Goal: Task Accomplishment & Management: Manage account settings

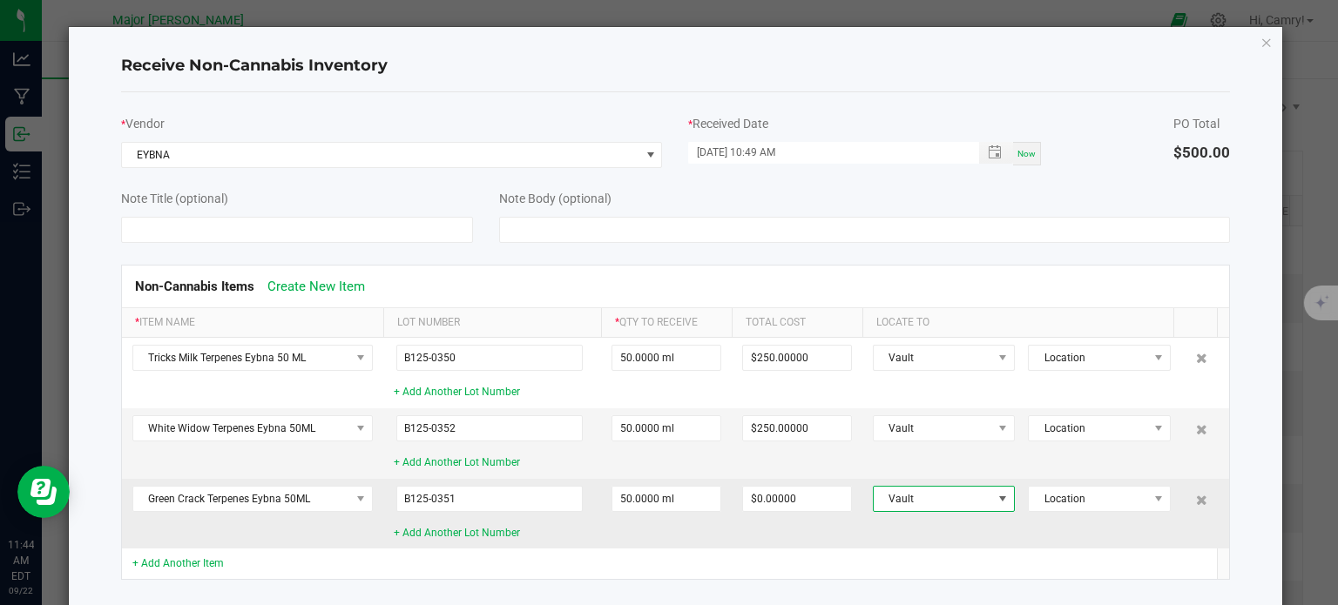
scroll to position [96, 0]
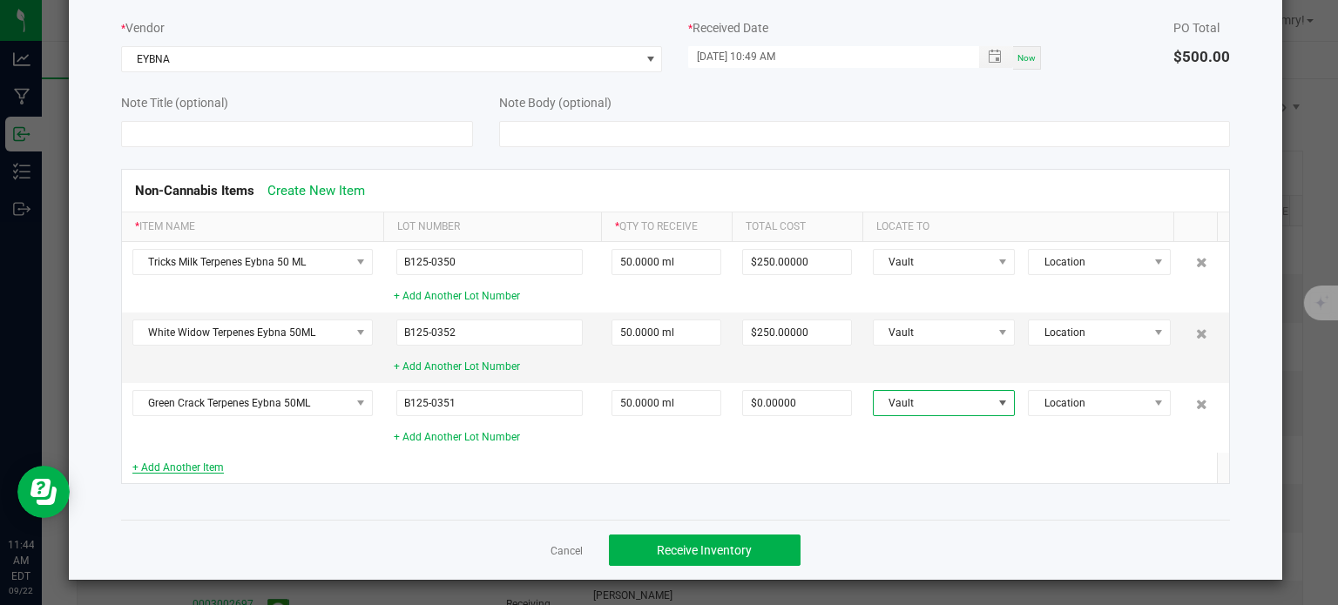
click at [193, 463] on link "+ Add Another Item" at bounding box center [177, 468] width 91 height 12
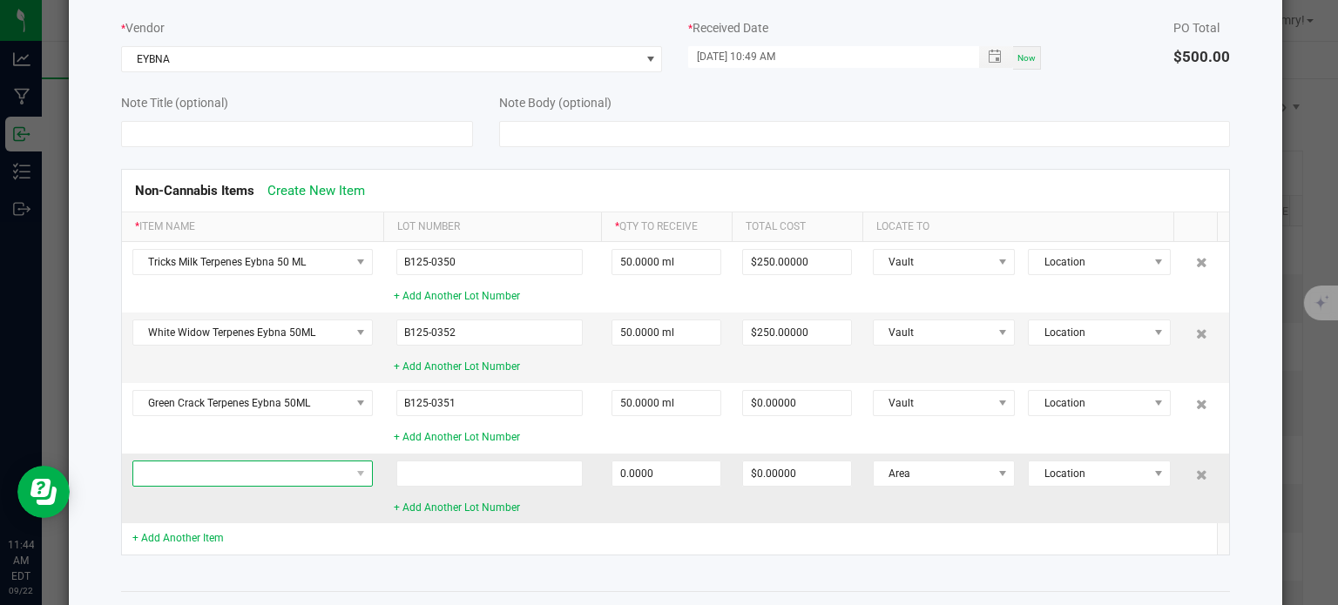
click at [225, 478] on span at bounding box center [241, 474] width 217 height 24
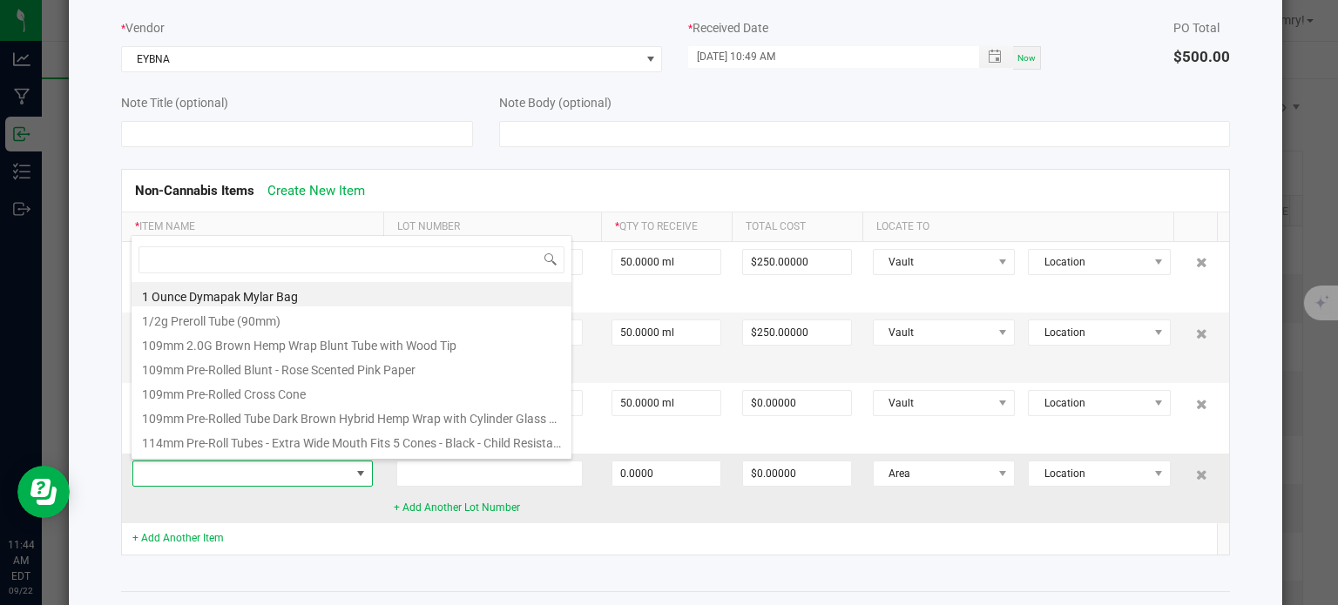
scroll to position [25, 240]
type input "fru"
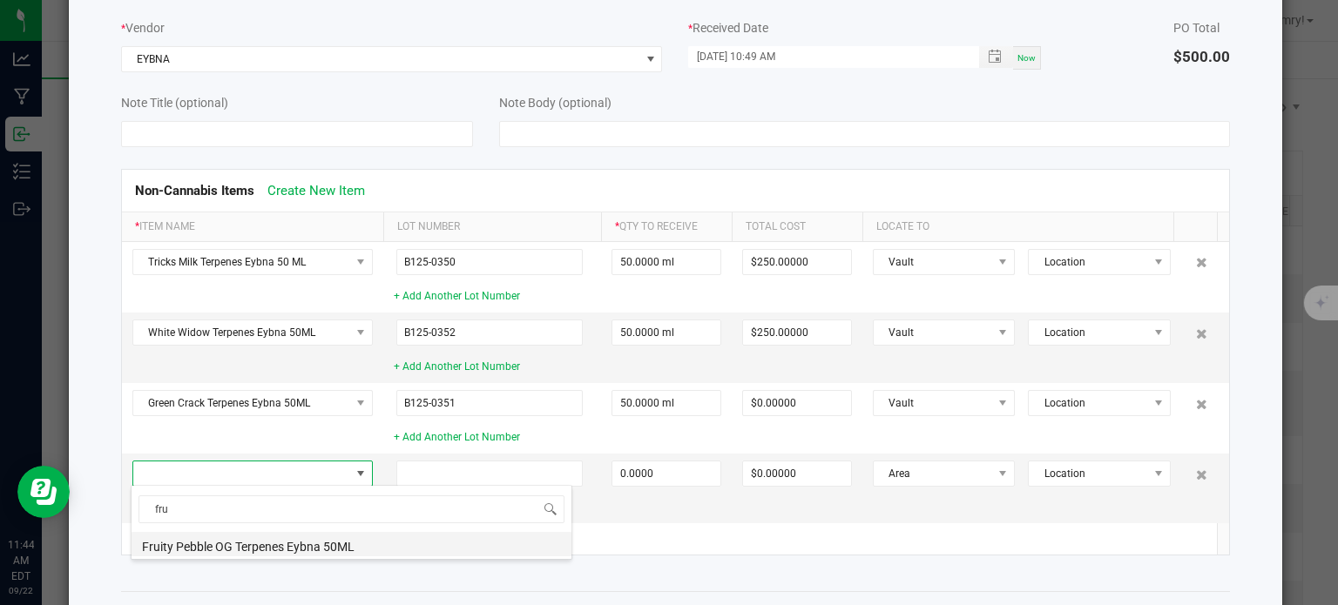
click at [240, 546] on li "Fruity Pebble OG Terpenes Eybna 50ML" at bounding box center [352, 544] width 440 height 24
type input "0.0000 ml"
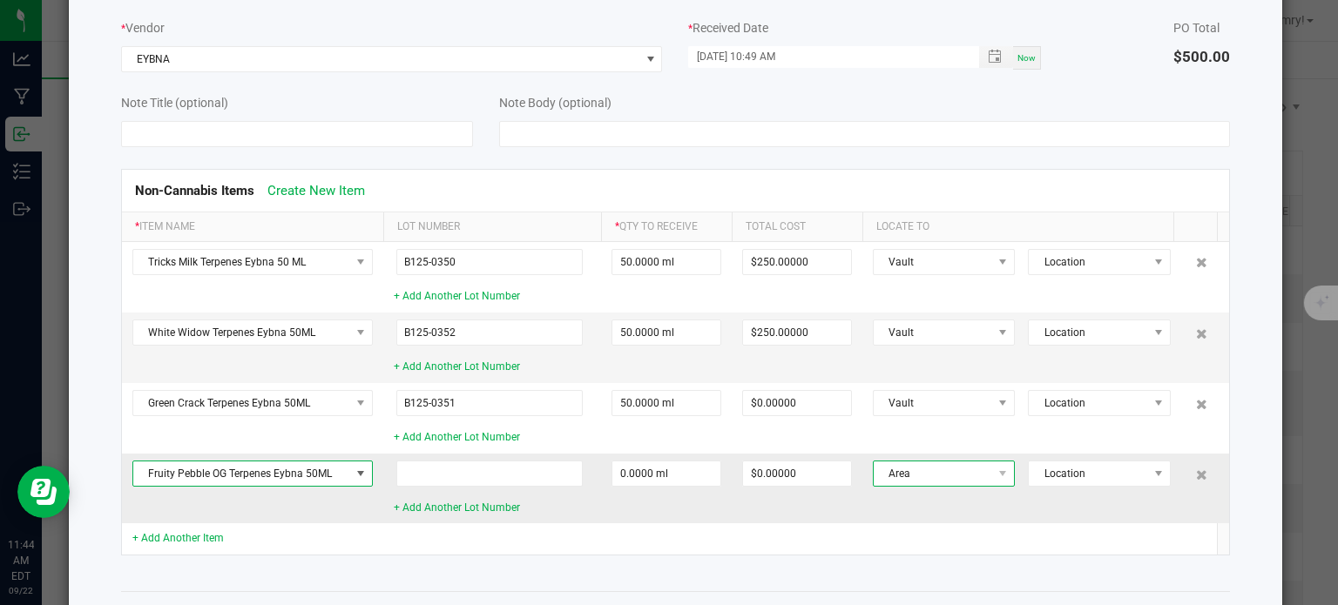
click at [949, 473] on span "Area" at bounding box center [933, 474] width 119 height 24
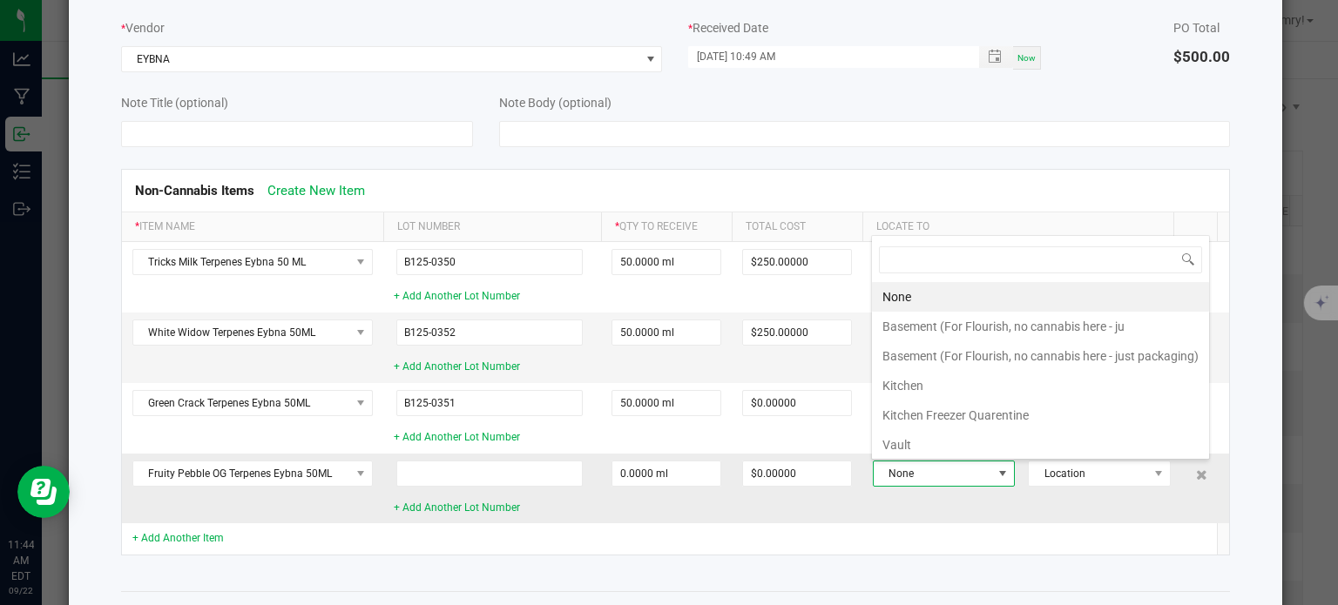
scroll to position [25, 131]
click at [934, 442] on li "Vault" at bounding box center [1040, 445] width 337 height 30
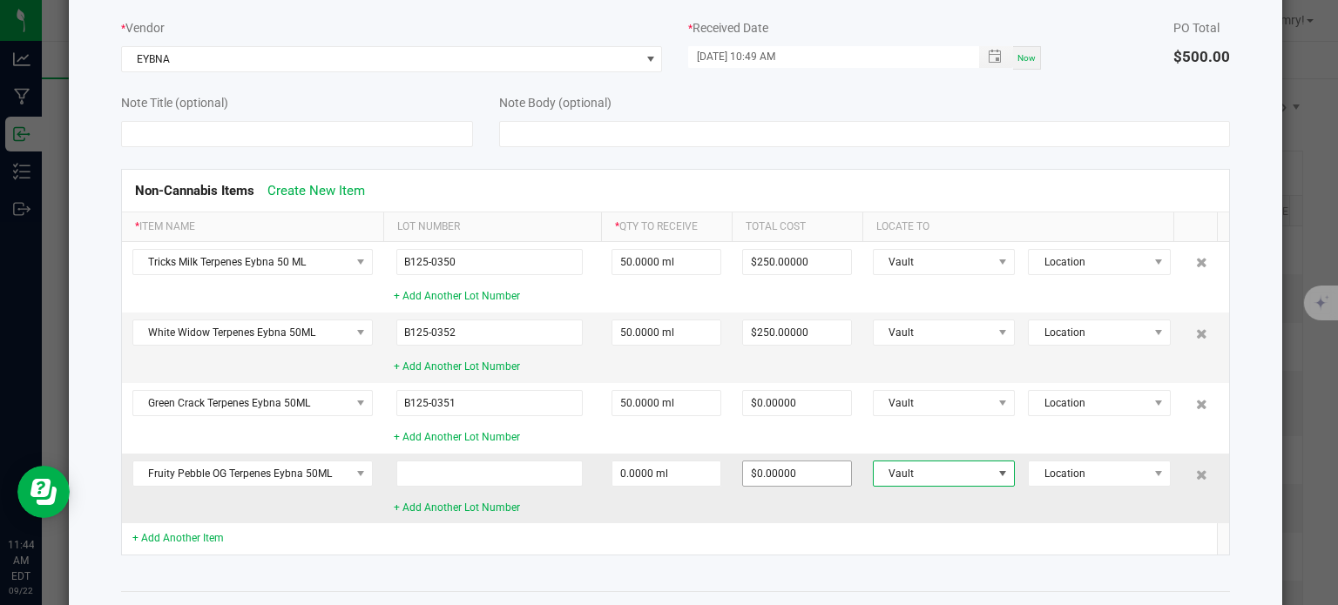
type input "0"
click at [781, 470] on input "0" at bounding box center [797, 474] width 108 height 24
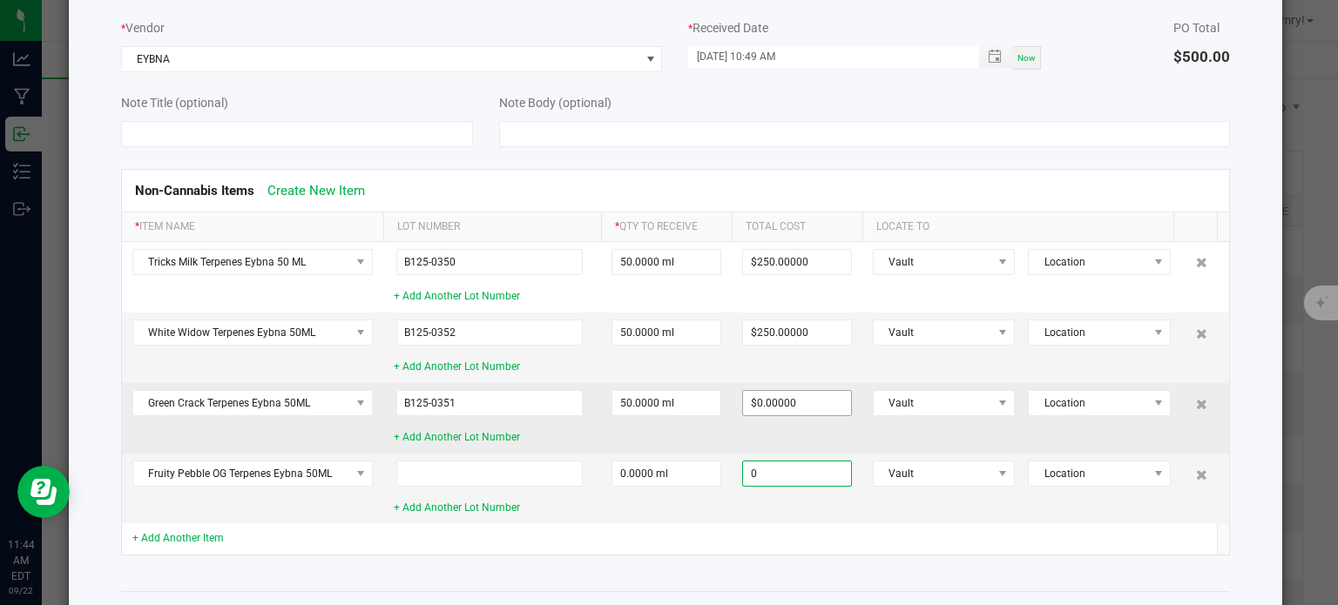
type input "0"
type input "$0.00000"
click at [791, 405] on input "0" at bounding box center [797, 403] width 108 height 24
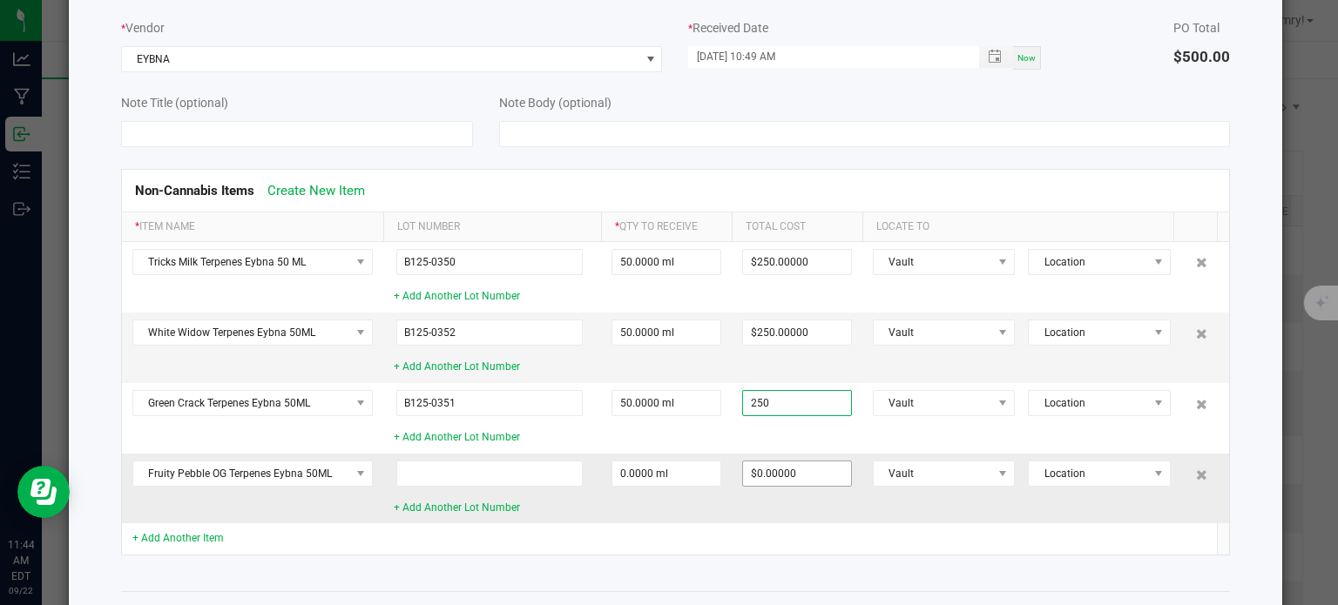
type input "$250.00000"
click at [802, 484] on input "0" at bounding box center [797, 474] width 108 height 24
type input "$250.00000"
click at [525, 472] on input at bounding box center [489, 474] width 187 height 26
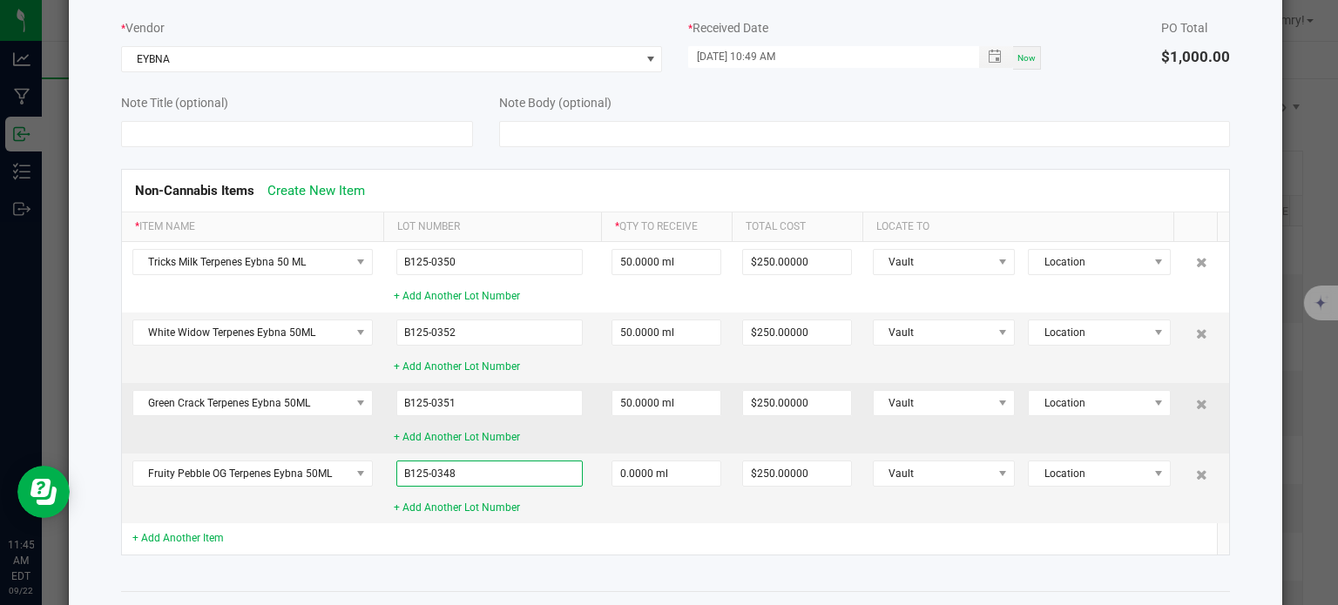
scroll to position [166, 0]
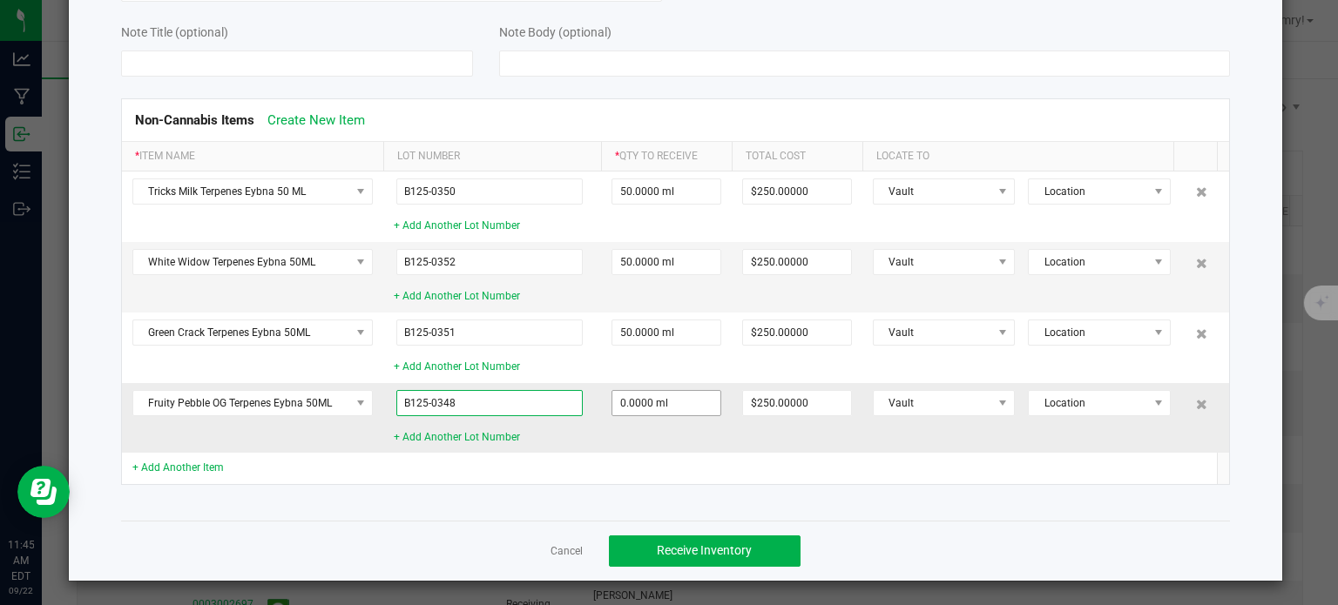
type input "B125-0348"
click at [673, 408] on input "0" at bounding box center [666, 403] width 108 height 24
type input "50.0000 ml"
click at [692, 437] on td "50.0000 ml" at bounding box center [666, 418] width 131 height 70
click at [799, 407] on input "0" at bounding box center [797, 403] width 108 height 24
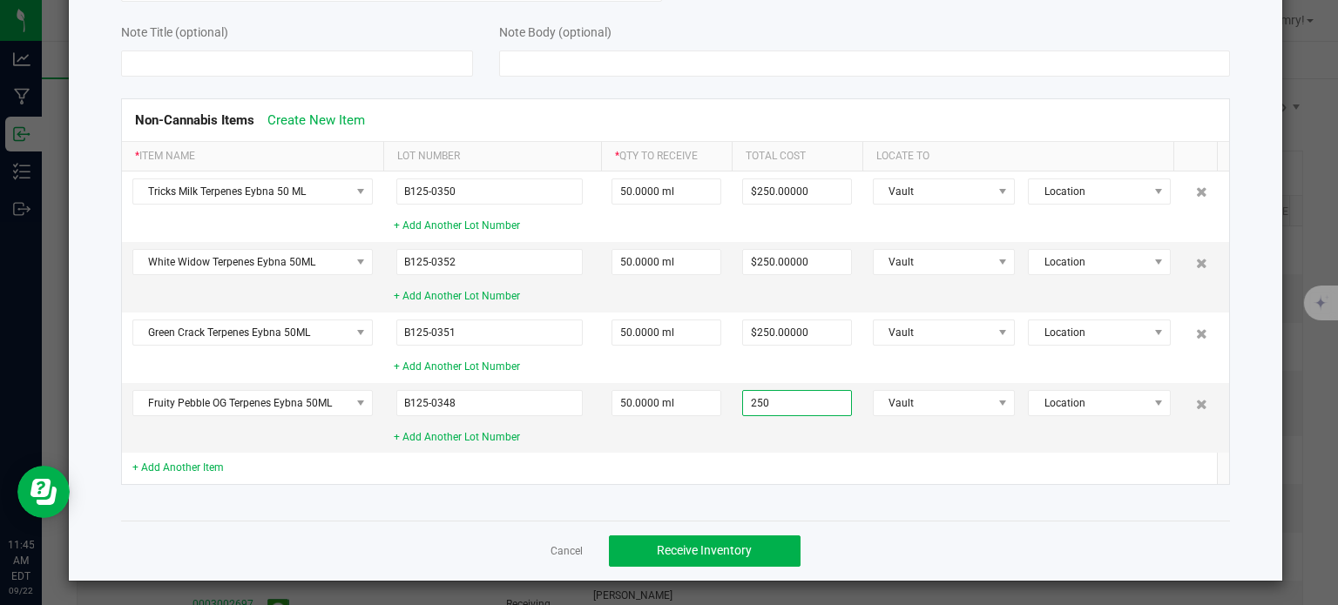
type input "$250.00000"
click at [787, 472] on td at bounding box center [797, 468] width 131 height 30
click at [700, 539] on button "Receive Inventory" at bounding box center [705, 551] width 192 height 31
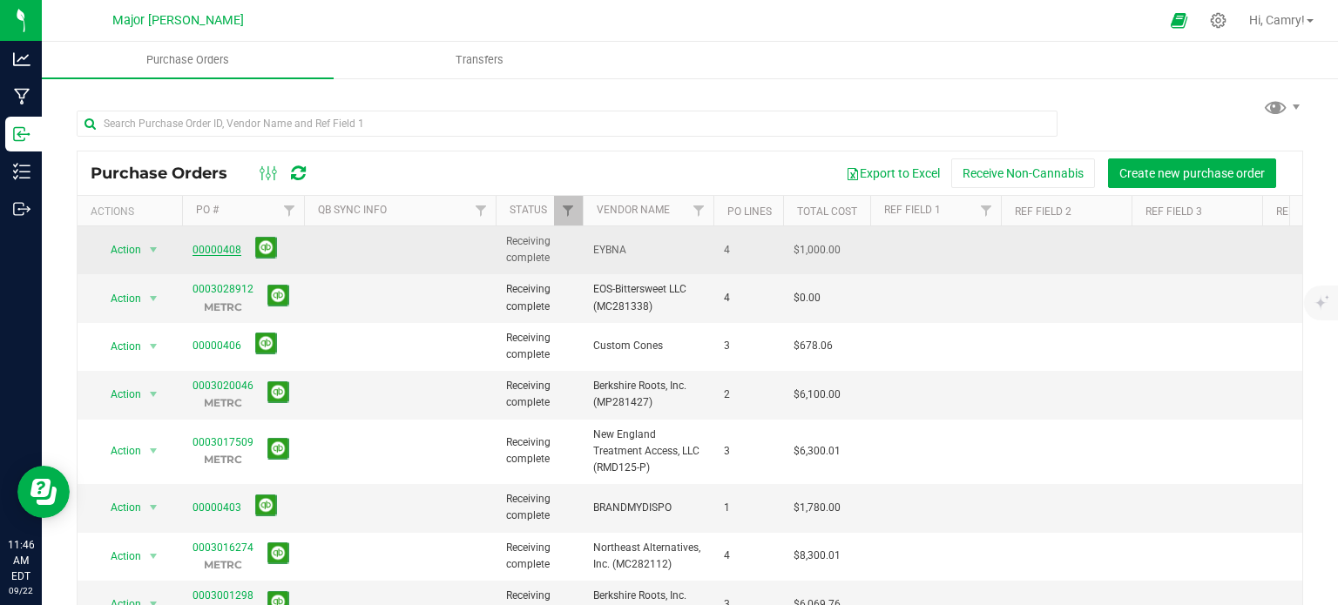
click at [220, 244] on link "00000408" at bounding box center [217, 250] width 49 height 12
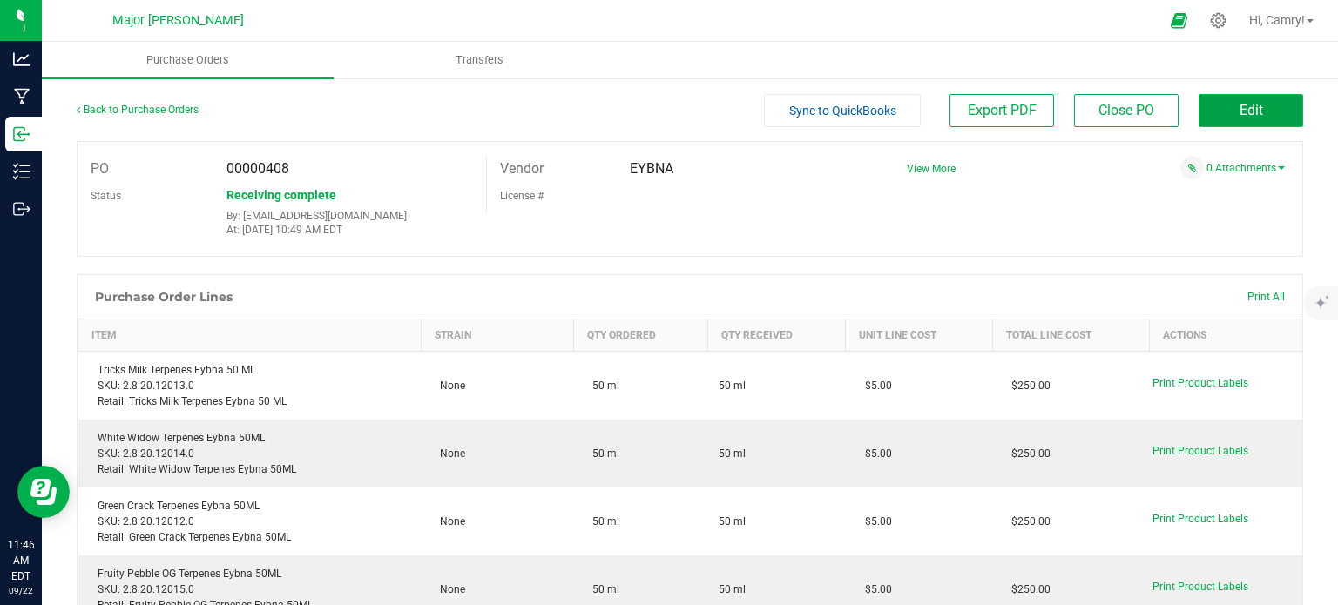
click at [1232, 100] on button "Edit" at bounding box center [1251, 110] width 105 height 33
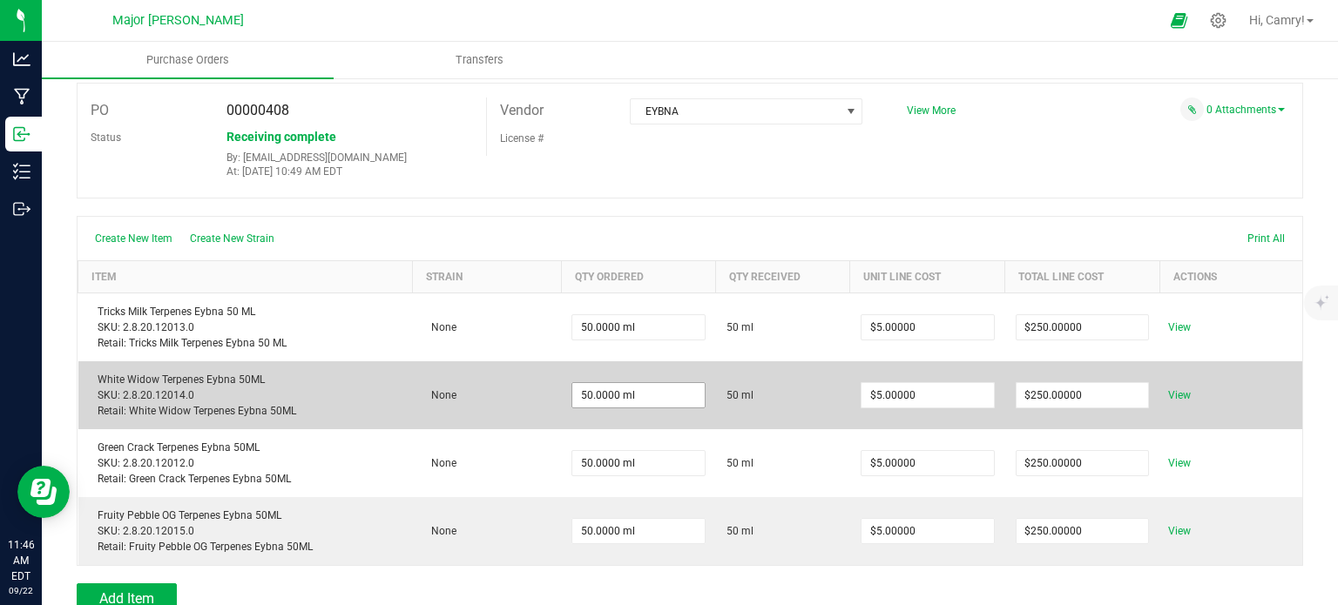
scroll to position [174, 0]
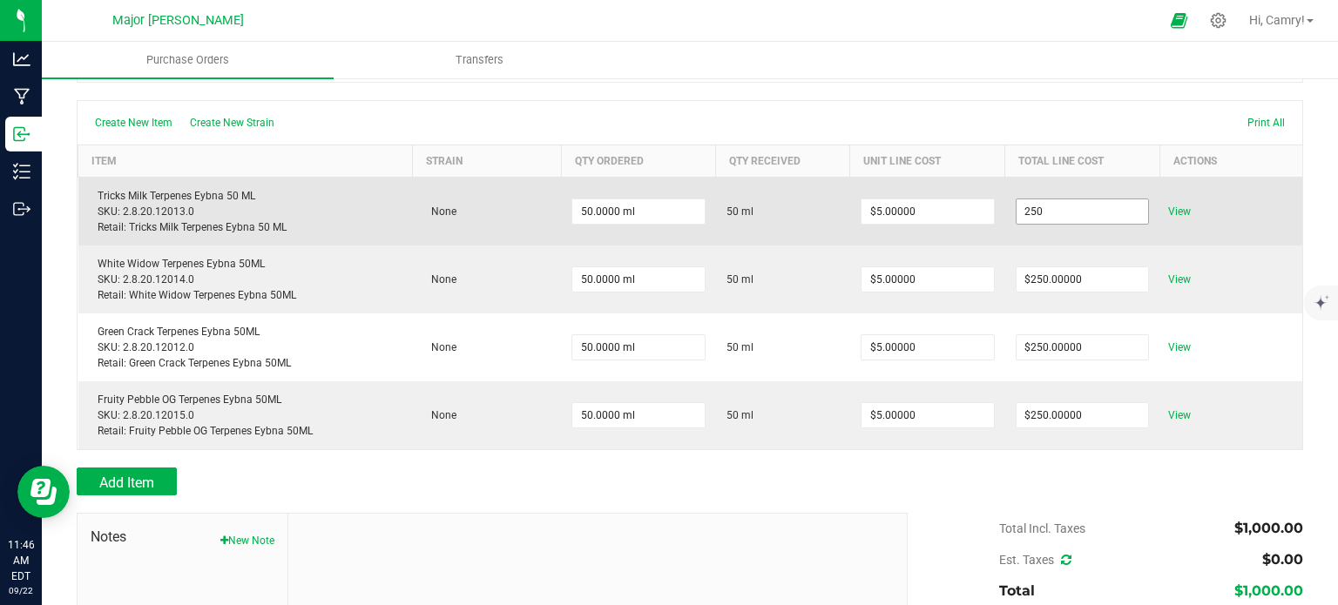
click at [1039, 214] on input "250" at bounding box center [1083, 212] width 132 height 24
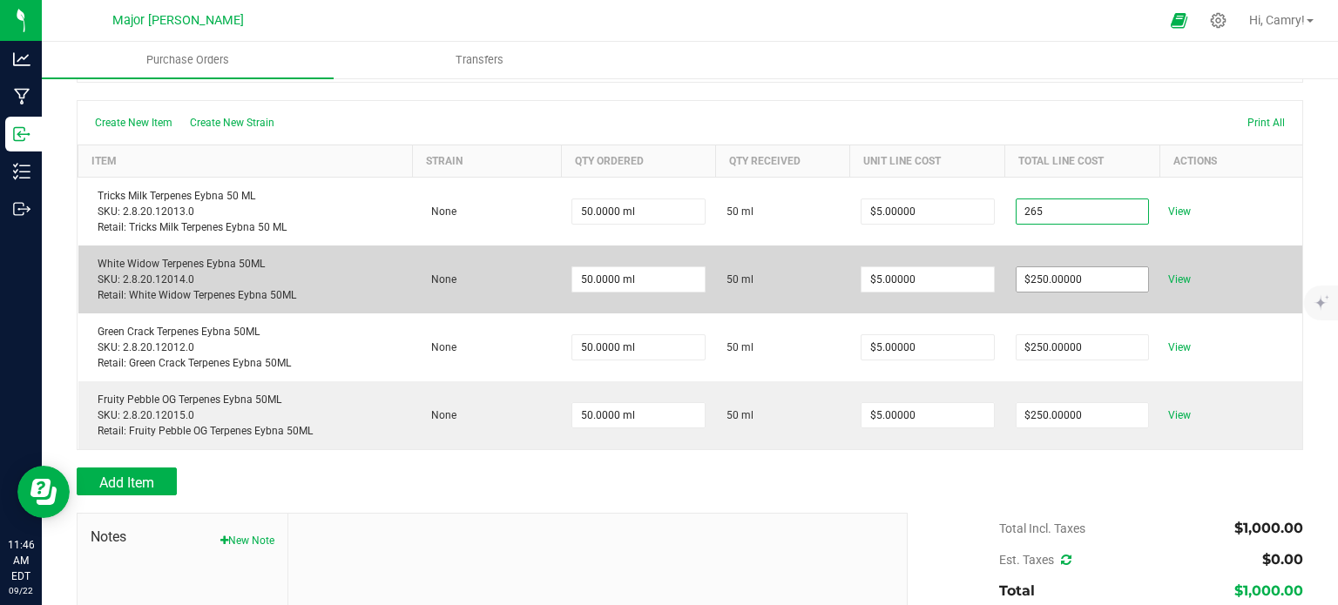
type input "$265.00000"
click at [1062, 273] on body "Analytics Manufacturing Inbound Inventory Outbound 11:46 AM EDT [DATE] 09/22 Ma…" at bounding box center [669, 302] width 1338 height 605
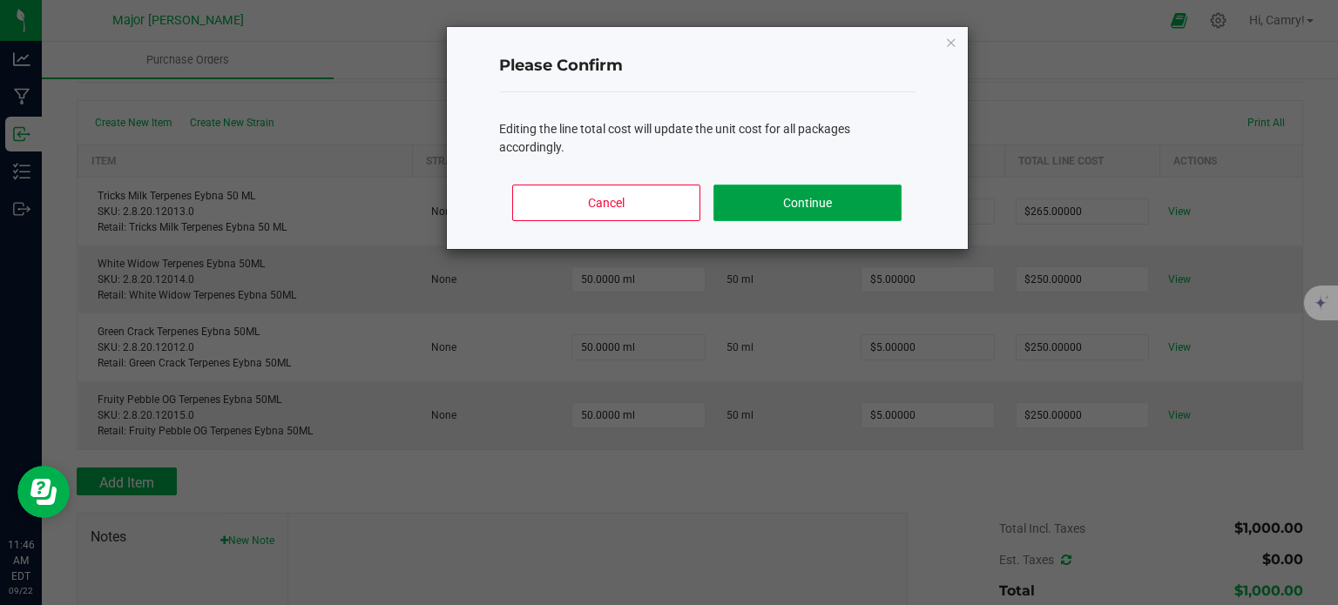
click at [764, 203] on button "Continue" at bounding box center [807, 203] width 187 height 37
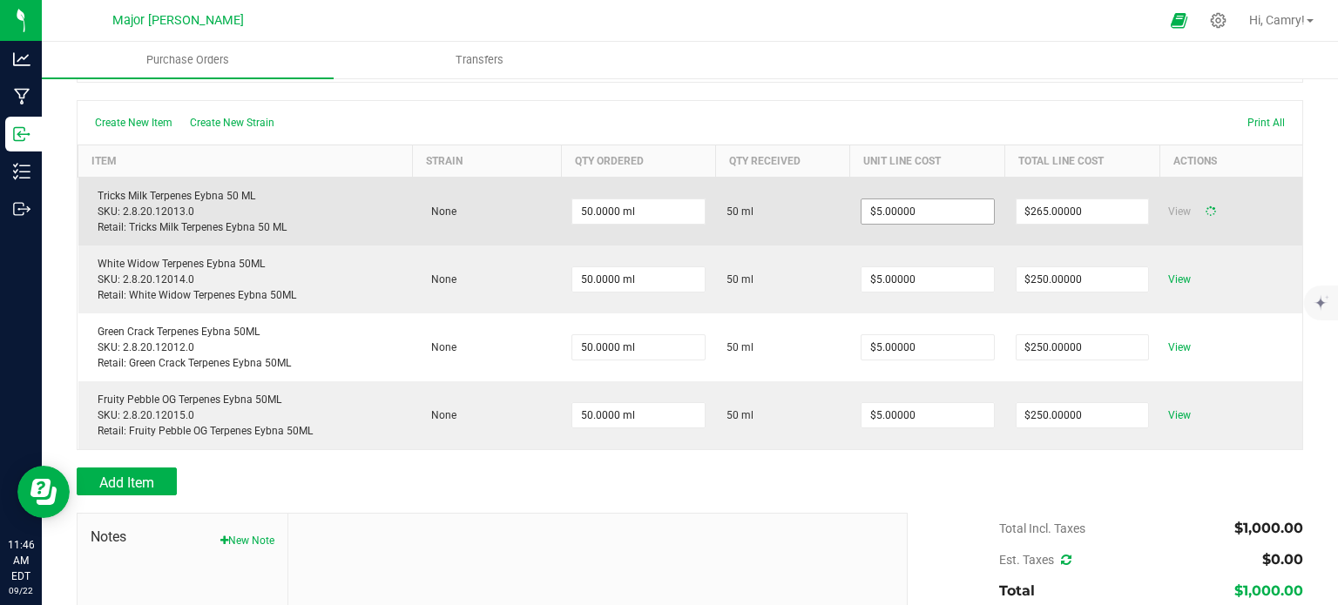
type input "50"
type input "$5.30000"
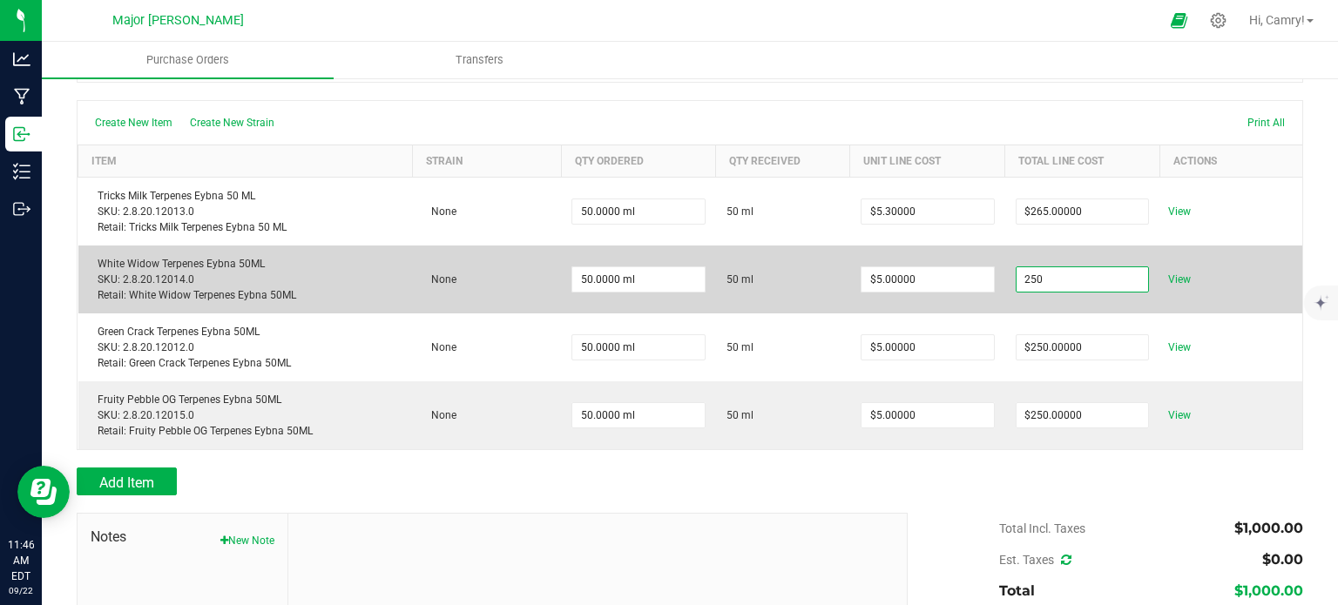
click at [1069, 275] on input "250" at bounding box center [1083, 279] width 132 height 24
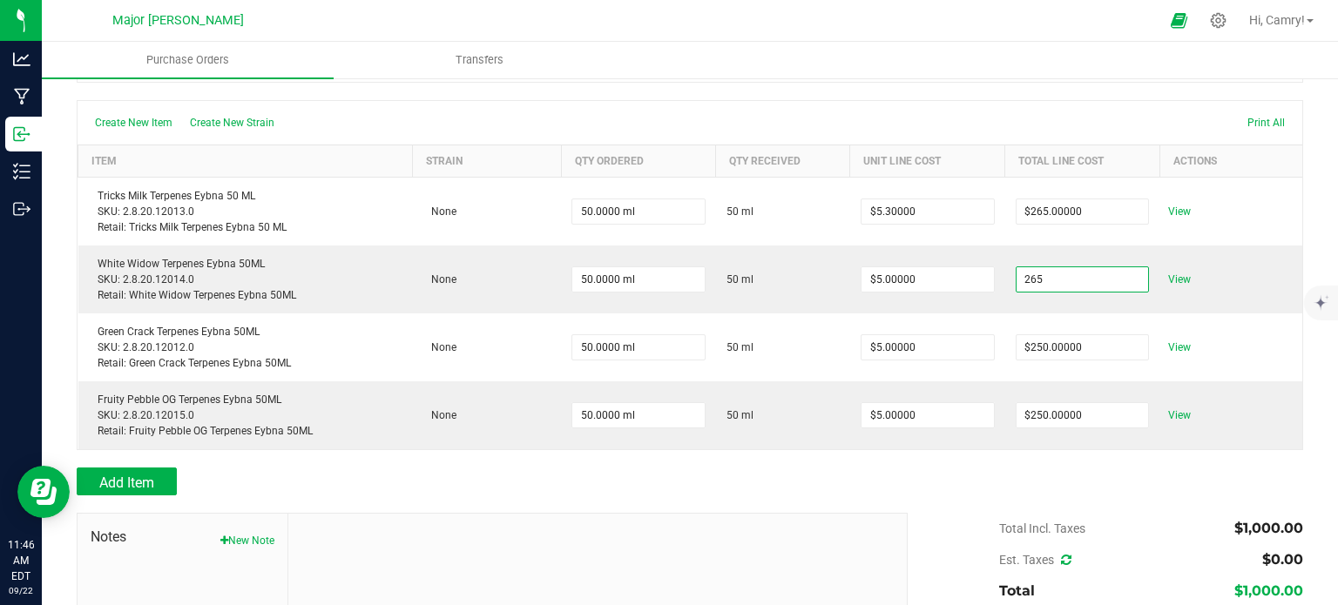
type input "$265.00000"
click at [881, 487] on body "Analytics Manufacturing Inbound Inventory Outbound 11:46 AM EDT [DATE] 09/22 Ma…" at bounding box center [669, 302] width 1338 height 605
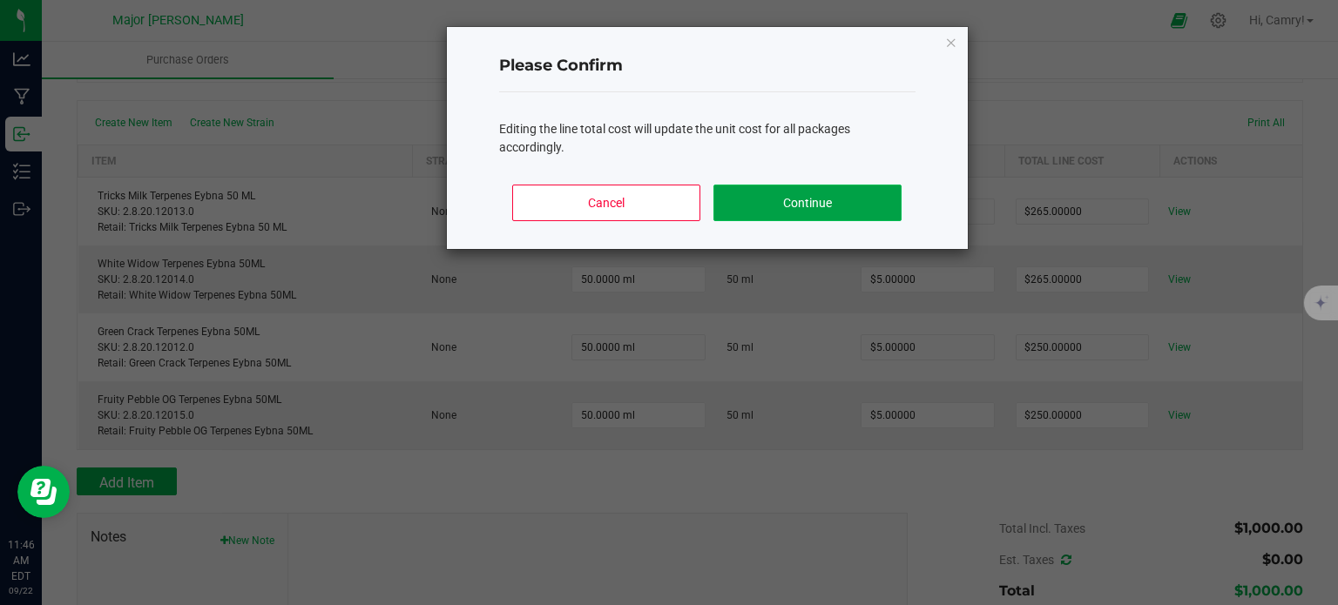
click at [876, 206] on button "Continue" at bounding box center [807, 203] width 187 height 37
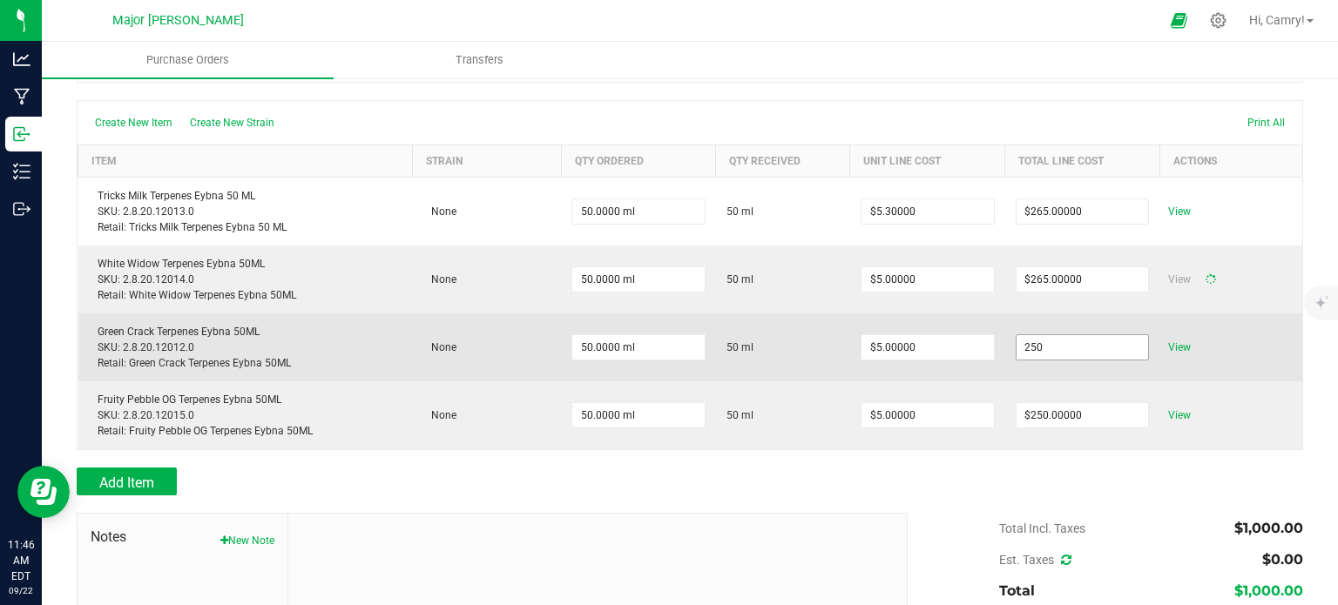
click at [1026, 339] on input "250" at bounding box center [1083, 347] width 132 height 24
type input "2"
type input "50"
type input "$5.30000"
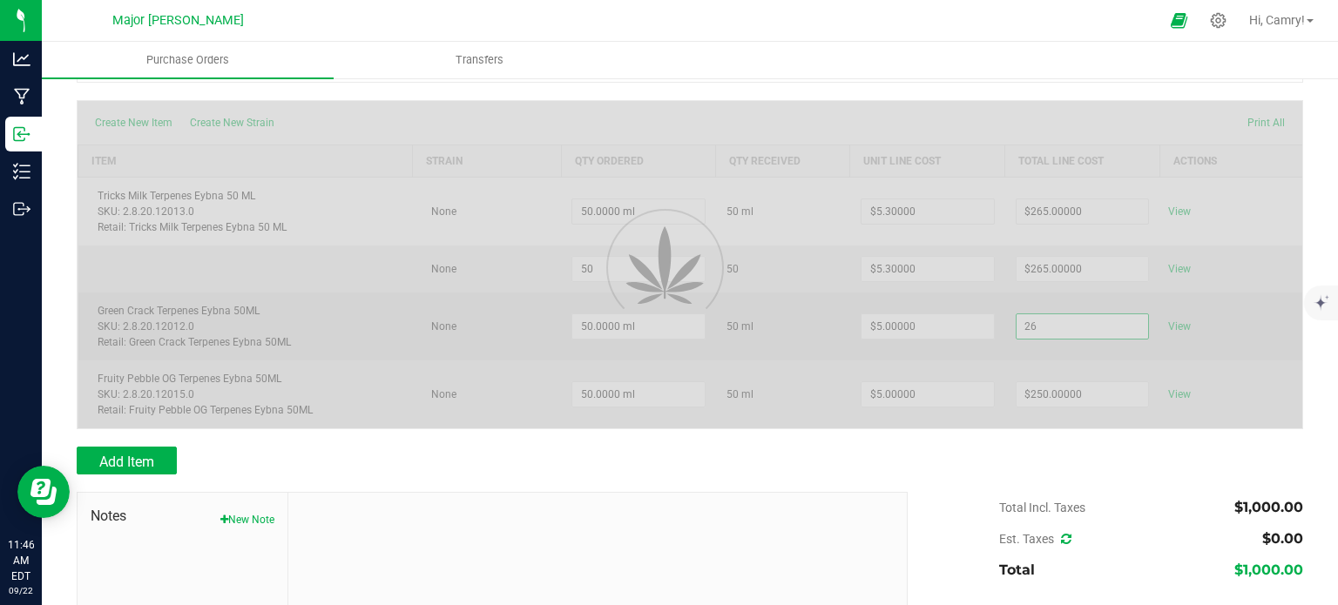
type input "265"
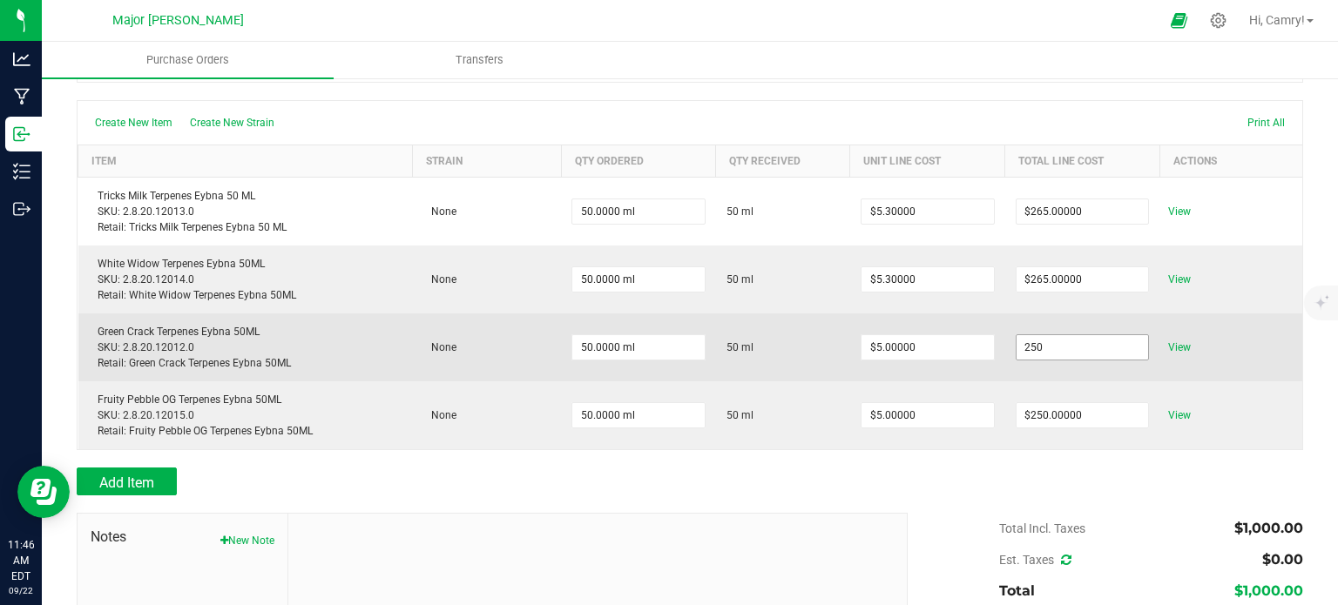
click at [1031, 343] on input "250" at bounding box center [1083, 347] width 132 height 24
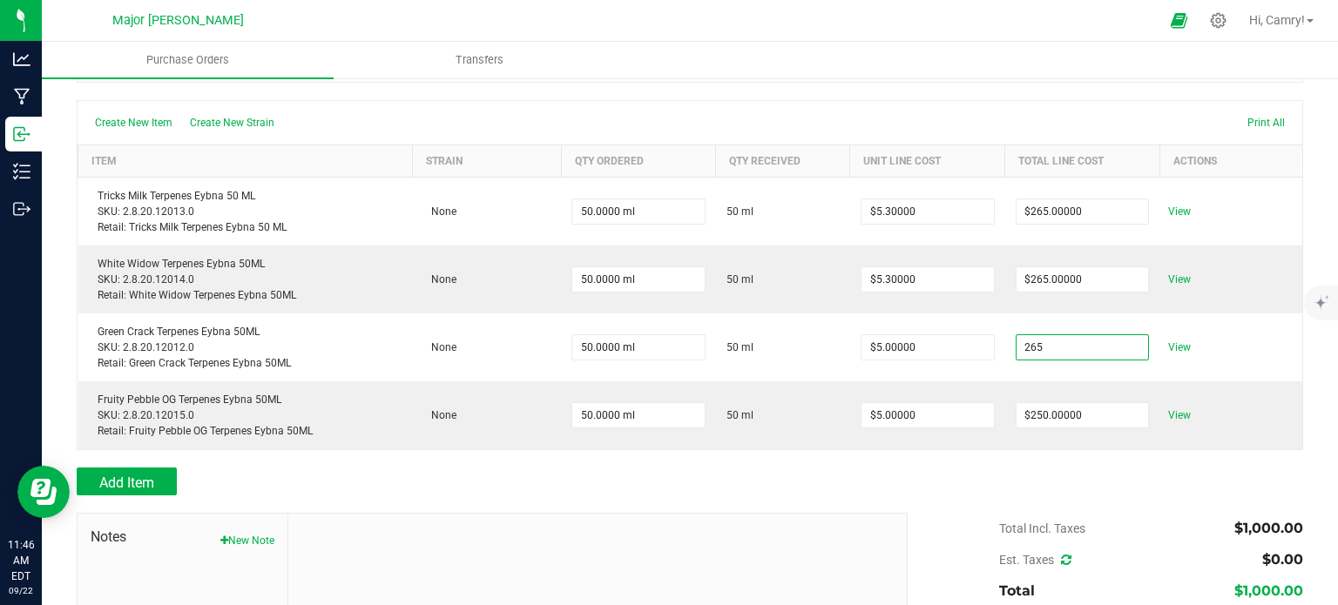
type input "$265.00000"
click at [869, 480] on body "Analytics Manufacturing Inbound Inventory Outbound 11:46 AM EDT [DATE] 09/22 Ma…" at bounding box center [669, 302] width 1338 height 605
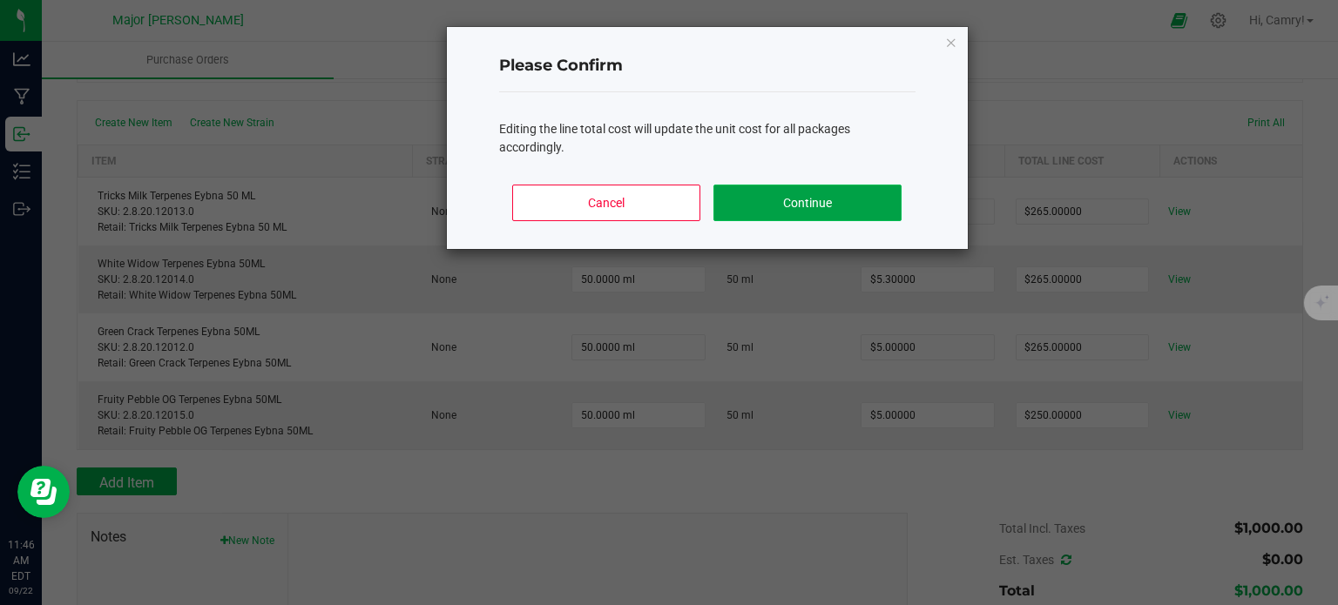
click at [822, 209] on button "Continue" at bounding box center [807, 203] width 187 height 37
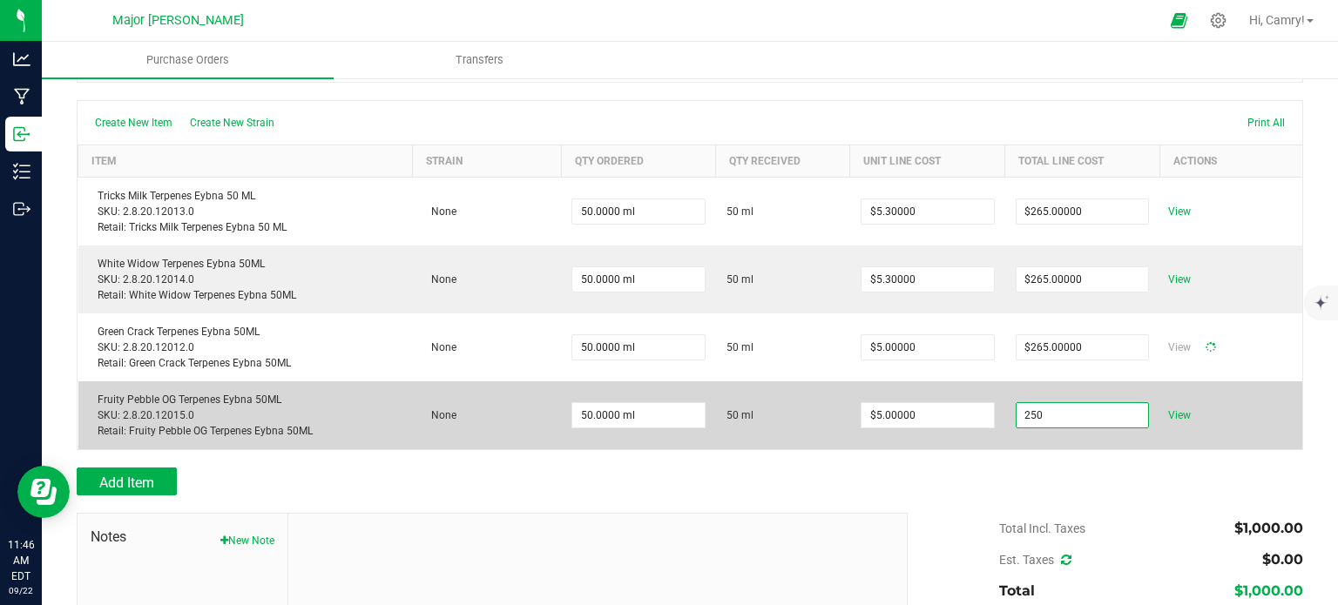
click at [1079, 408] on input "250" at bounding box center [1083, 415] width 132 height 24
type input "2"
type input "50"
type input "$5.30000"
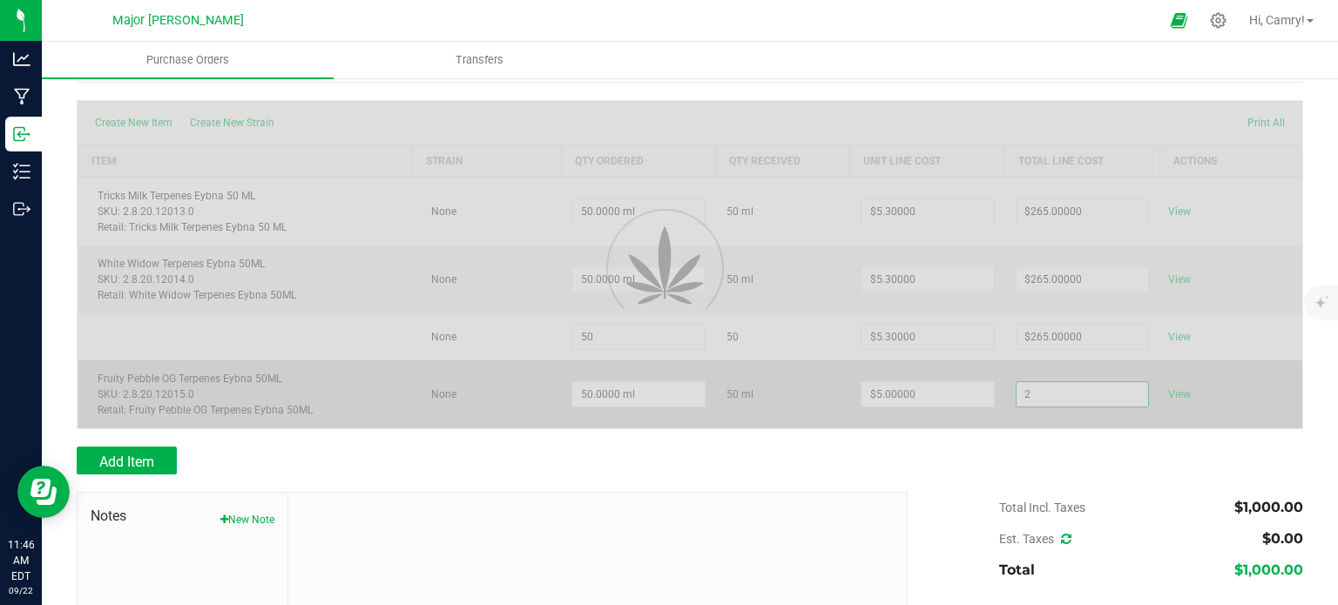
type input "26"
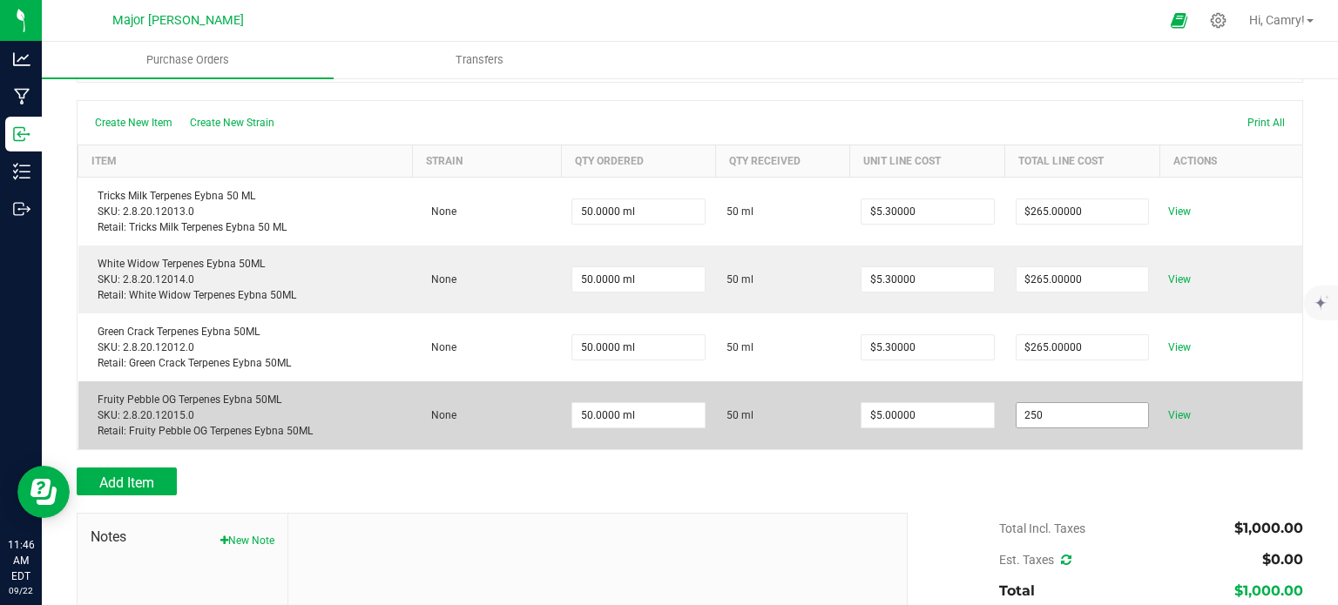
click at [1037, 409] on input "250" at bounding box center [1083, 415] width 132 height 24
type input "$265.00000"
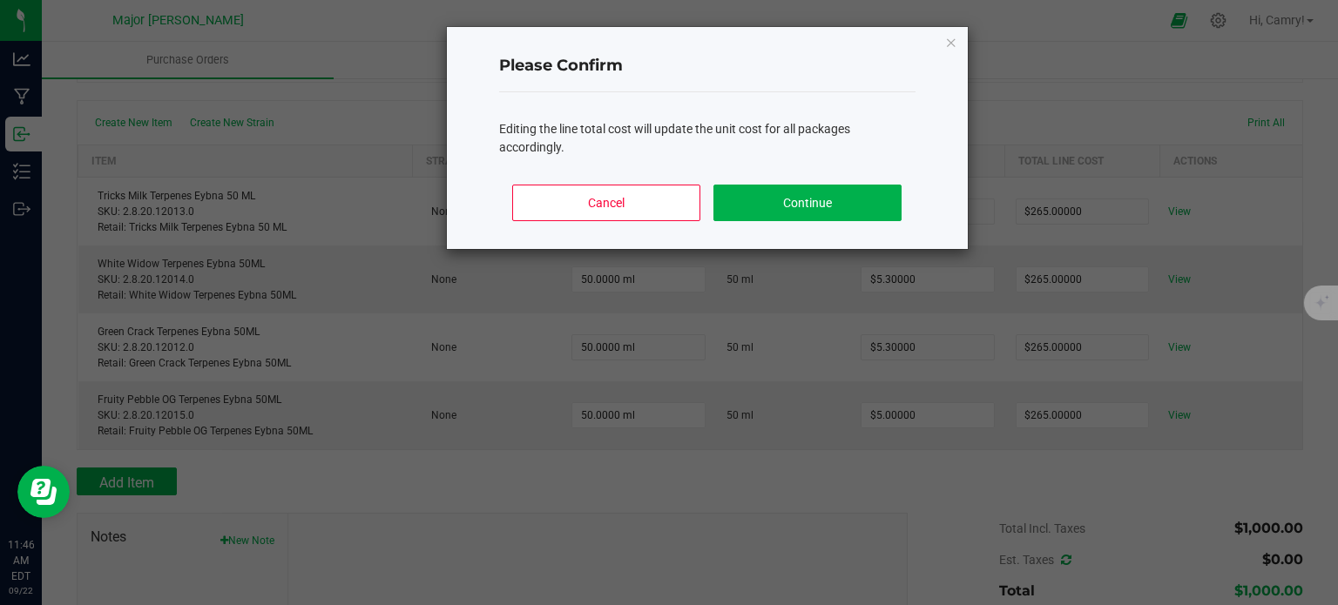
drag, startPoint x: 1028, startPoint y: 445, endPoint x: 1018, endPoint y: 462, distance: 19.6
click at [1028, 445] on body "Analytics Manufacturing Inbound Inventory Outbound 11:46 AM EDT [DATE] 09/22 Ma…" at bounding box center [669, 302] width 1338 height 605
click at [774, 212] on button "Continue" at bounding box center [807, 203] width 187 height 37
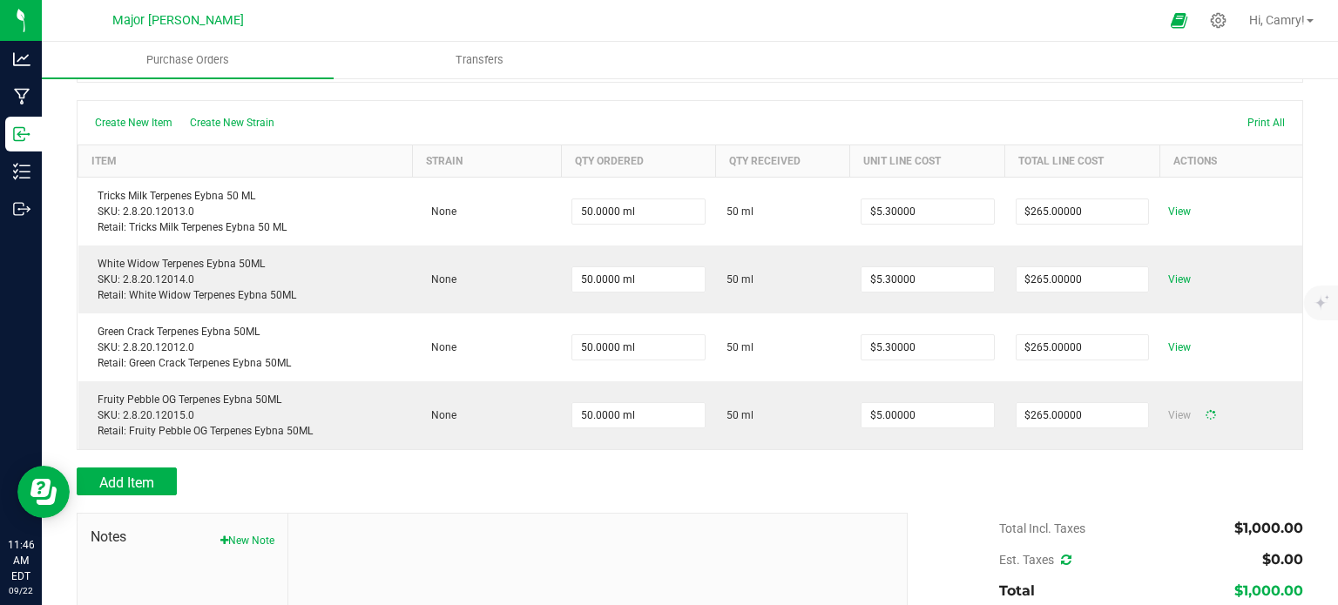
type input "50"
type input "$5.30000"
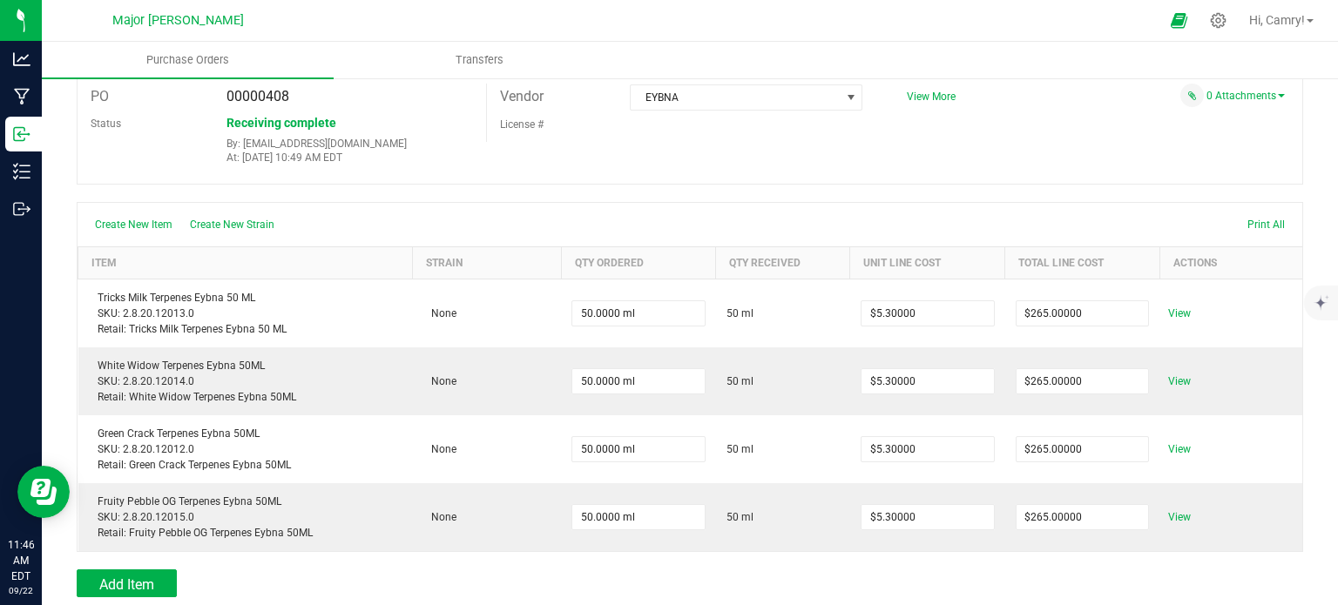
scroll to position [0, 0]
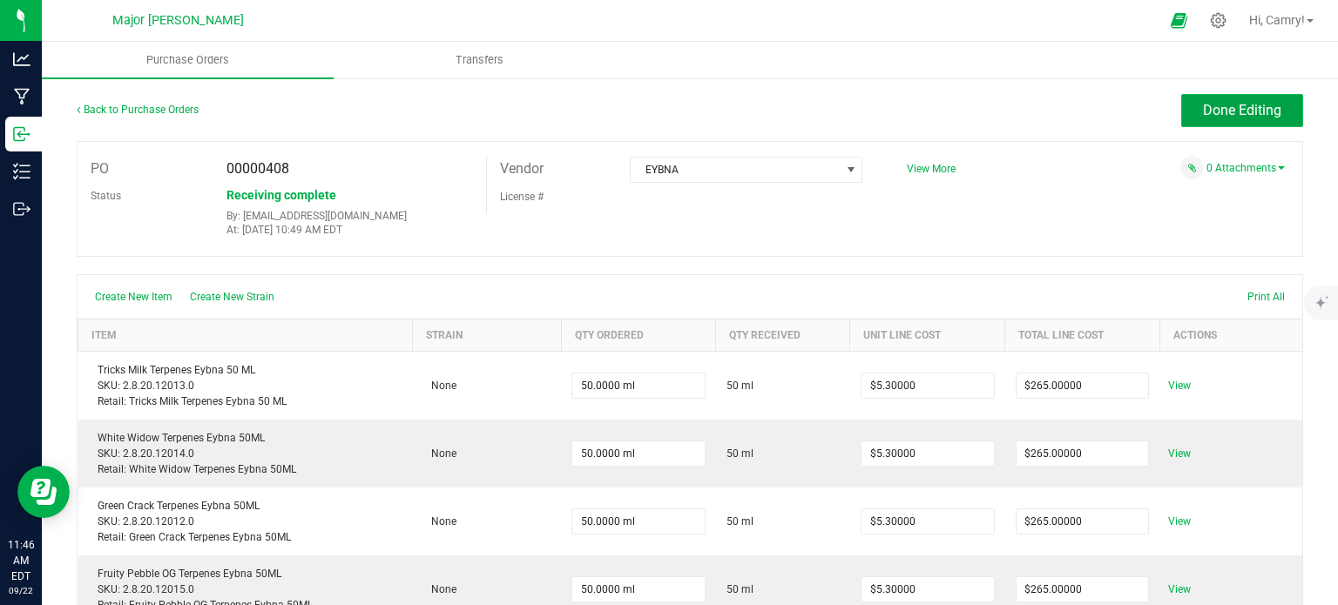
click at [1206, 111] on span "Done Editing" at bounding box center [1242, 110] width 78 height 17
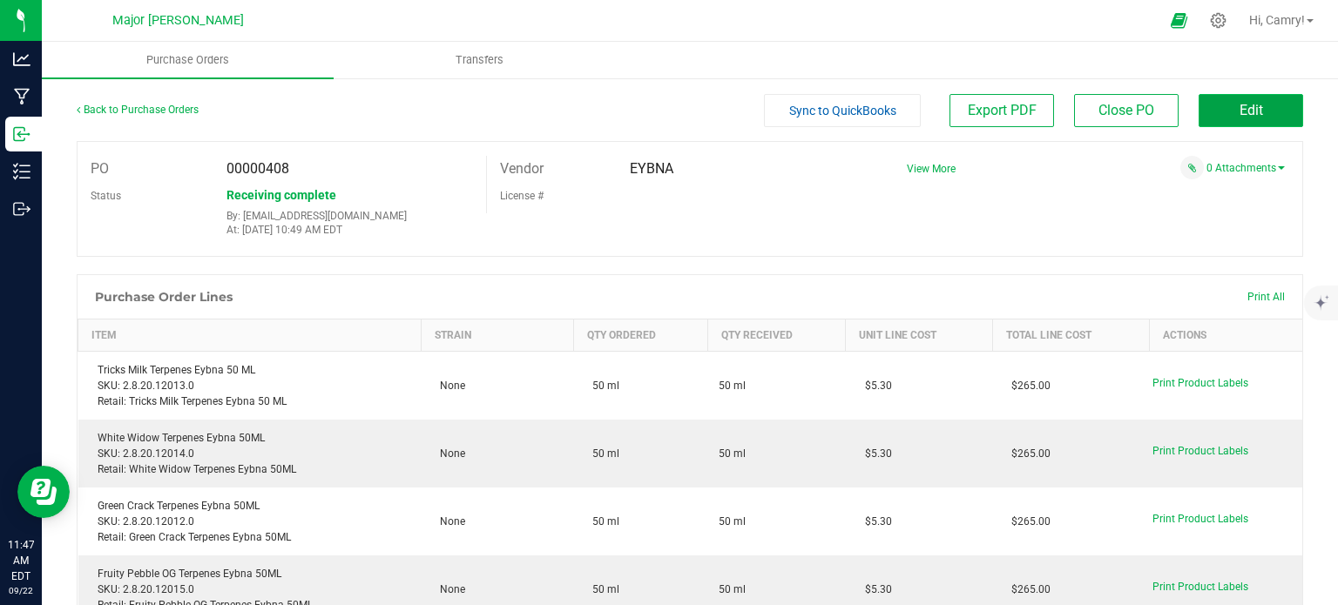
click at [1228, 98] on button "Edit" at bounding box center [1251, 110] width 105 height 33
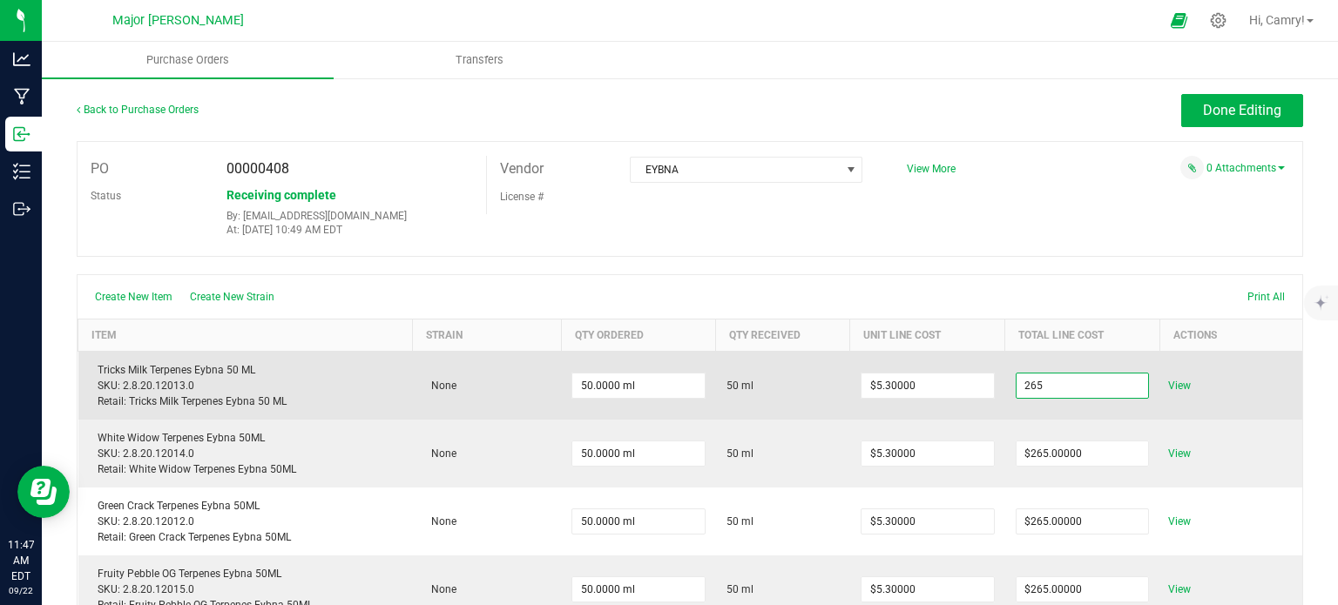
click at [1049, 394] on input "265" at bounding box center [1083, 386] width 132 height 24
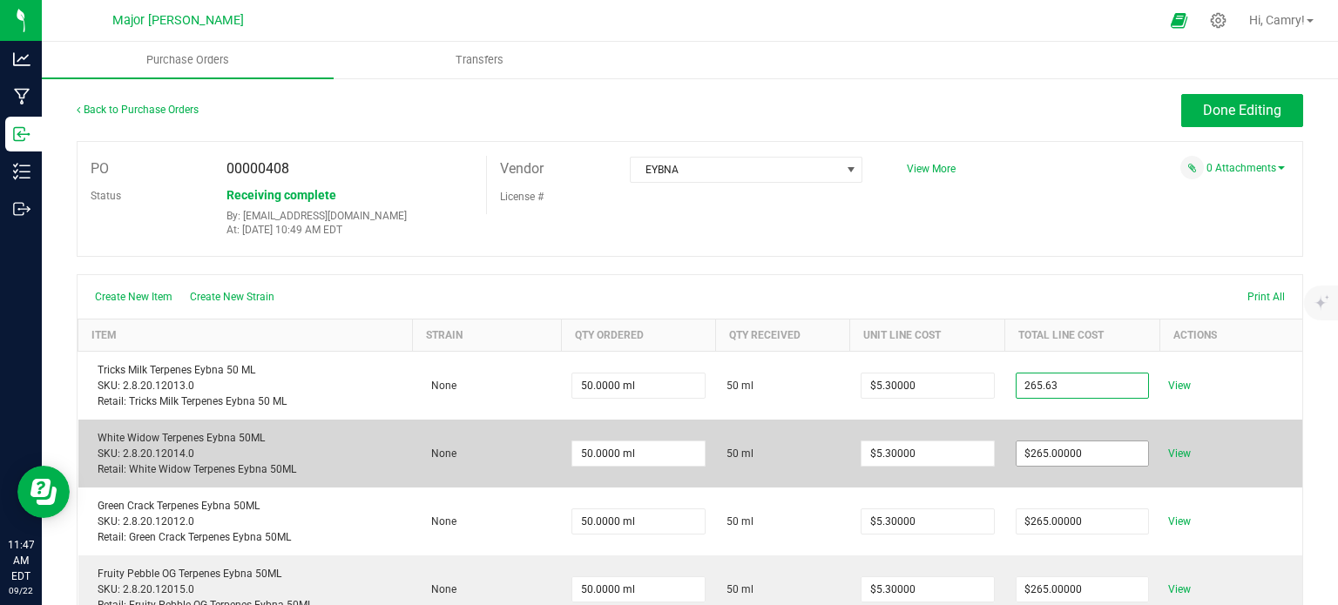
type input "$265.63000"
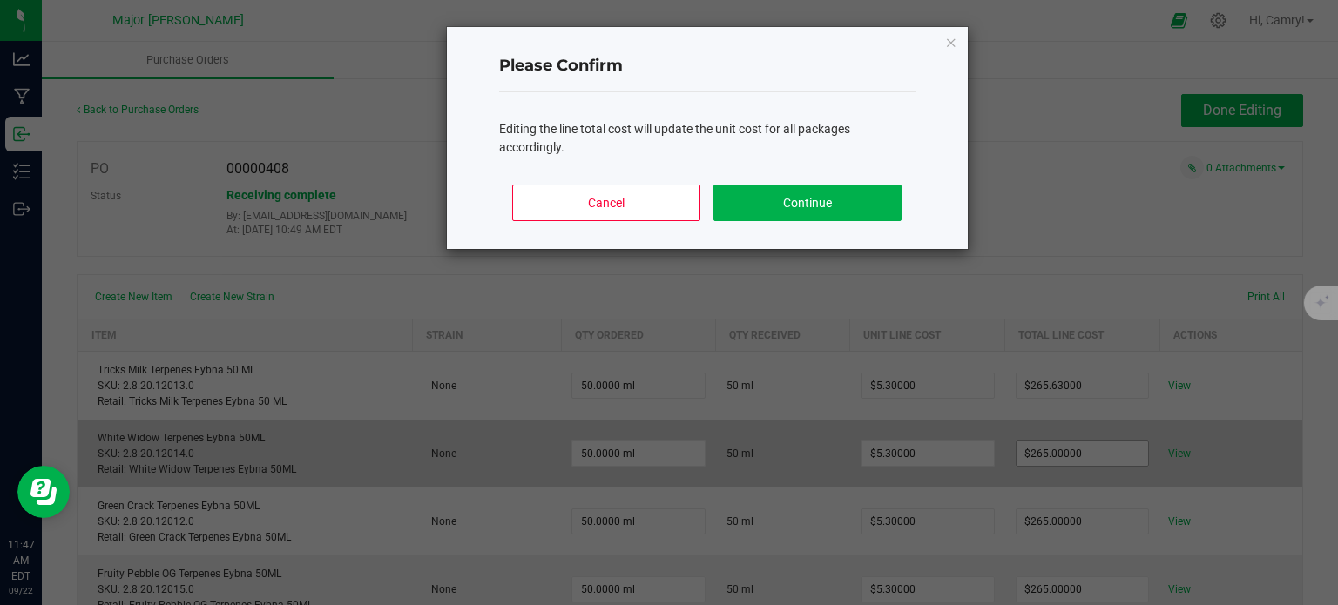
click at [1045, 451] on body "Analytics Manufacturing Inbound Inventory Outbound 11:47 AM EDT [DATE] 09/22 Ma…" at bounding box center [669, 302] width 1338 height 605
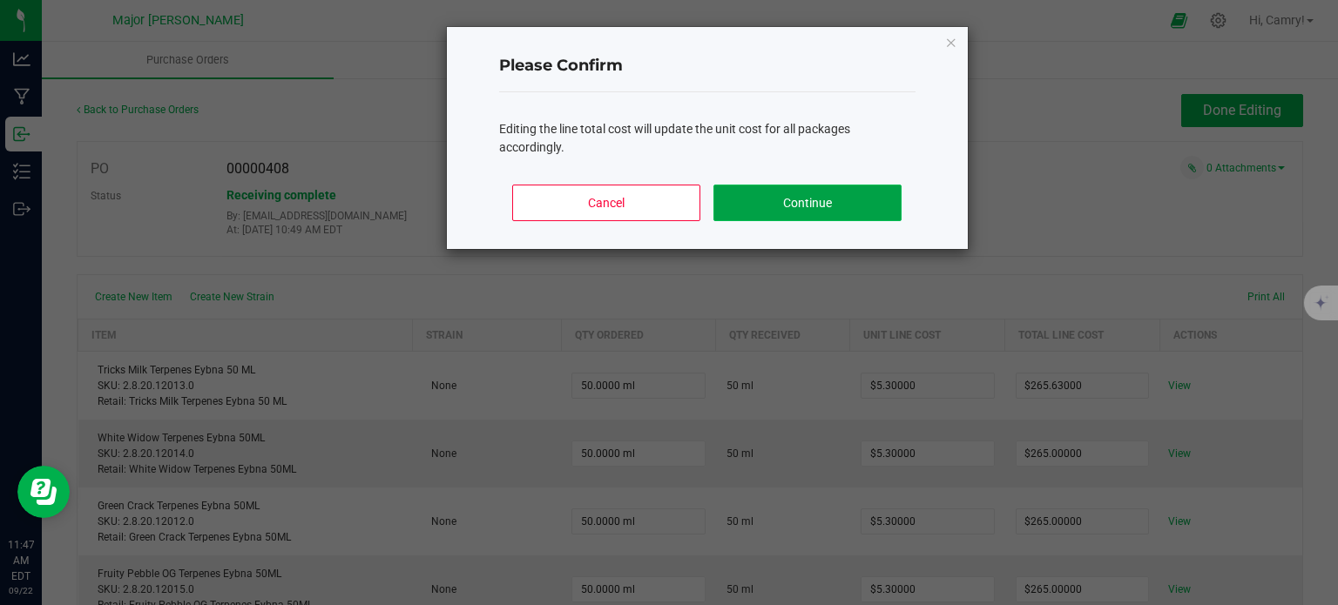
click at [825, 213] on button "Continue" at bounding box center [807, 203] width 187 height 37
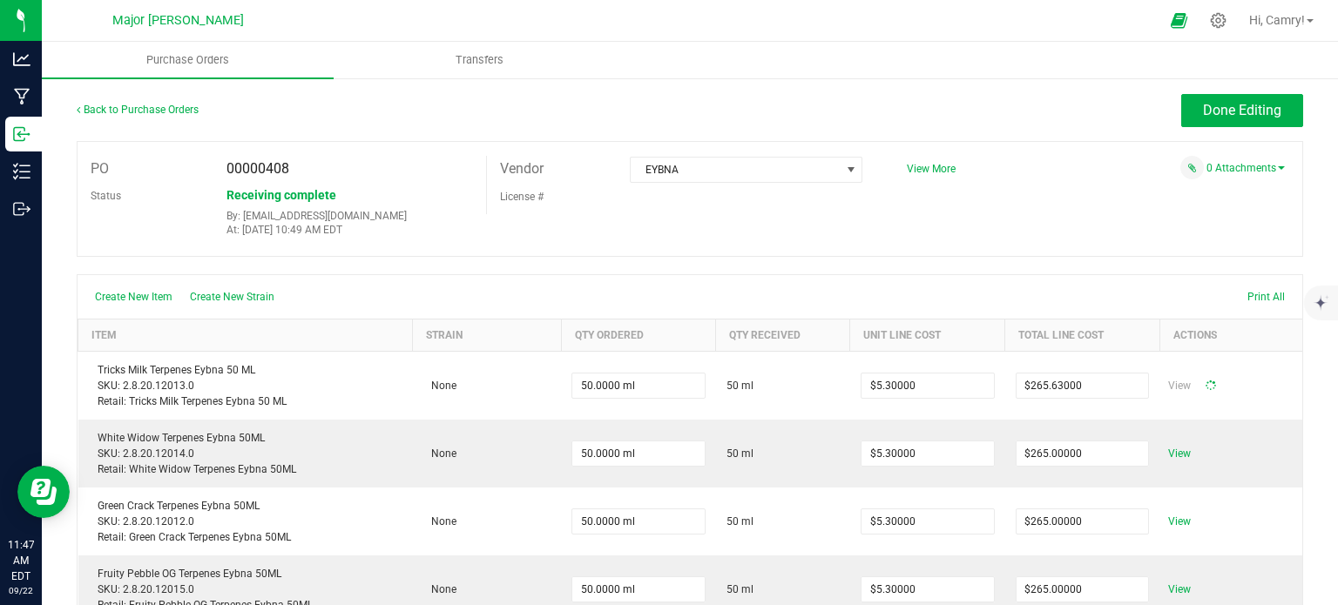
type input "50"
type input "$5.31260"
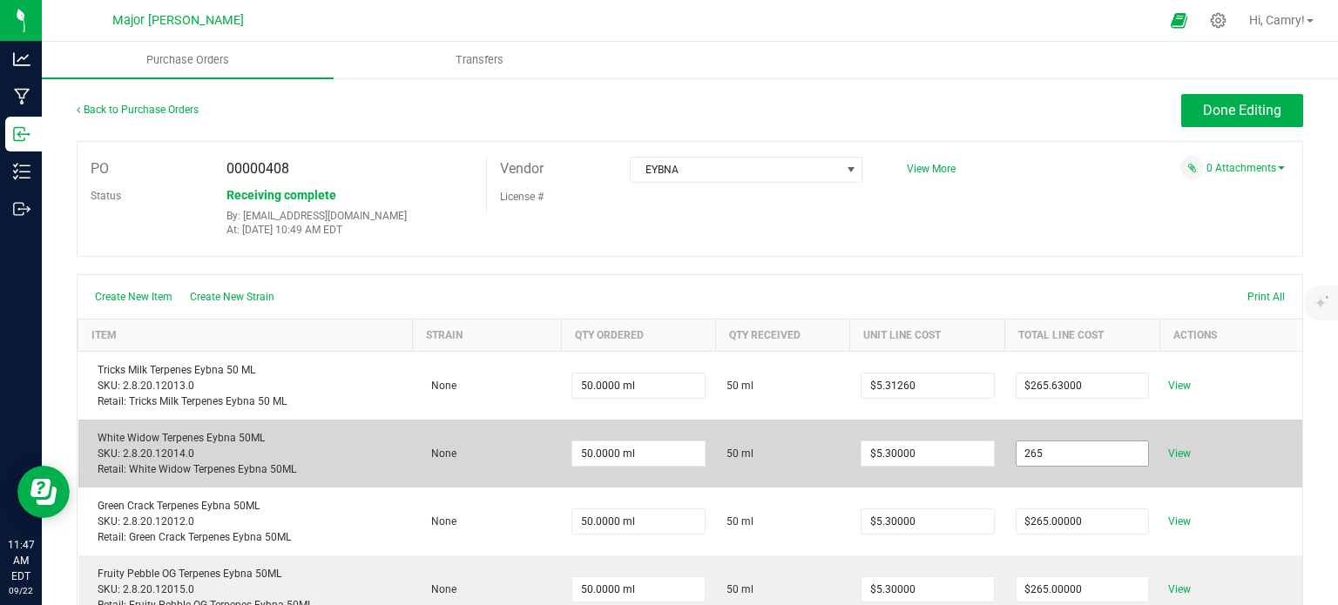
click at [1046, 460] on input "265" at bounding box center [1083, 454] width 132 height 24
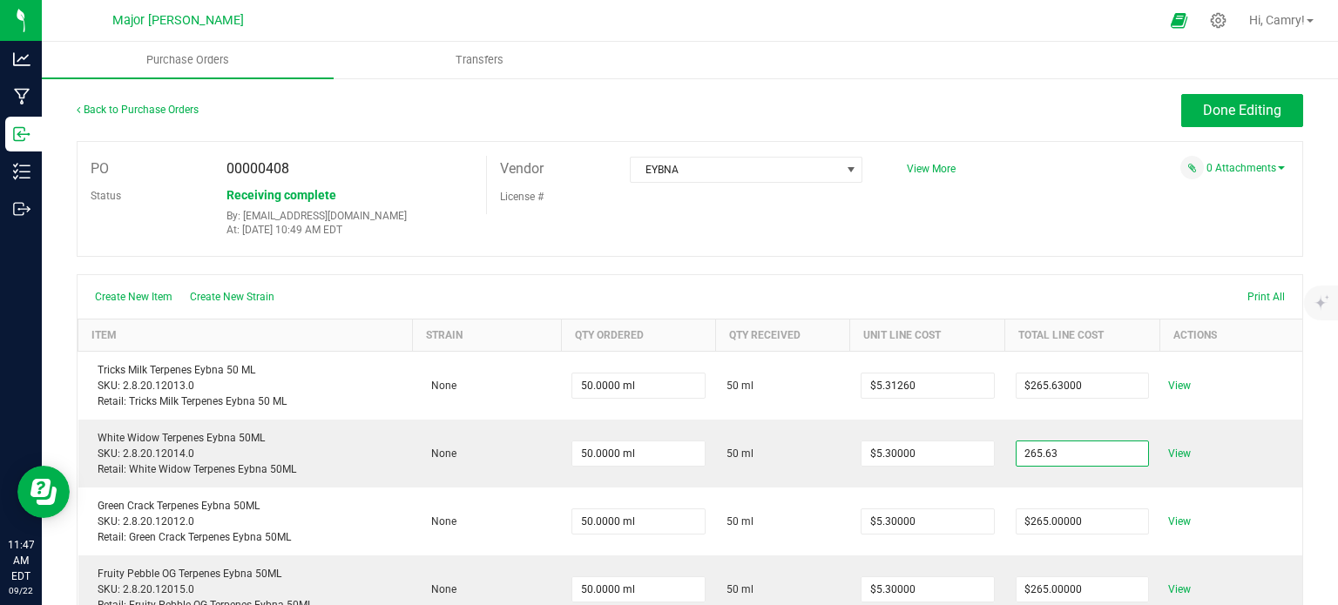
type input "$265.63000"
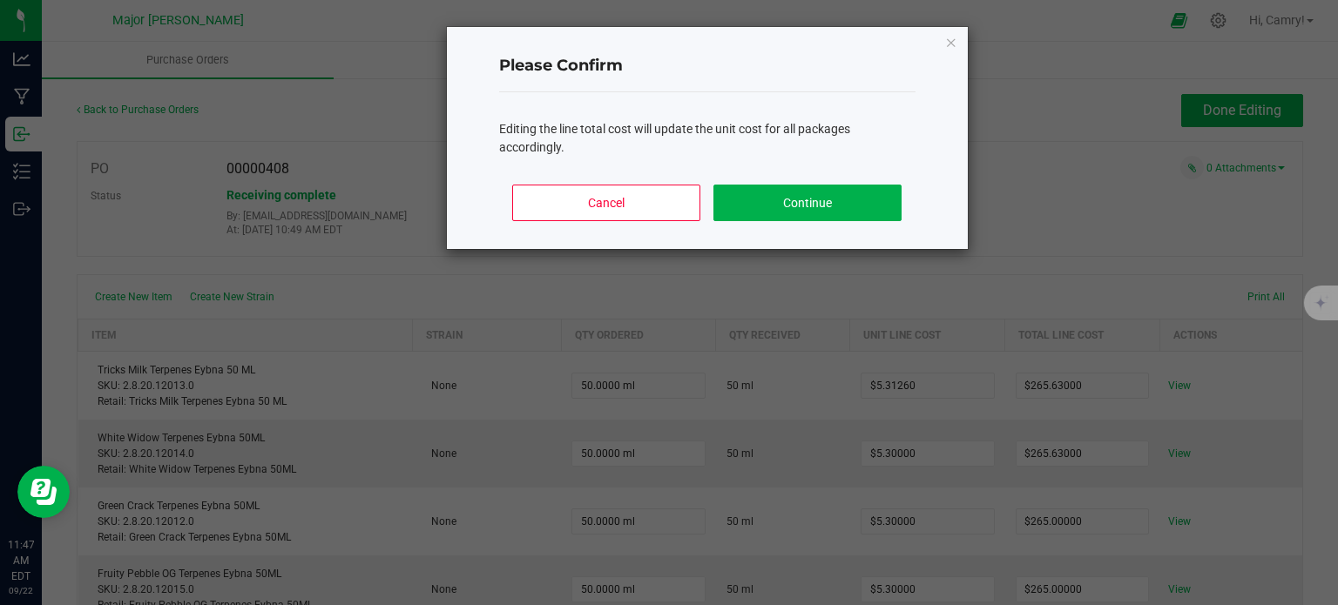
click at [862, 245] on body "Analytics Manufacturing Inbound Inventory Outbound 11:47 AM EDT [DATE] 09/22 Ma…" at bounding box center [669, 302] width 1338 height 605
click at [812, 208] on button "Continue" at bounding box center [807, 203] width 187 height 37
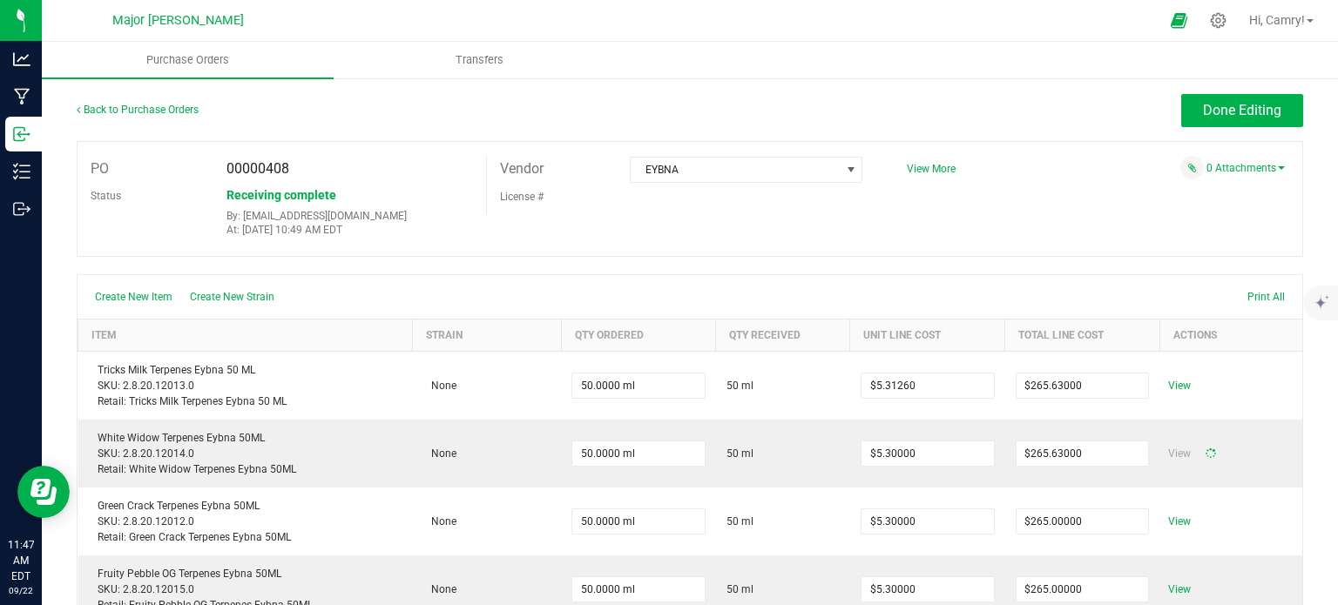
type input "50"
type input "$5.31260"
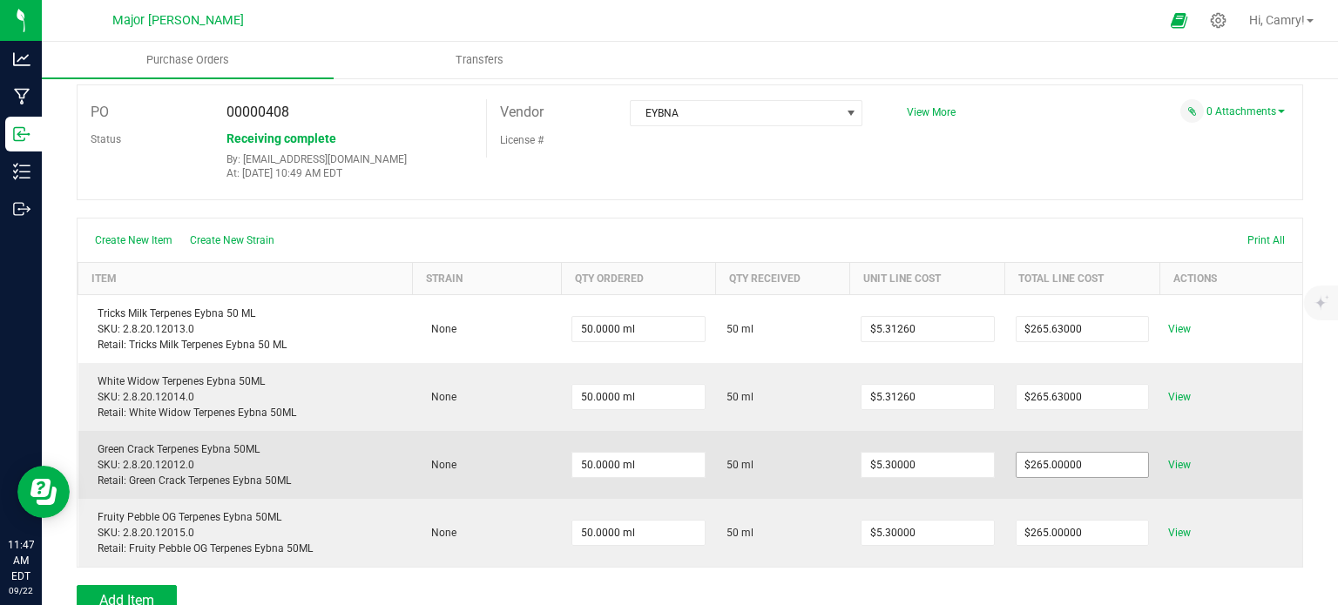
scroll to position [87, 0]
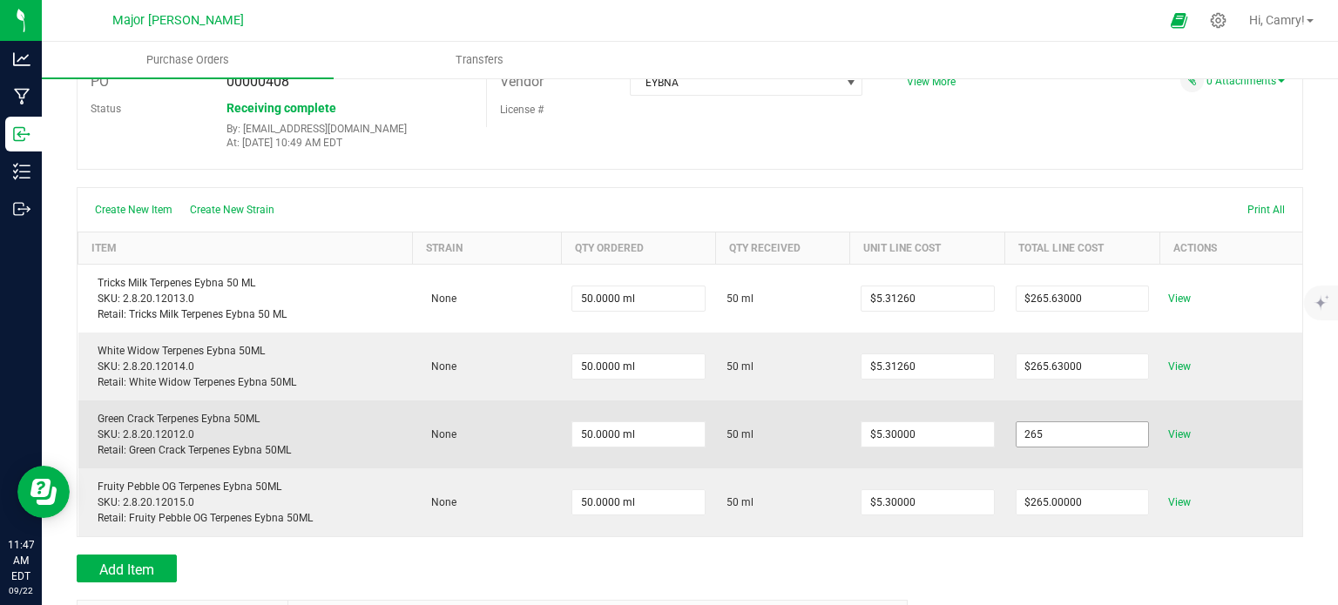
click at [1054, 424] on input "265" at bounding box center [1083, 435] width 132 height 24
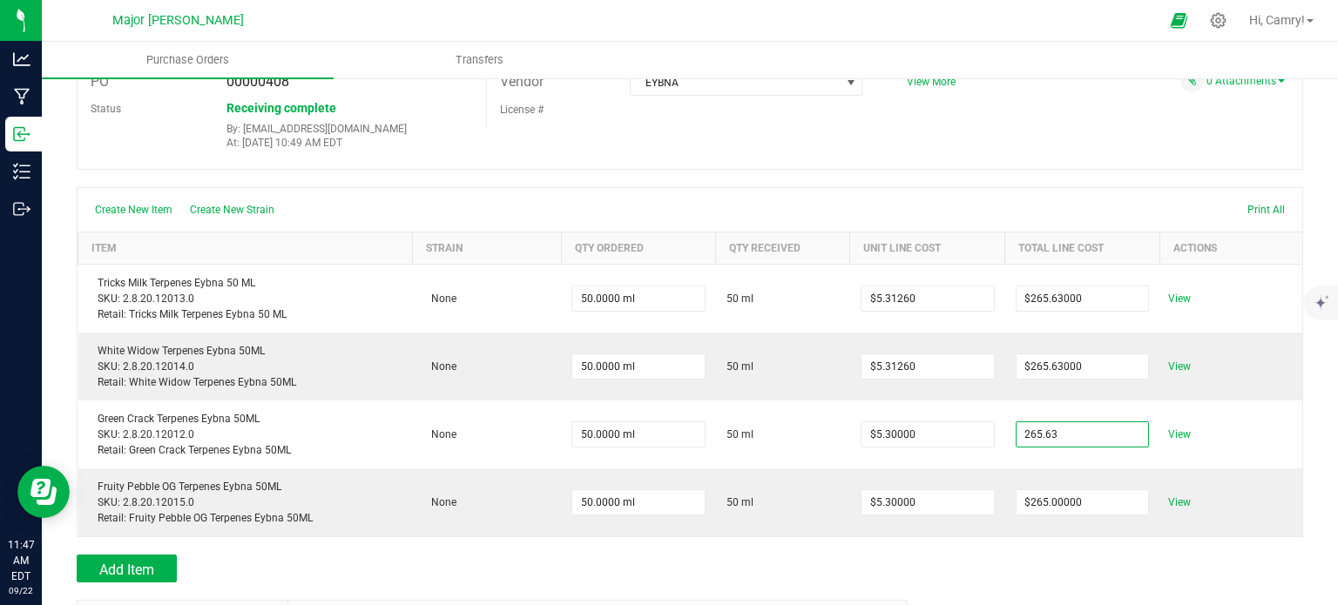
type input "$265.63000"
click at [939, 191] on body "Analytics Manufacturing Inbound Inventory Outbound 11:47 AM EDT [DATE] 09/22 Ma…" at bounding box center [669, 302] width 1338 height 605
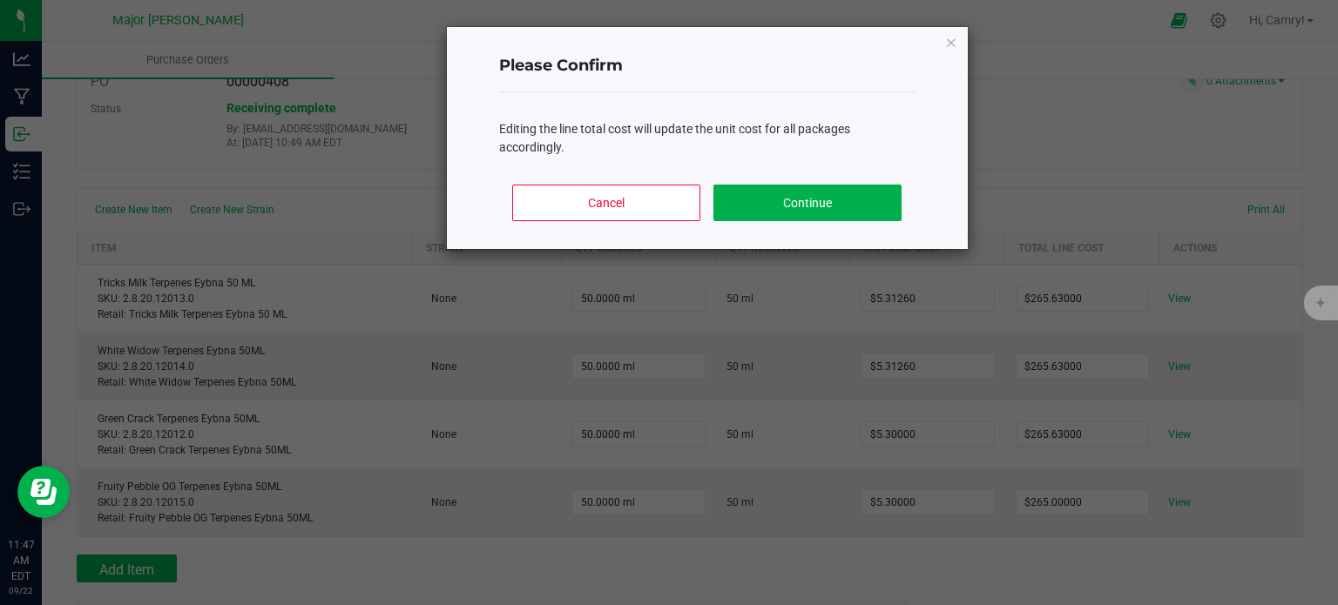
click at [789, 180] on div "Cancel Continue" at bounding box center [707, 210] width 416 height 78
click at [804, 206] on button "Continue" at bounding box center [807, 203] width 187 height 37
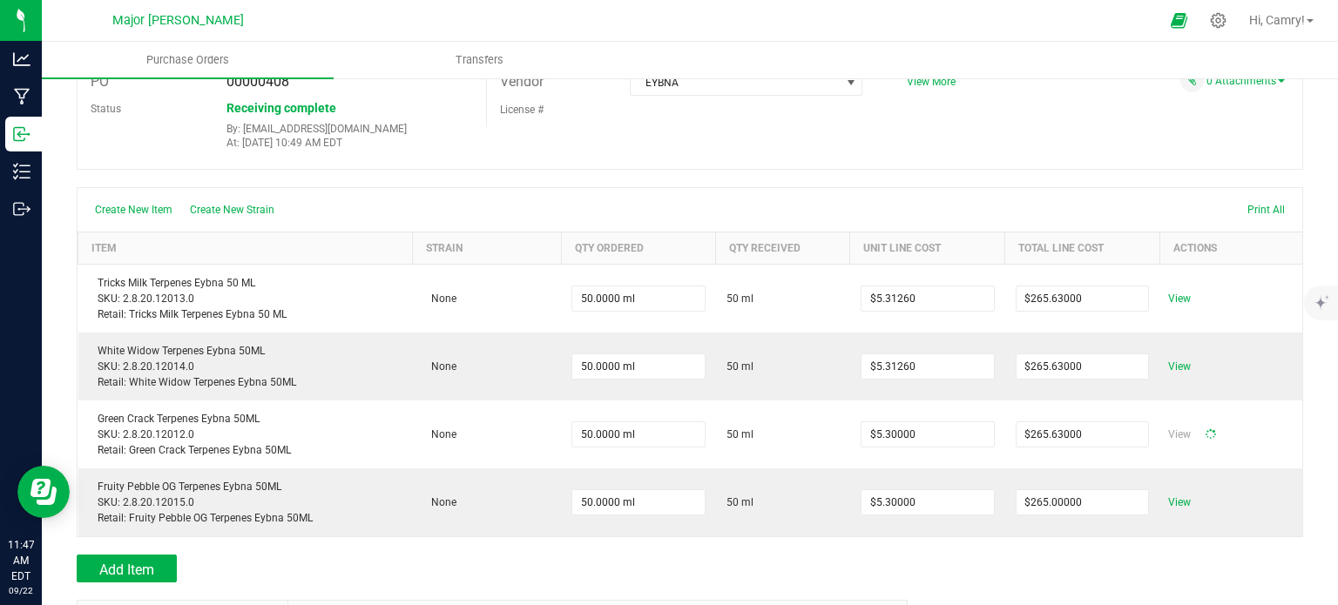
type input "50"
type input "$5.31260"
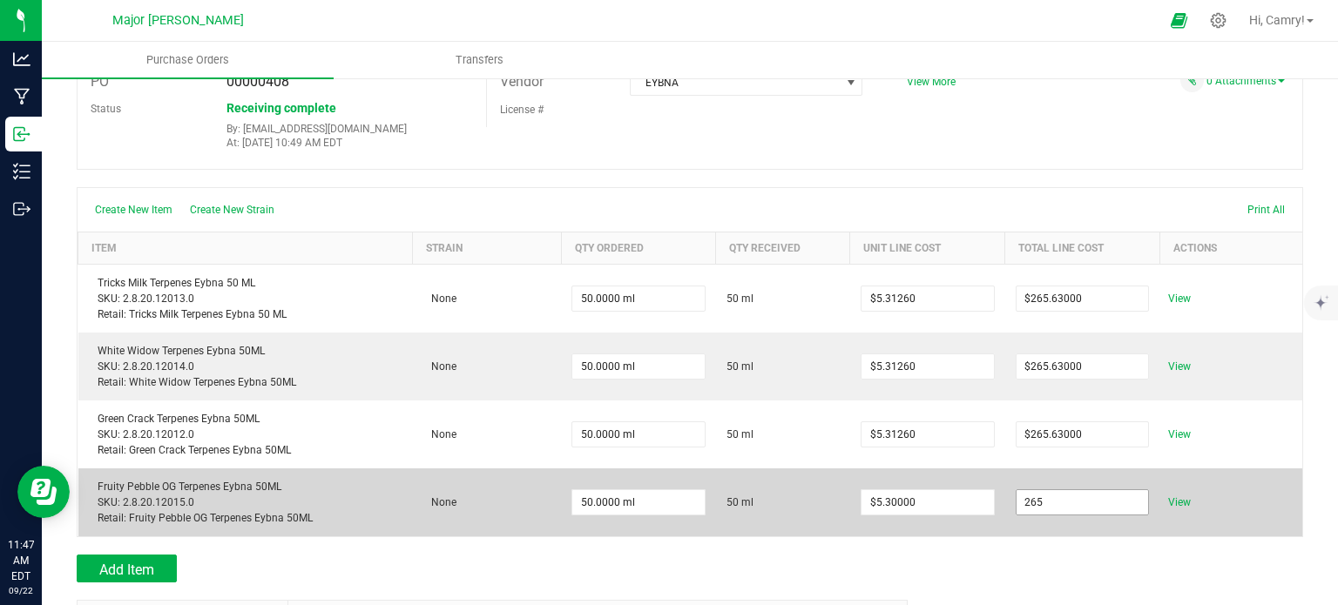
click at [1035, 499] on input "265" at bounding box center [1083, 502] width 132 height 24
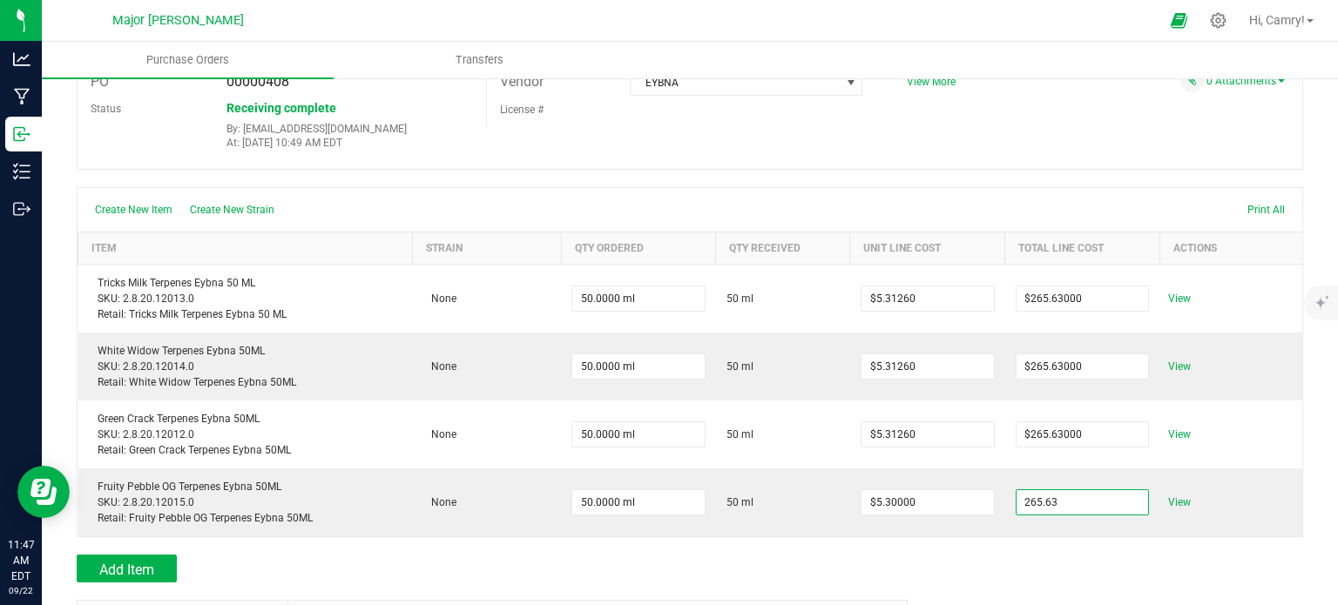
type input "$265.63000"
click at [1021, 578] on body "Analytics Manufacturing Inbound Inventory Outbound 11:47 AM EDT [DATE] 09/22 Ma…" at bounding box center [669, 302] width 1338 height 605
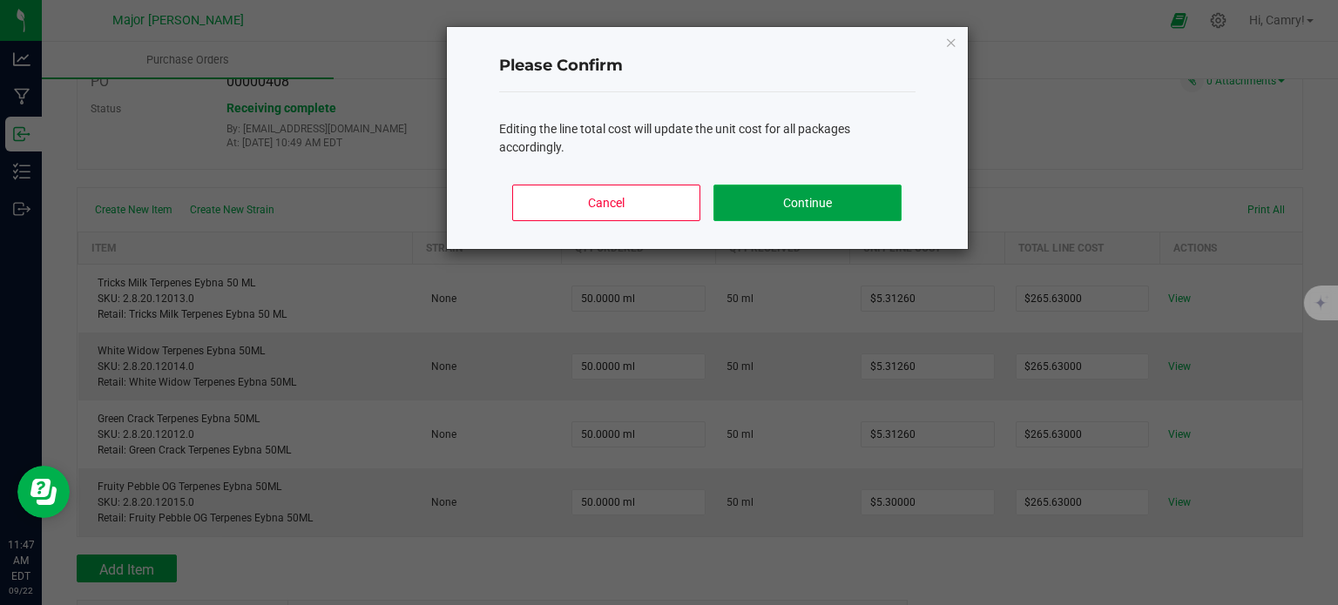
click at [803, 200] on button "Continue" at bounding box center [807, 203] width 187 height 37
type input "50"
type input "$5.31260"
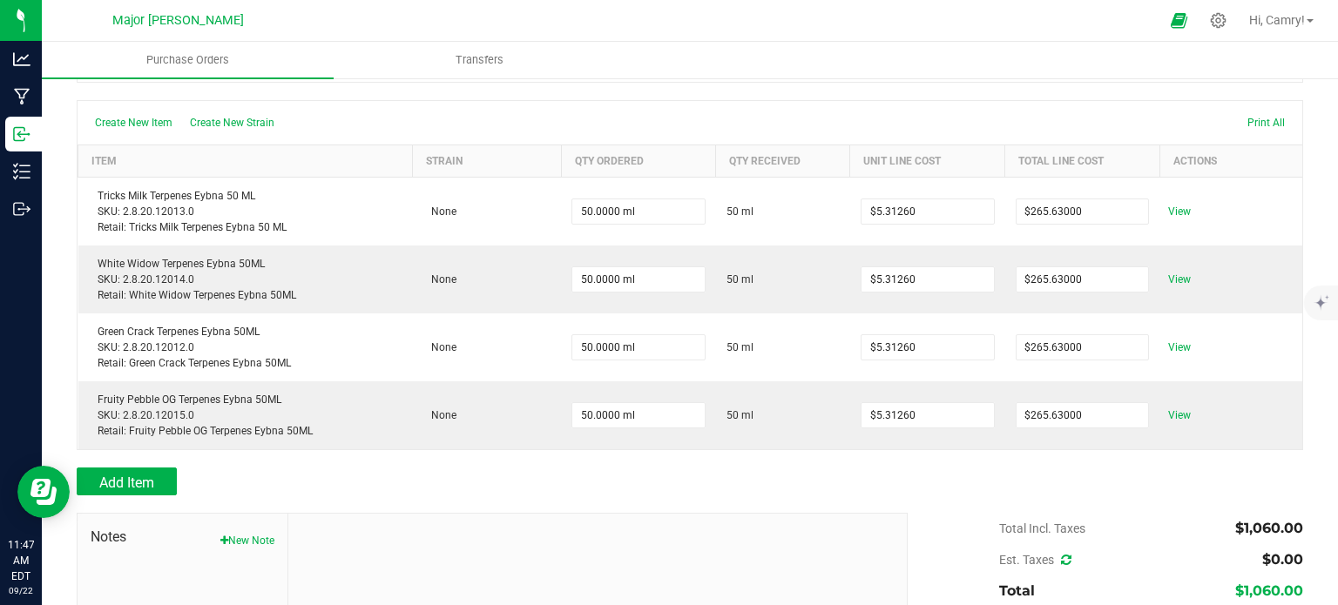
scroll to position [0, 0]
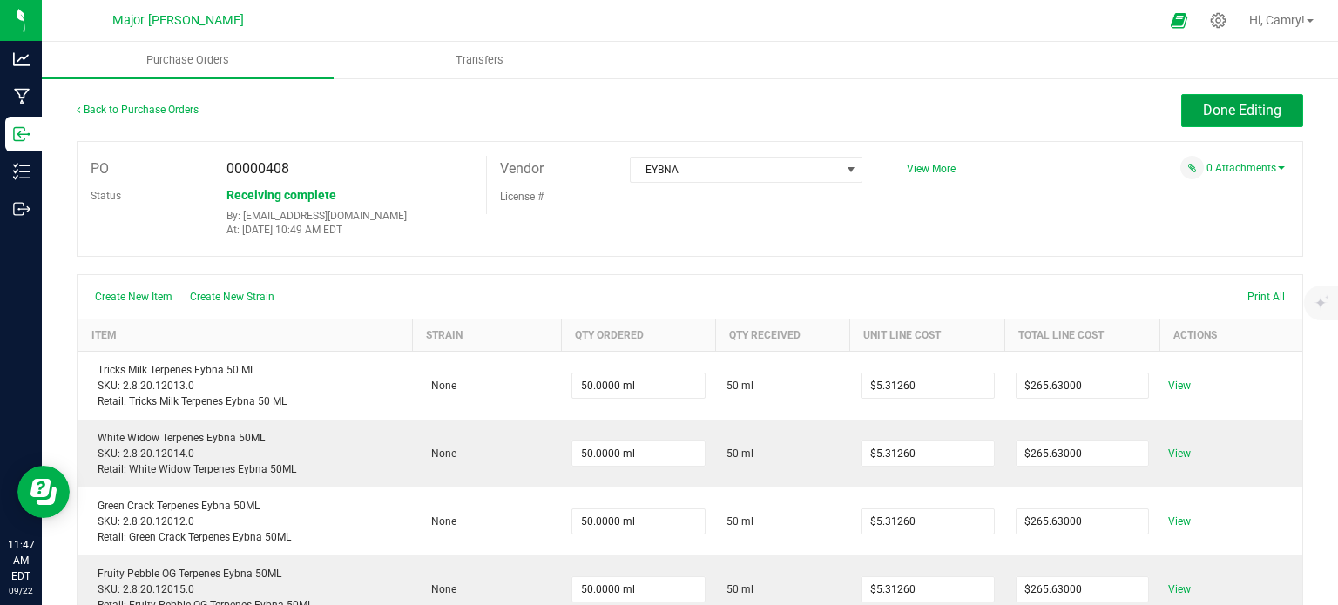
click at [1221, 114] on span "Done Editing" at bounding box center [1242, 110] width 78 height 17
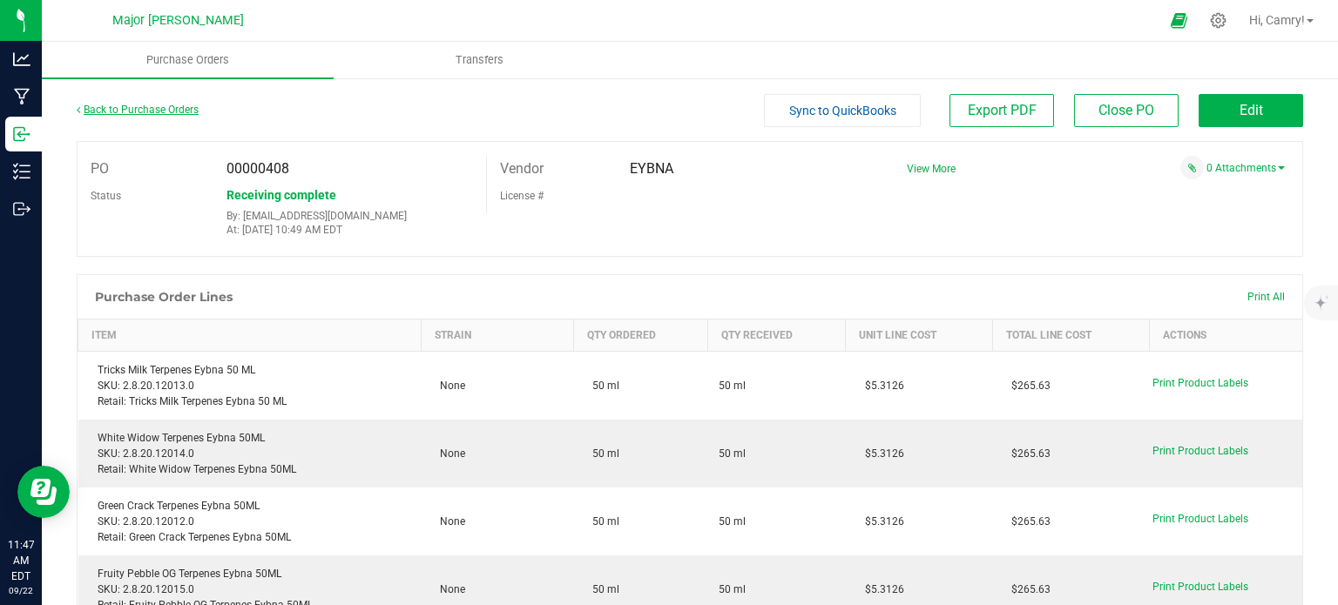
click at [180, 105] on link "Back to Purchase Orders" at bounding box center [138, 110] width 122 height 12
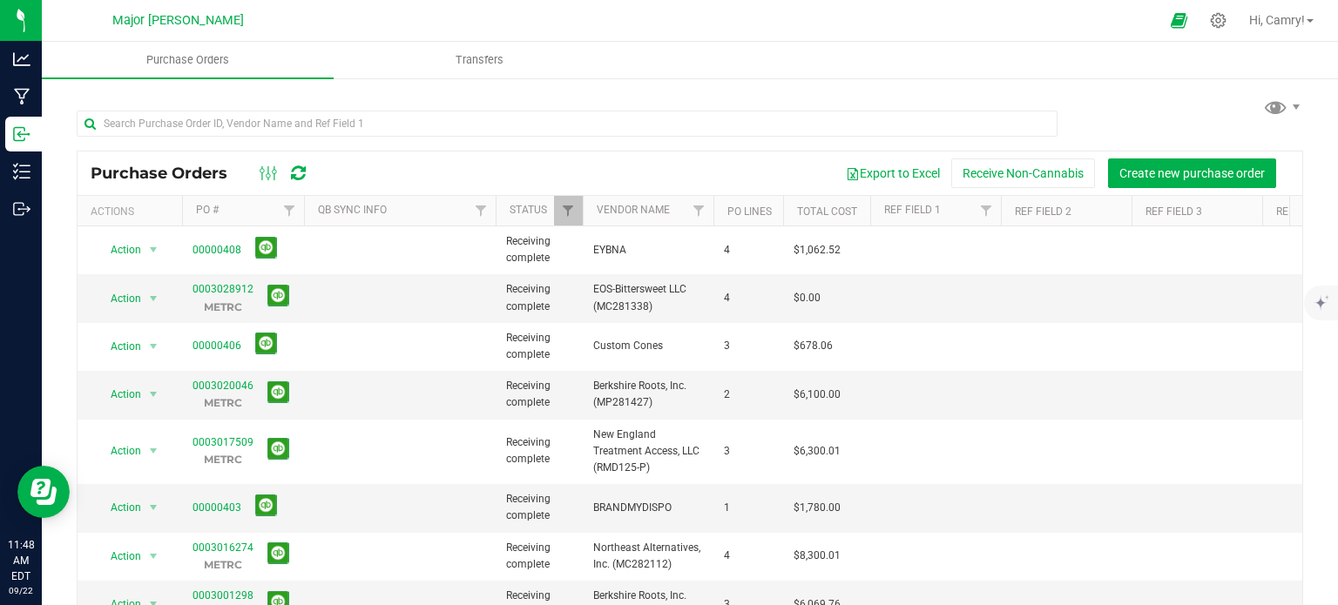
click at [301, 174] on icon at bounding box center [298, 173] width 15 height 17
click at [217, 285] on link "0003028912" at bounding box center [223, 289] width 61 height 12
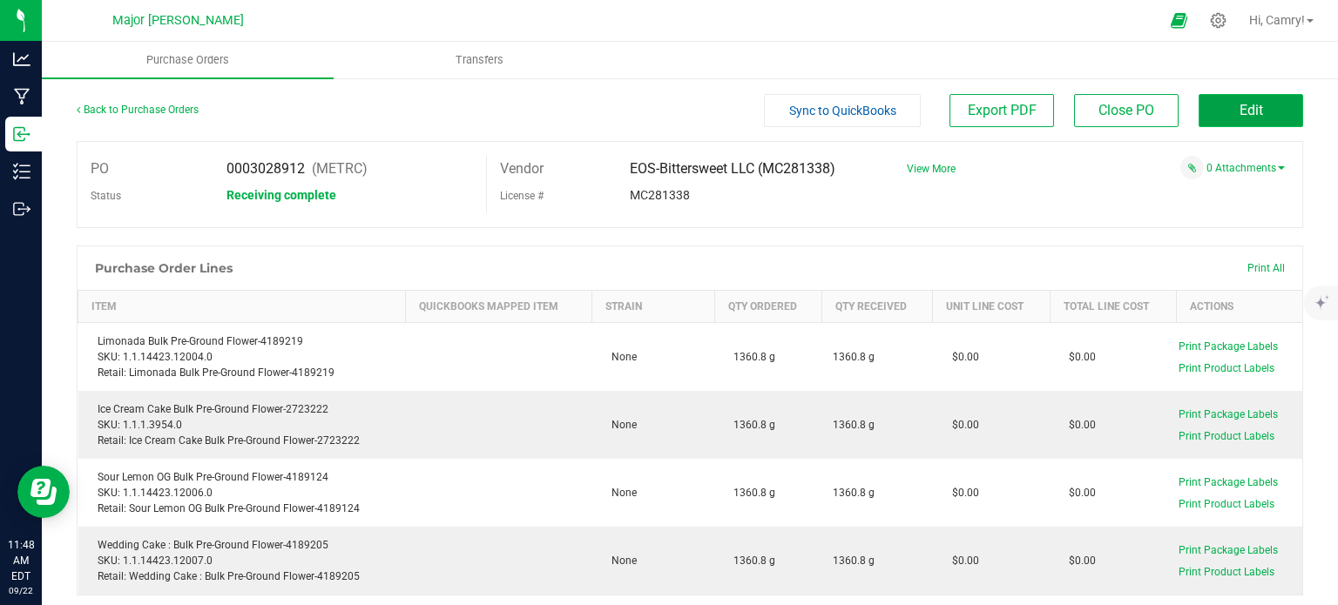
click at [1216, 118] on button "Edit" at bounding box center [1251, 110] width 105 height 33
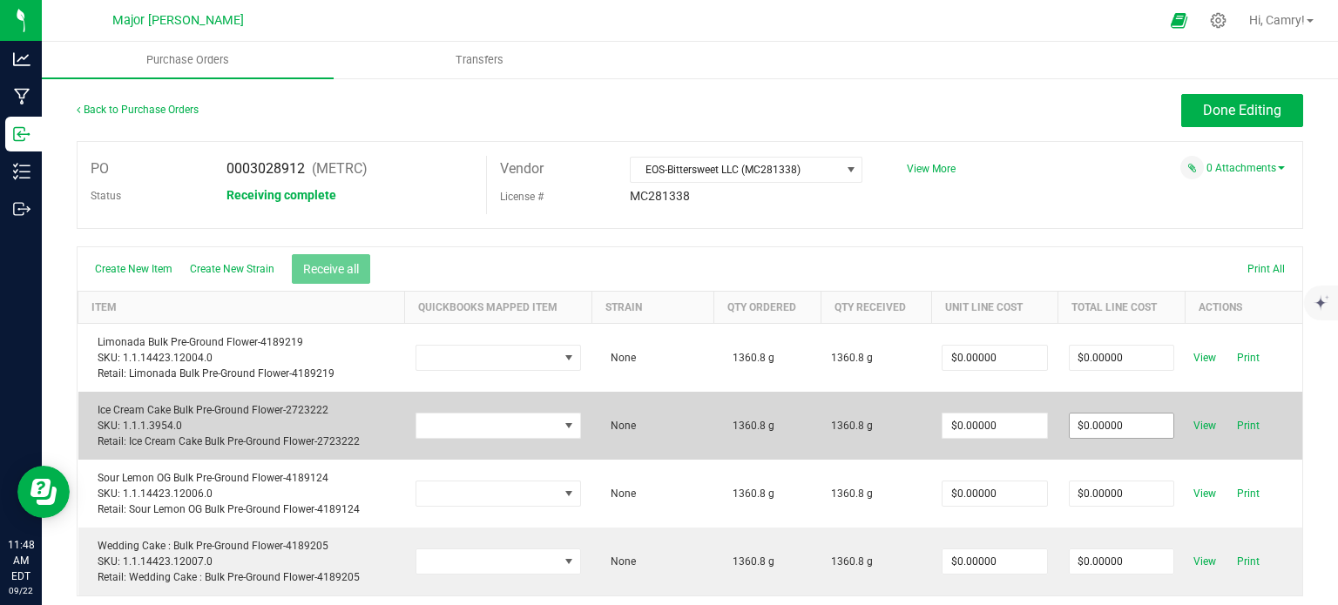
scroll to position [87, 0]
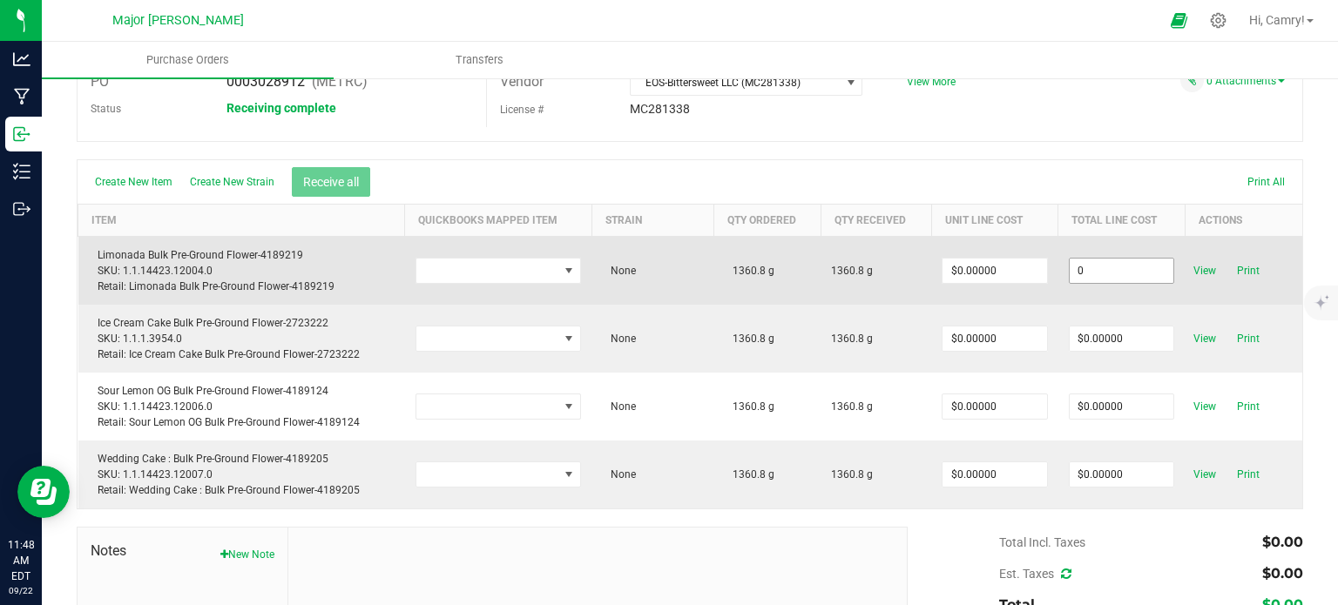
click at [1102, 269] on input "0" at bounding box center [1122, 271] width 105 height 24
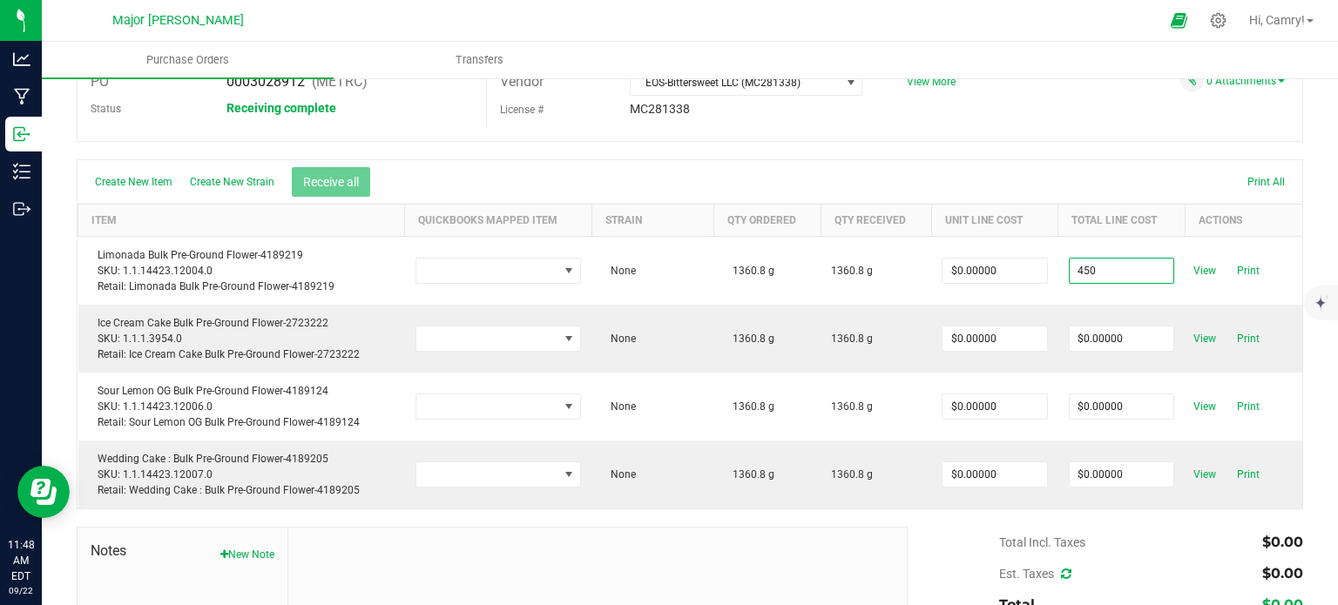
type input "$450.00000"
click at [1133, 527] on body "Analytics Manufacturing Inbound Inventory Outbound 11:48 AM EDT [DATE] 09/22 Ma…" at bounding box center [669, 302] width 1338 height 605
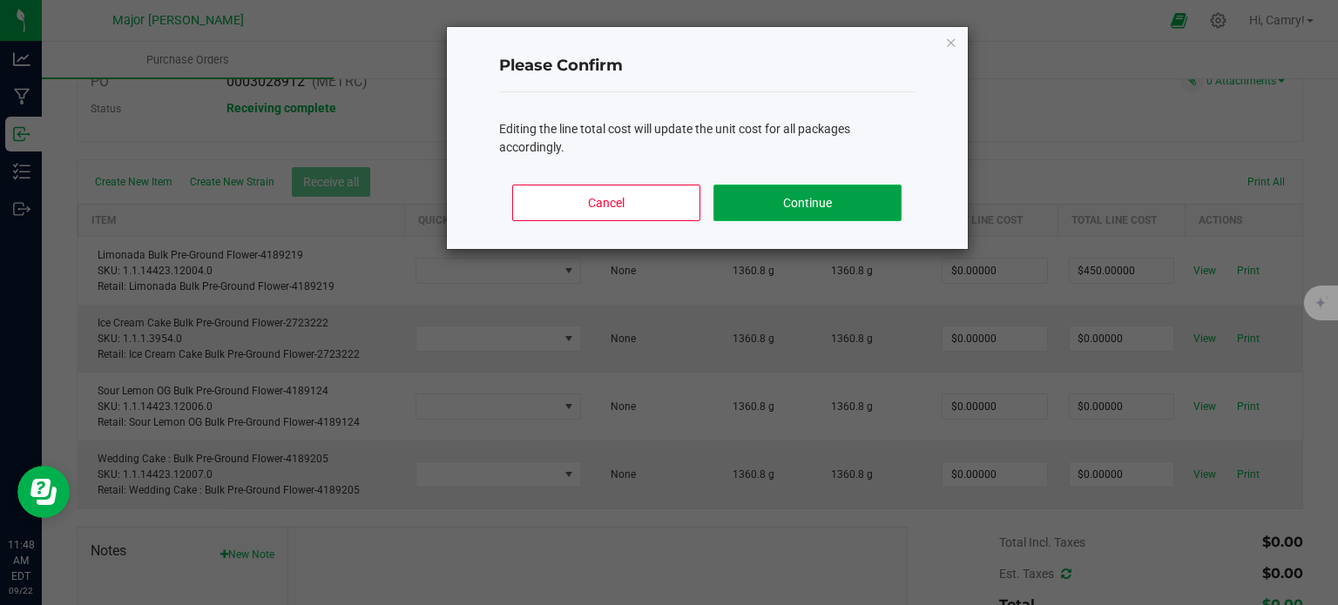
click at [868, 213] on button "Continue" at bounding box center [807, 203] width 187 height 37
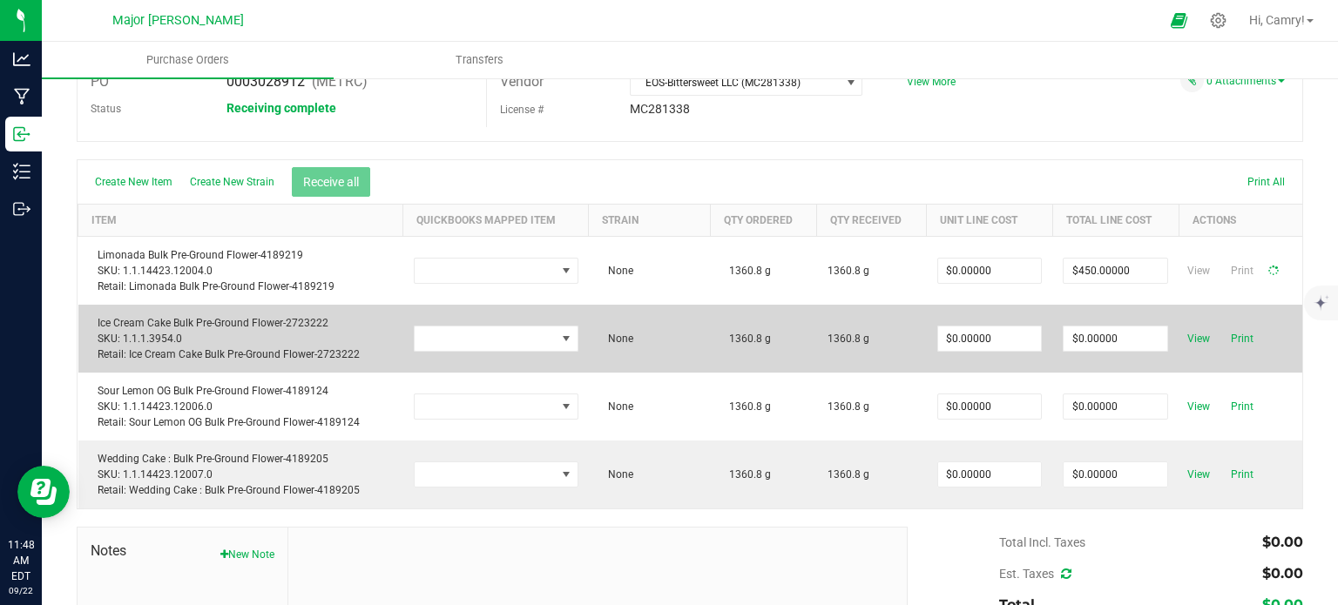
type input "$0.33069"
click at [1119, 336] on input "0" at bounding box center [1122, 339] width 105 height 24
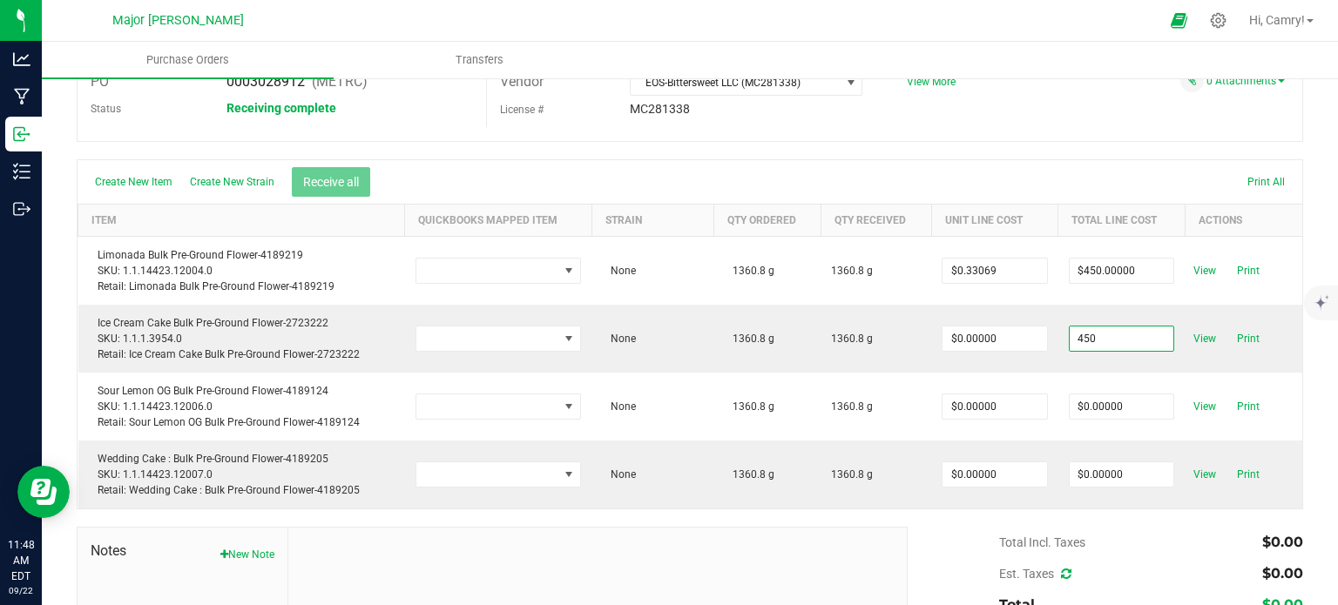
type input "$450.00000"
click at [1143, 543] on body "Analytics Manufacturing Inbound Inventory Outbound 11:48 AM EDT [DATE] 09/22 Ma…" at bounding box center [669, 302] width 1338 height 605
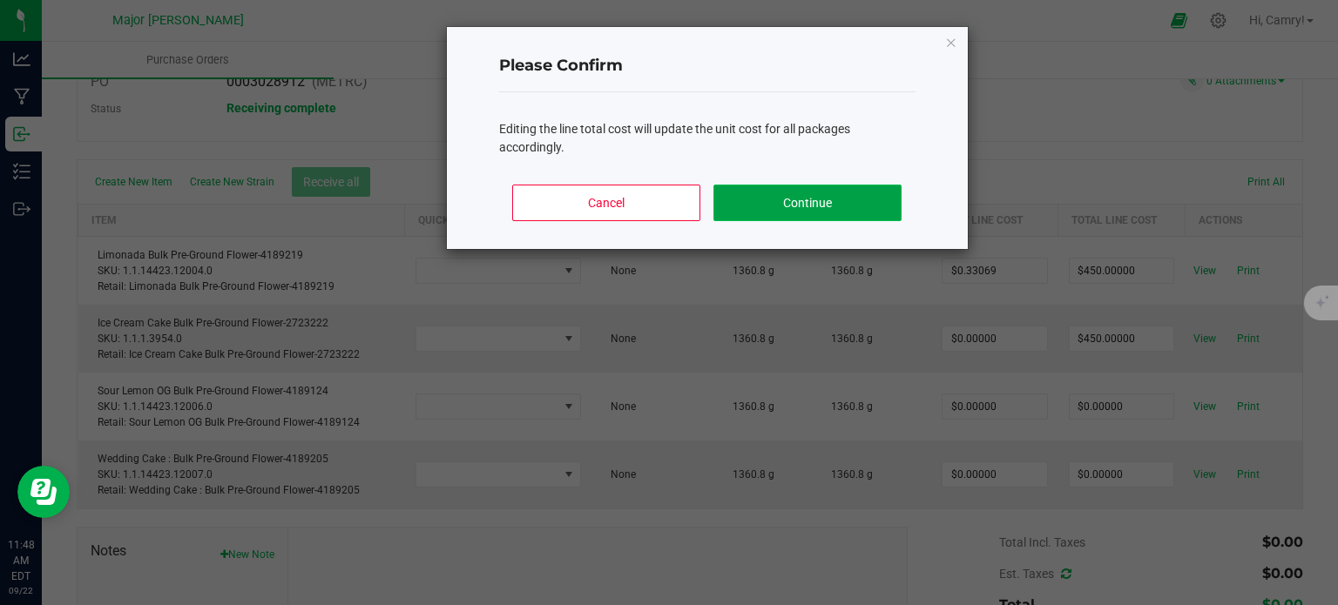
click at [858, 209] on button "Continue" at bounding box center [807, 203] width 187 height 37
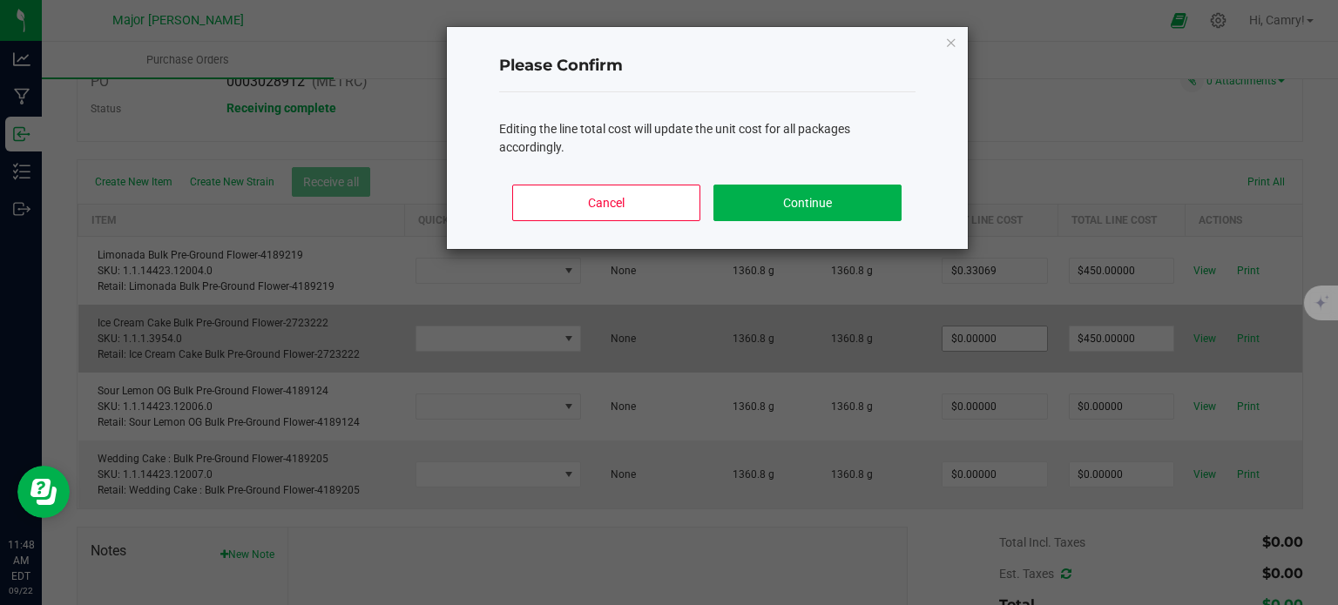
type input "$0.33069"
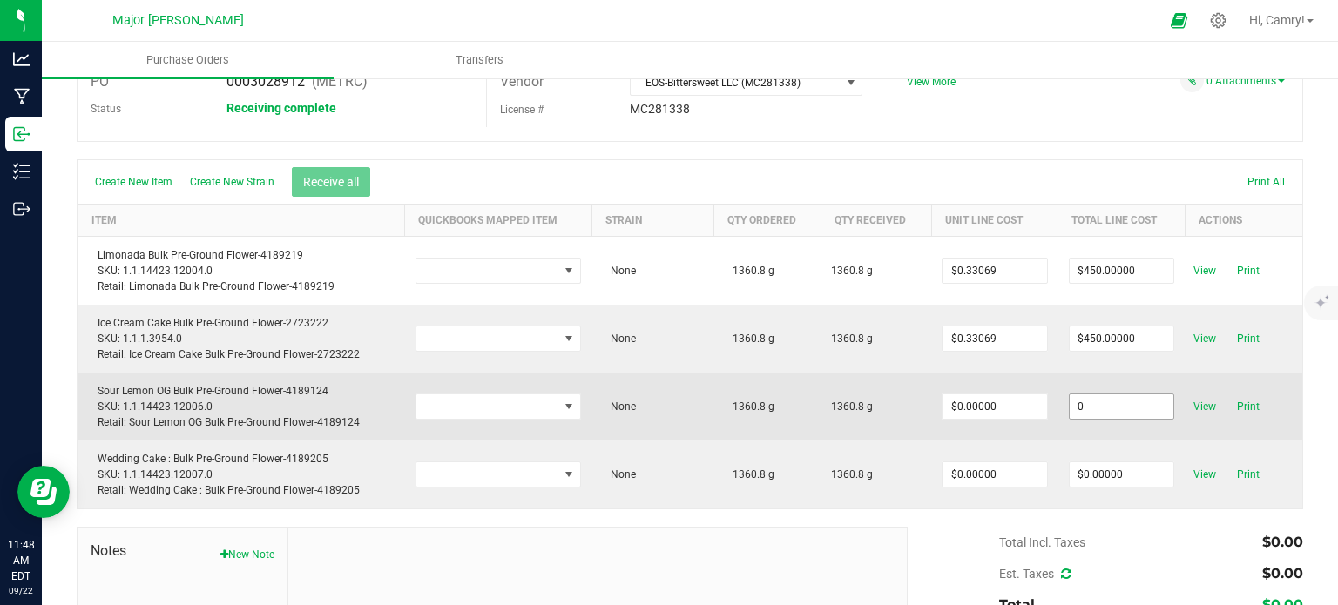
click at [1094, 413] on input "0" at bounding box center [1122, 407] width 105 height 24
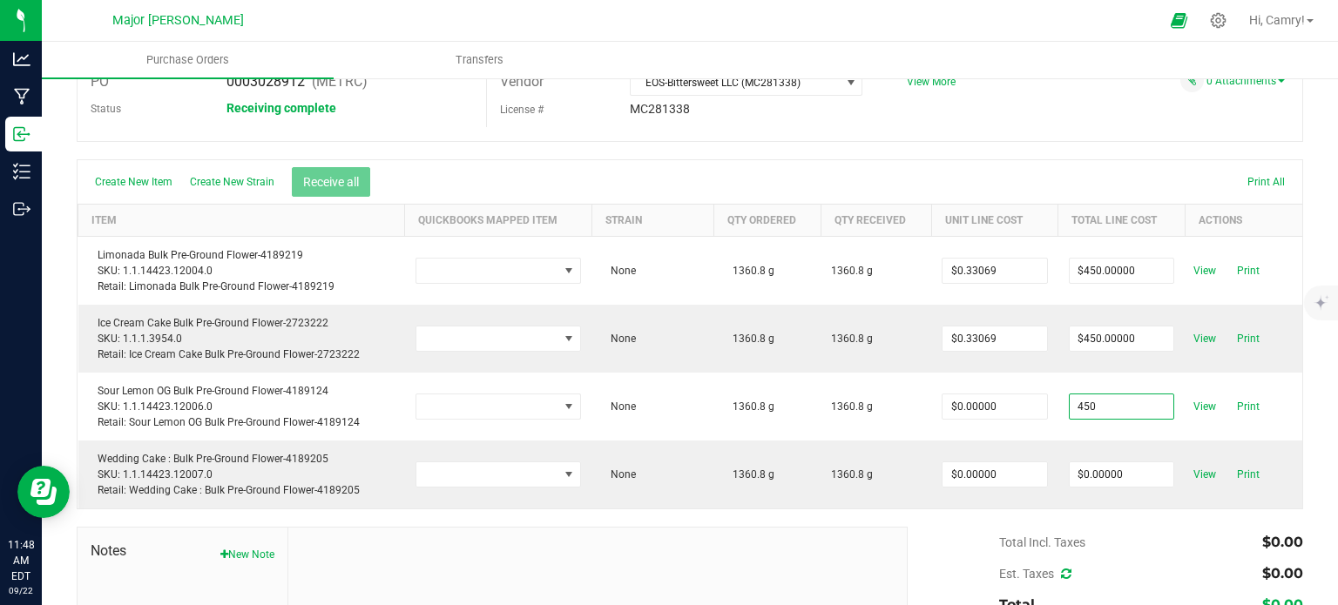
type input "$450.00000"
click at [1099, 534] on body "Analytics Manufacturing Inbound Inventory Outbound 11:48 AM EDT [DATE] 09/22 Ma…" at bounding box center [669, 302] width 1338 height 605
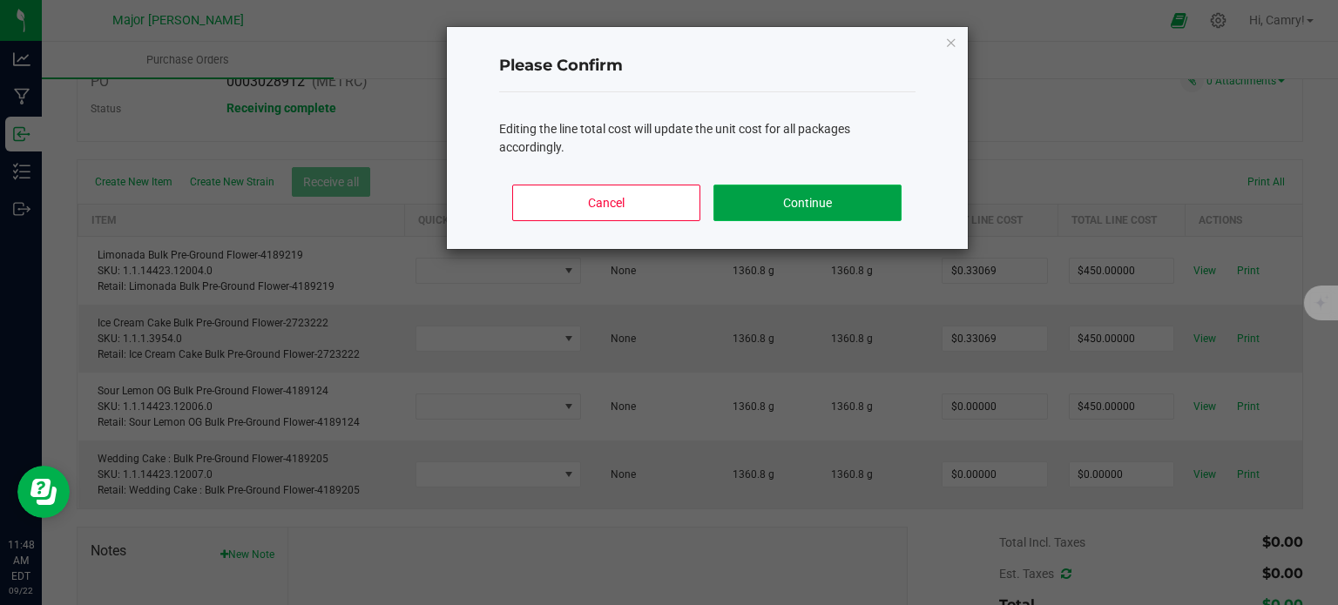
click at [820, 210] on button "Continue" at bounding box center [807, 203] width 187 height 37
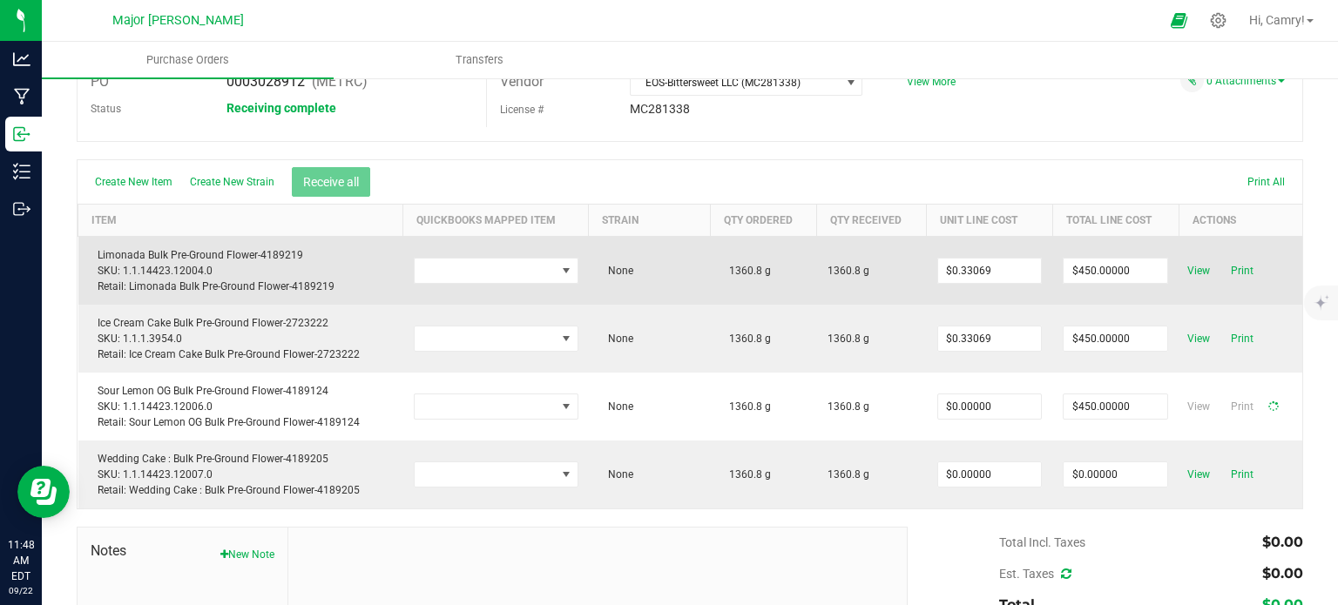
type input "$0.33069"
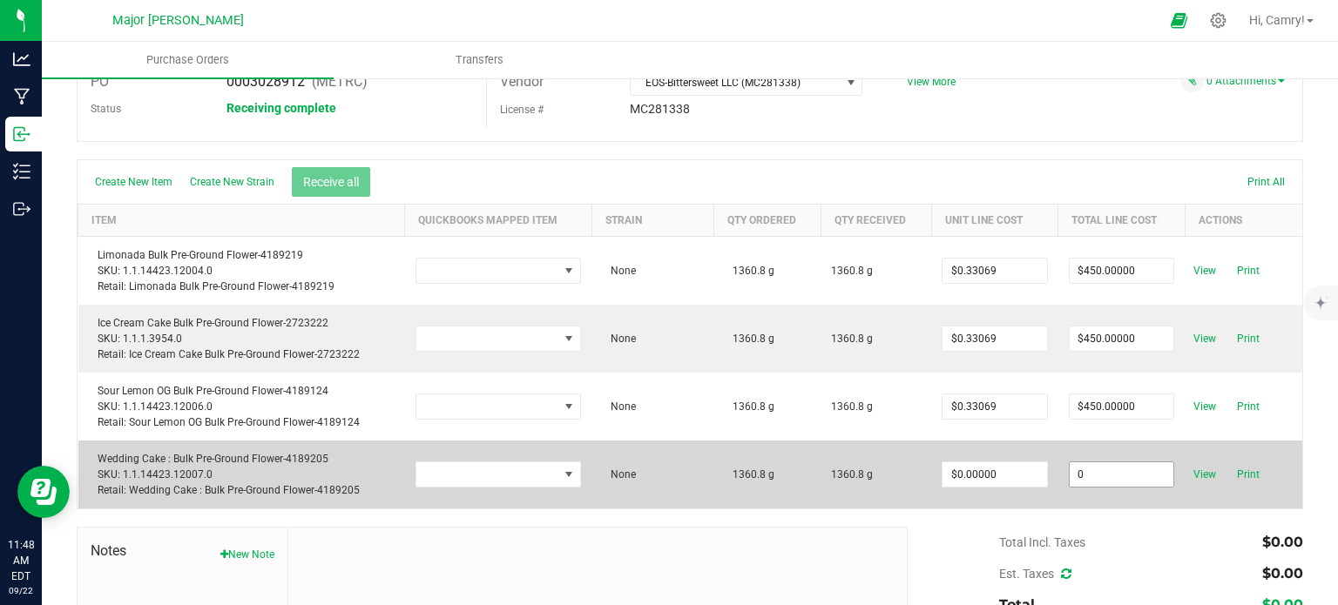
click at [1108, 466] on input "0" at bounding box center [1122, 475] width 105 height 24
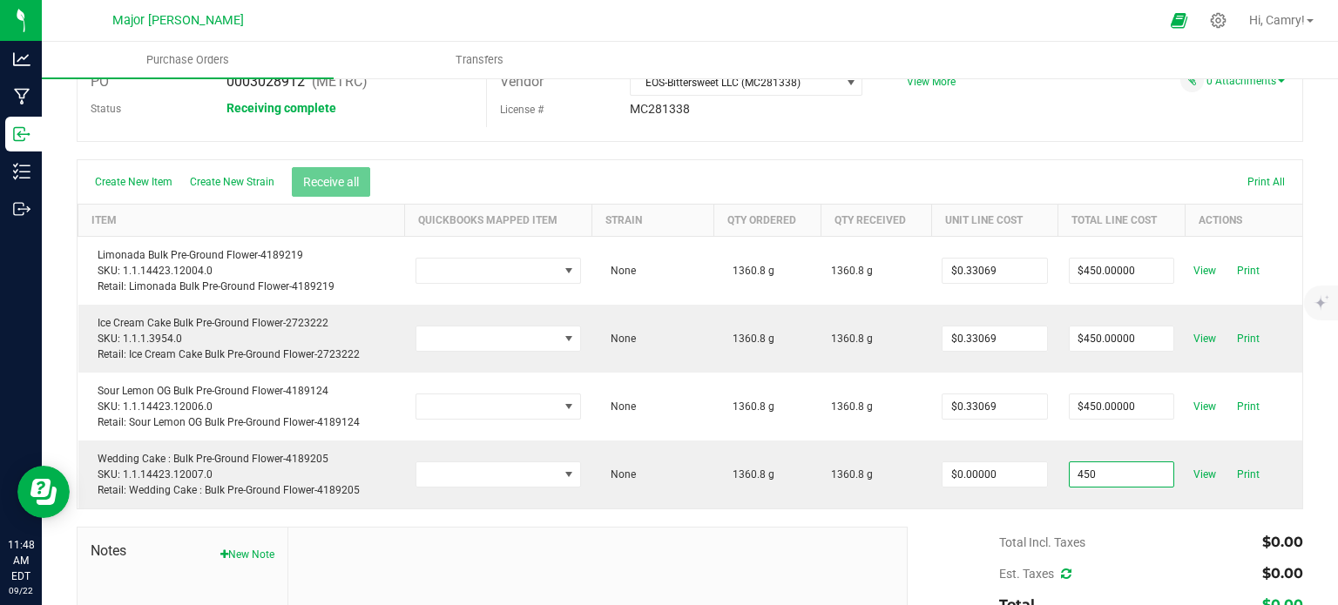
type input "$450.00000"
click at [1096, 554] on body "Analytics Manufacturing Inbound Inventory Outbound 11:48 AM EDT [DATE] 09/22 Ma…" at bounding box center [669, 302] width 1338 height 605
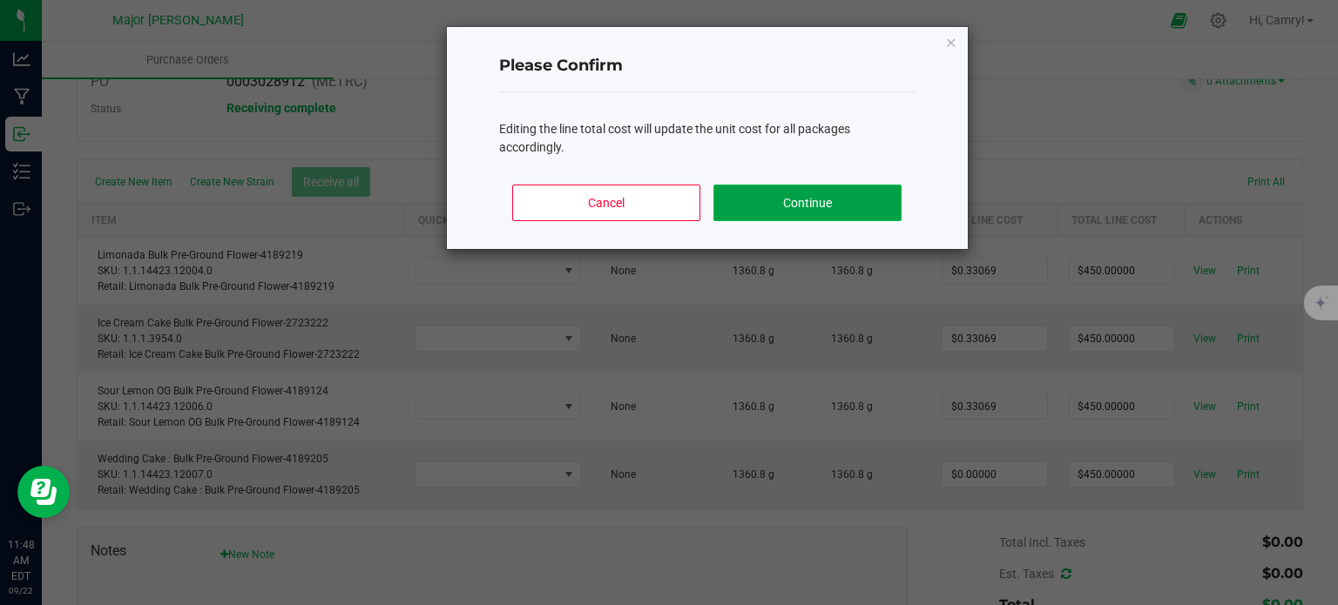
click at [795, 208] on button "Continue" at bounding box center [807, 203] width 187 height 37
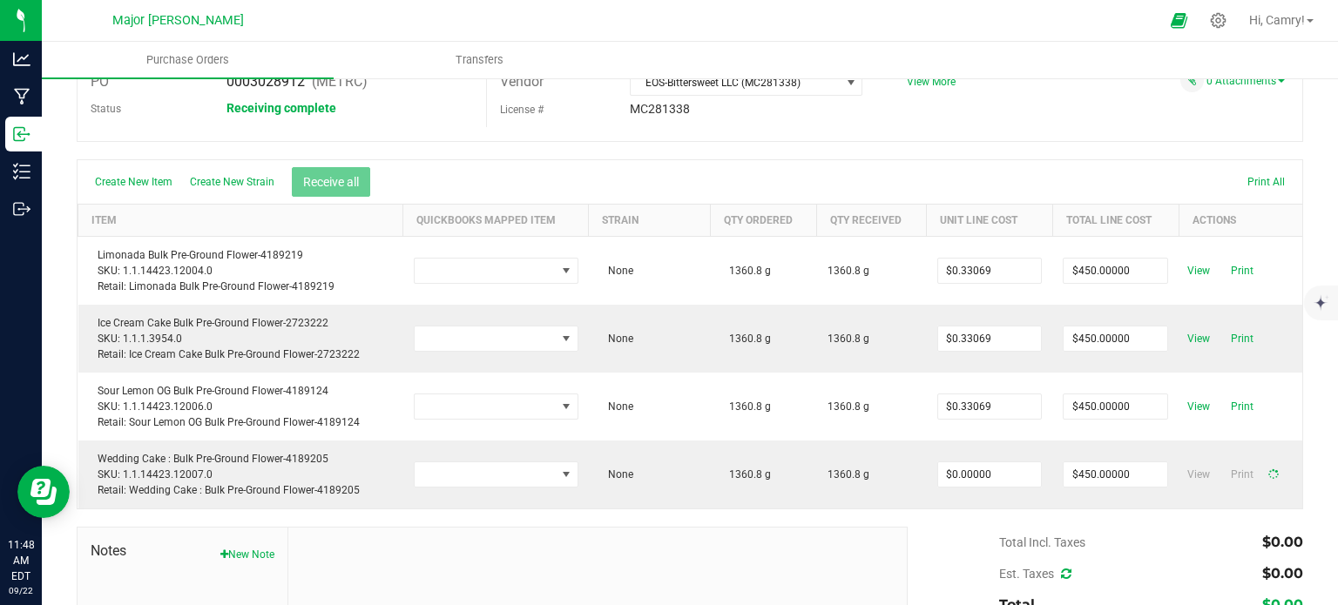
type input "$0.33069"
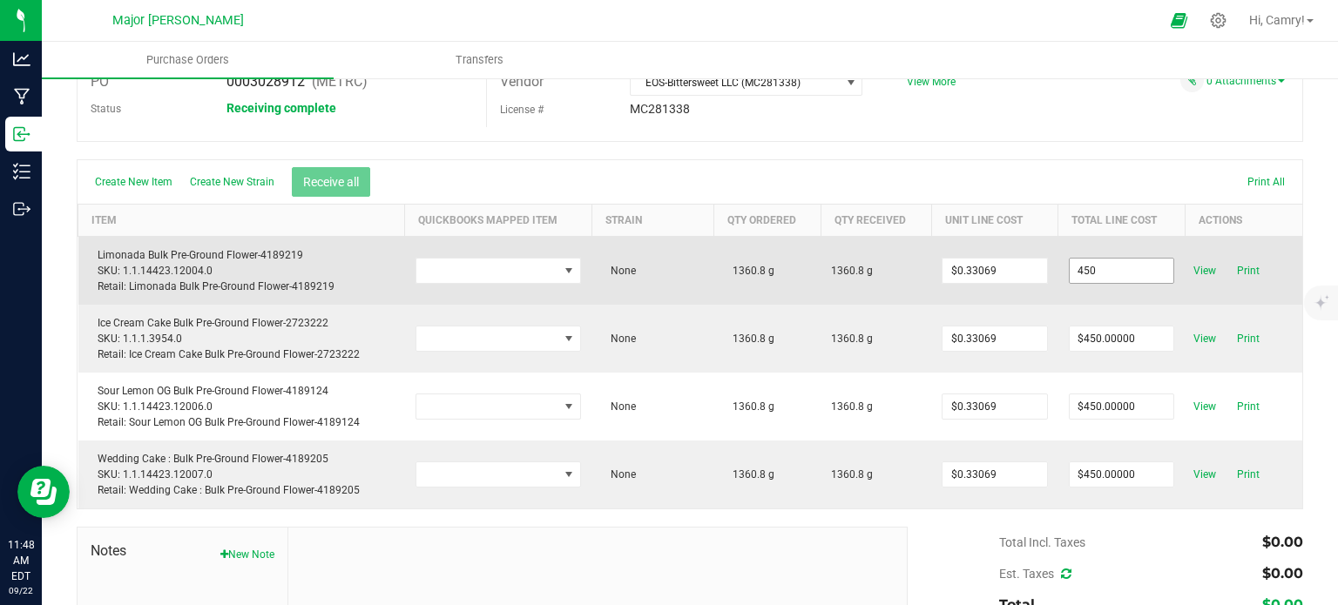
click at [1113, 264] on input "450" at bounding box center [1122, 271] width 105 height 24
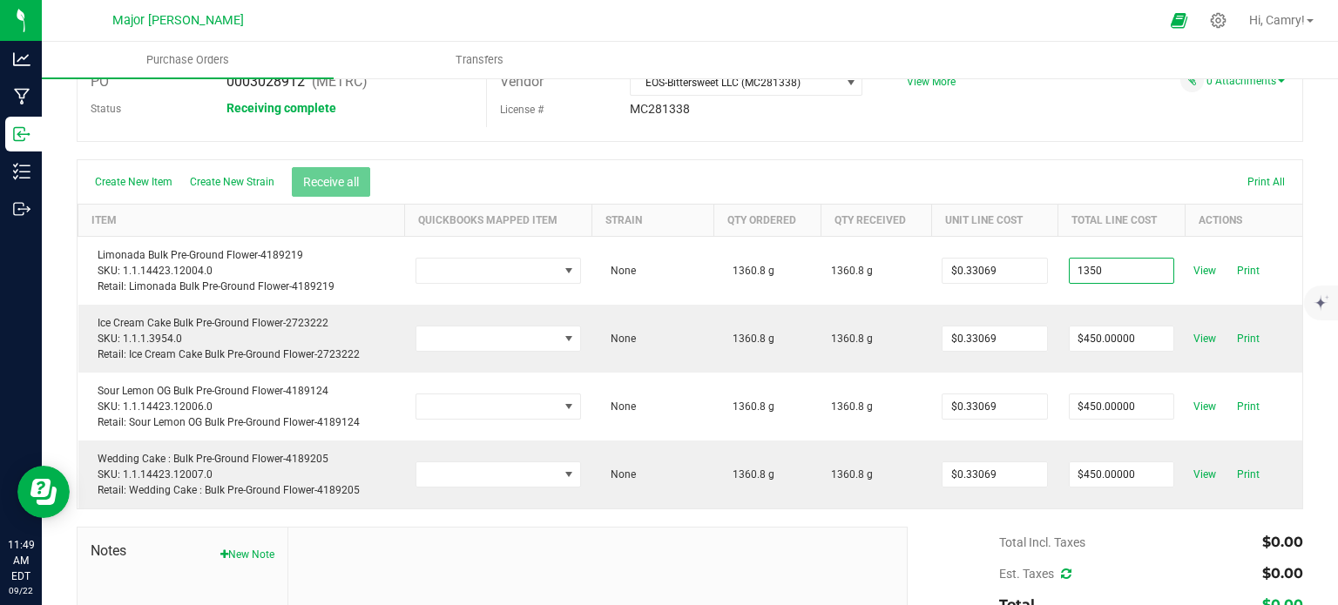
type input "$1,350.00000"
click at [1077, 164] on body "Analytics Manufacturing Inbound Inventory Outbound 11:49 AM EDT [DATE] 09/22 Ma…" at bounding box center [669, 302] width 1338 height 605
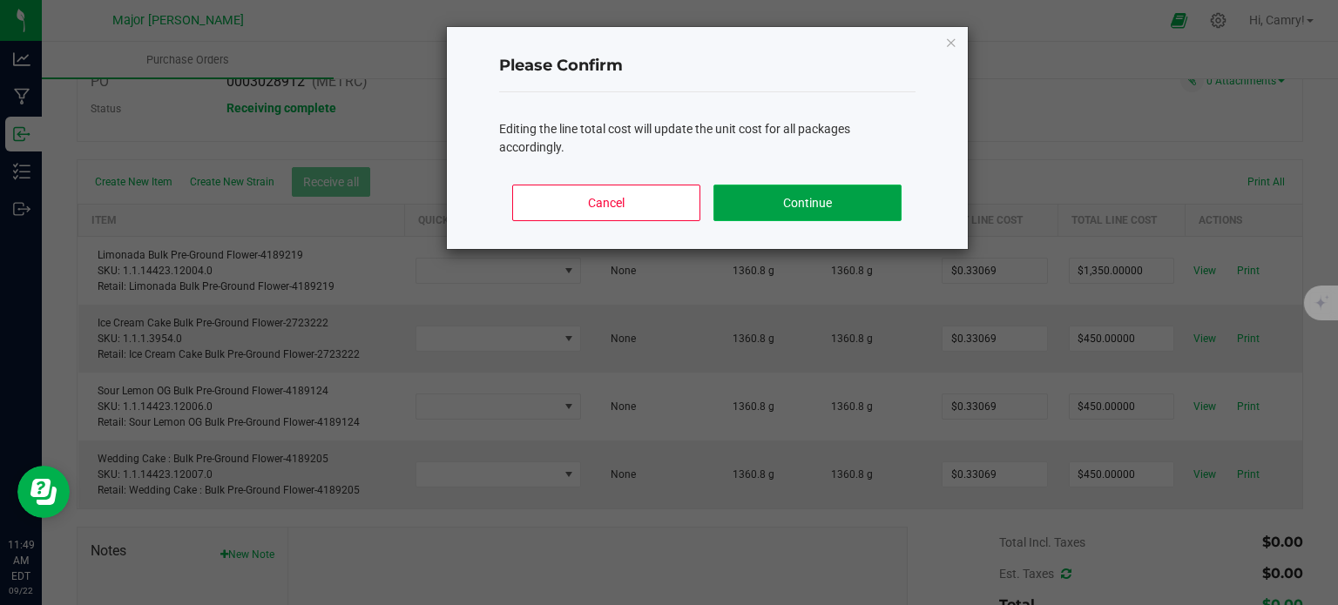
click at [796, 205] on button "Continue" at bounding box center [807, 203] width 187 height 37
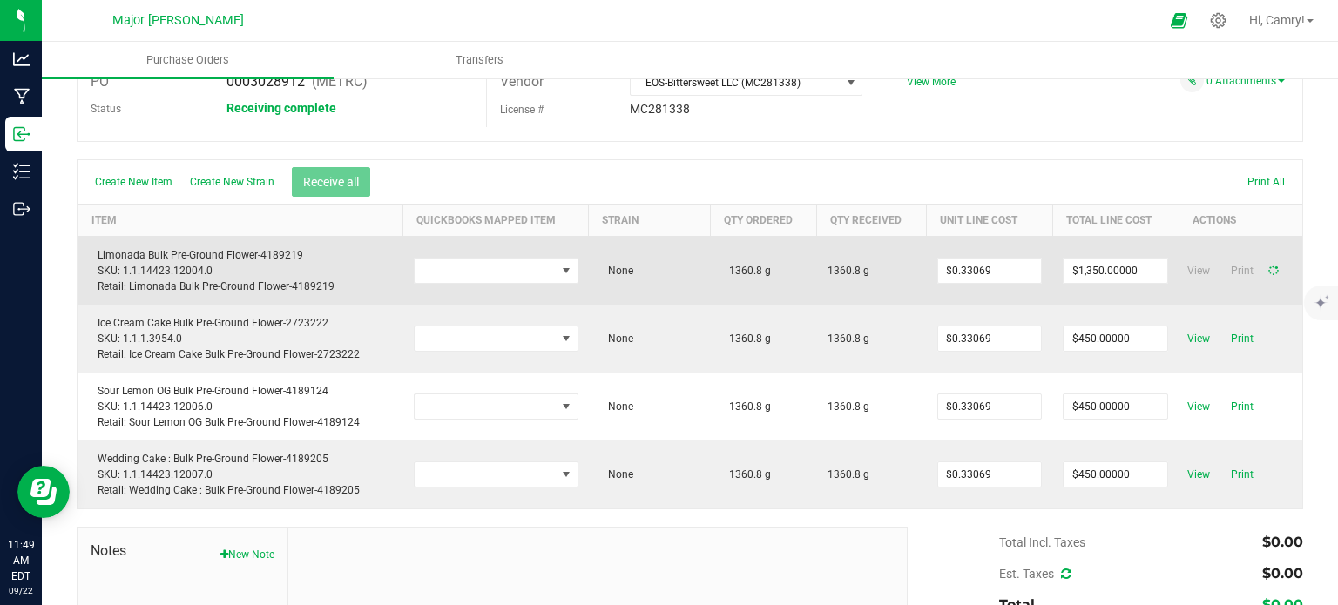
type input "$0.99206"
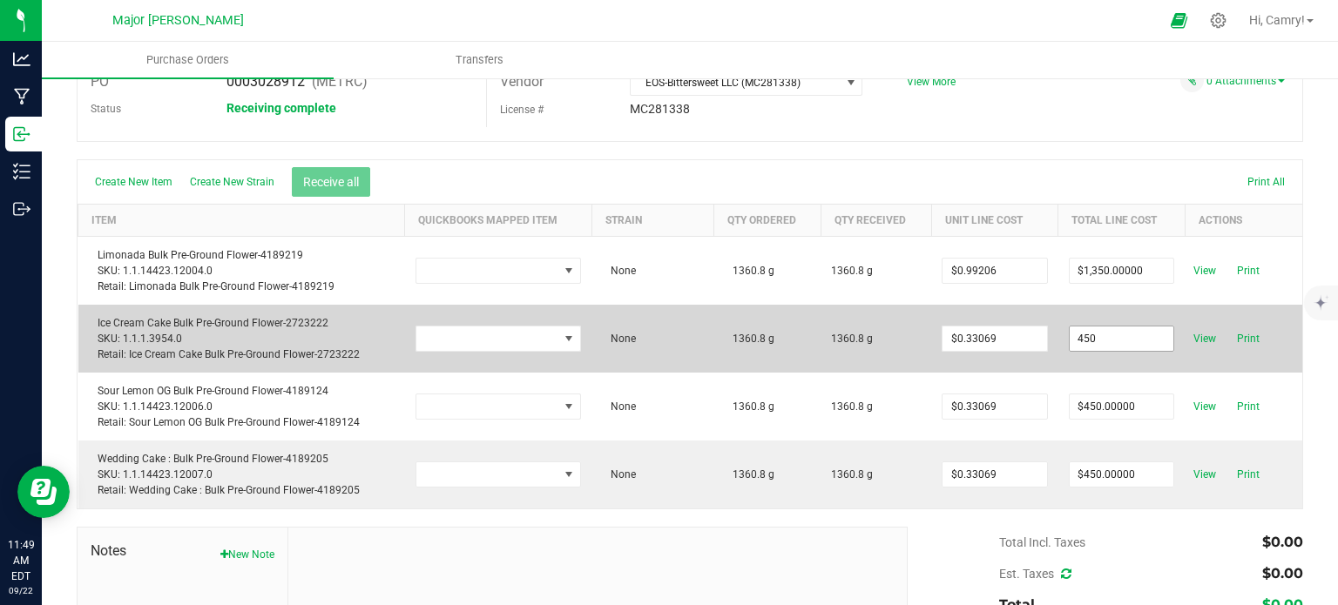
click at [1119, 328] on input "450" at bounding box center [1122, 339] width 105 height 24
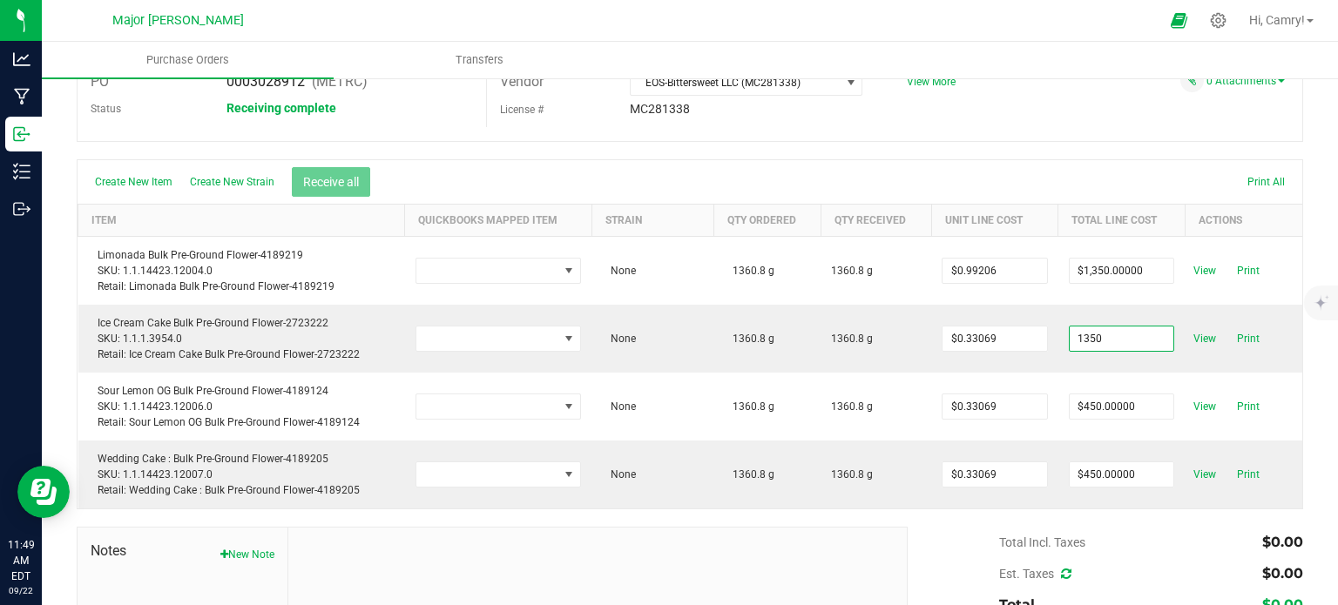
type input "$1,350.00000"
click at [1086, 172] on body "Analytics Manufacturing Inbound Inventory Outbound 11:49 AM EDT [DATE] 09/22 Ma…" at bounding box center [669, 302] width 1338 height 605
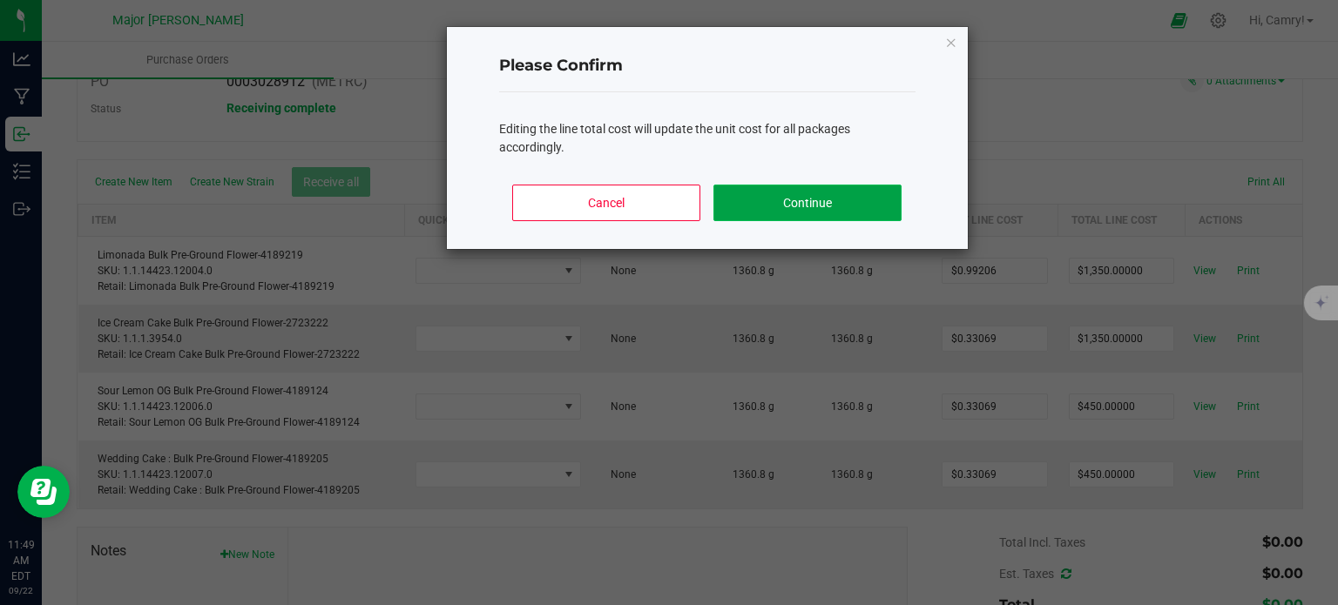
click at [872, 202] on button "Continue" at bounding box center [807, 203] width 187 height 37
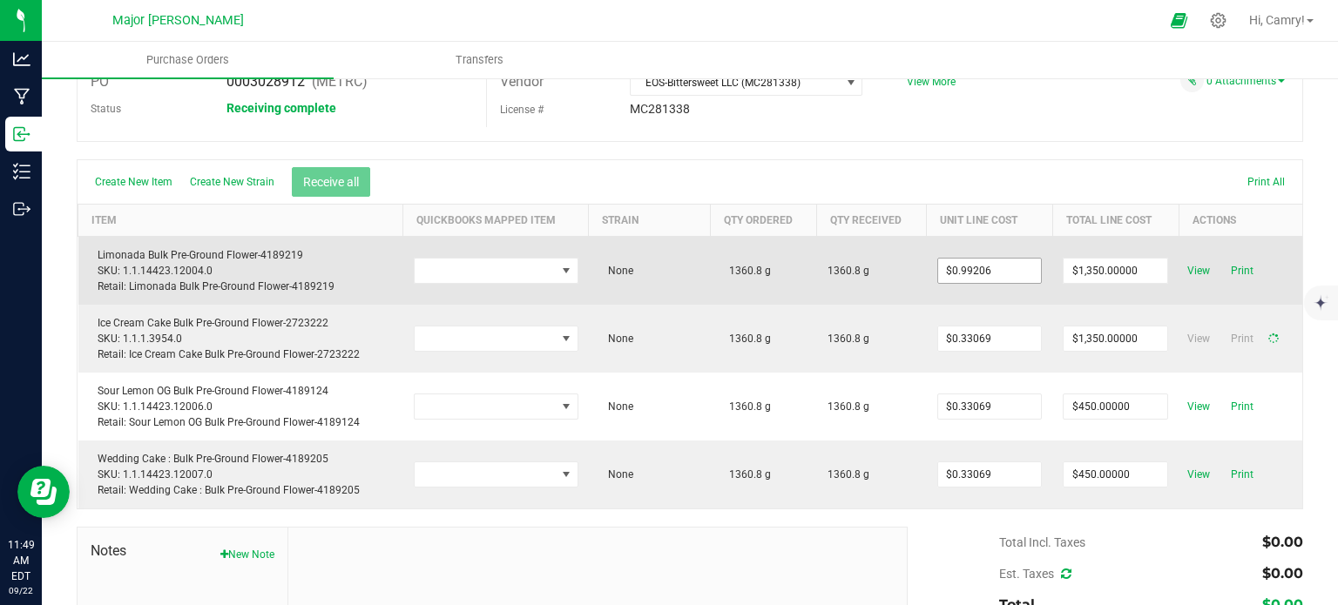
type input "$0.99206"
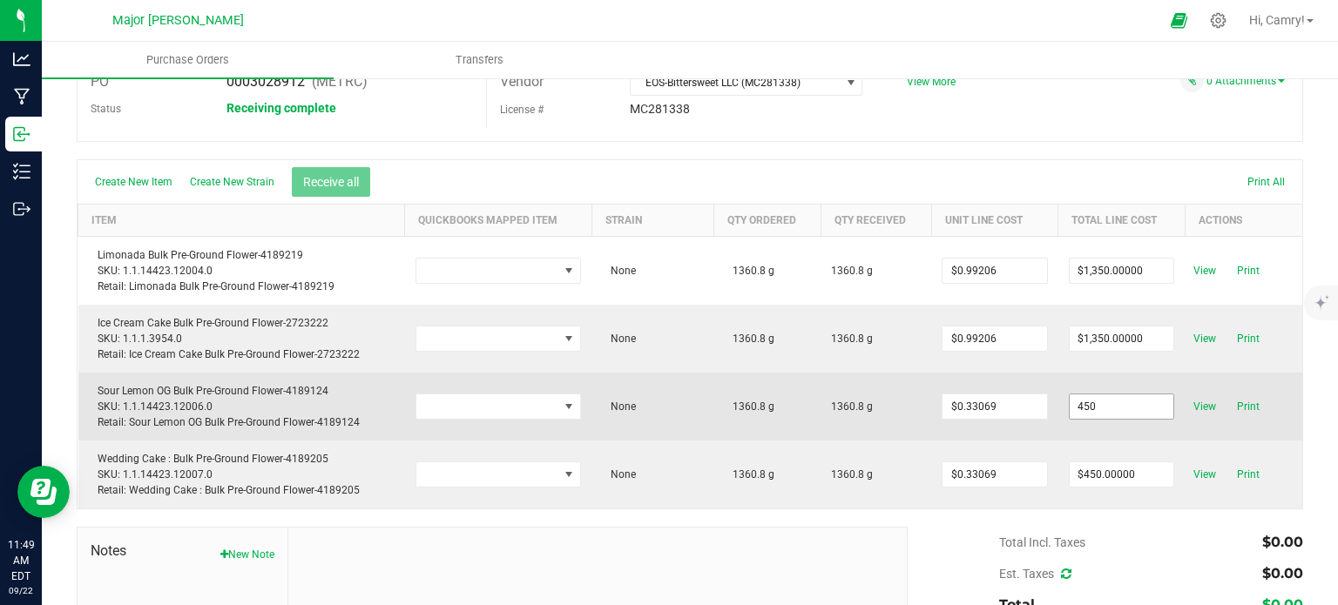
click at [1121, 408] on input "450" at bounding box center [1122, 407] width 105 height 24
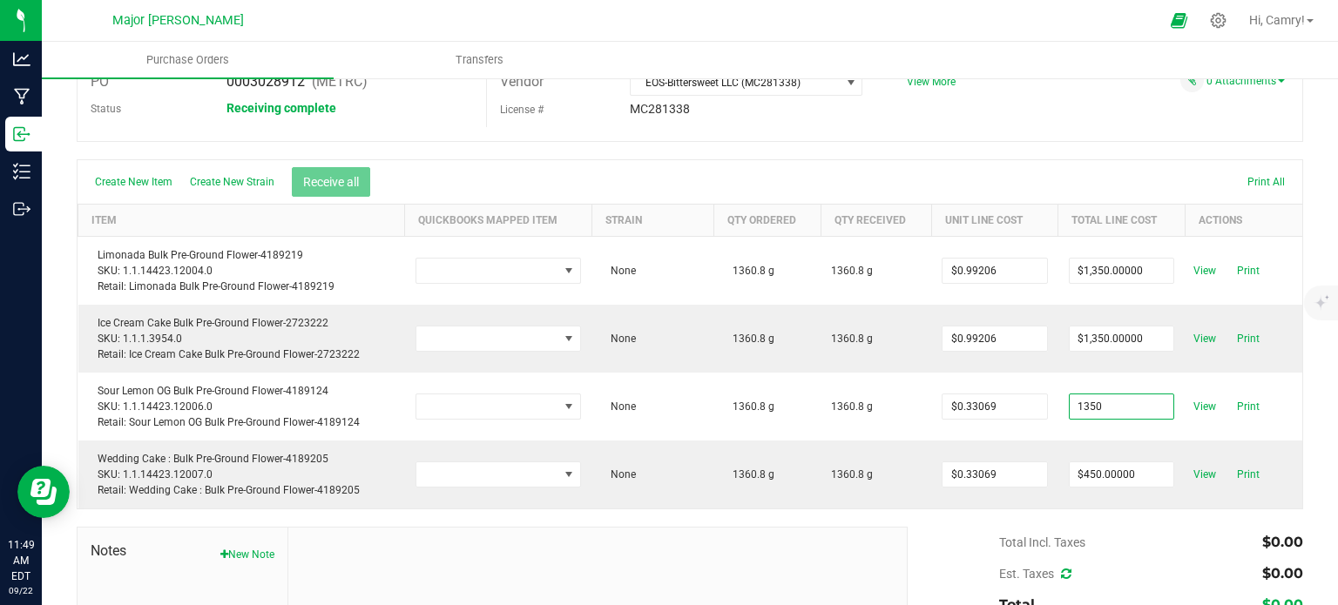
type input "$1,350.00000"
click at [1118, 188] on body "Analytics Manufacturing Inbound Inventory Outbound 11:49 AM EDT [DATE] 09/22 Ma…" at bounding box center [669, 302] width 1338 height 605
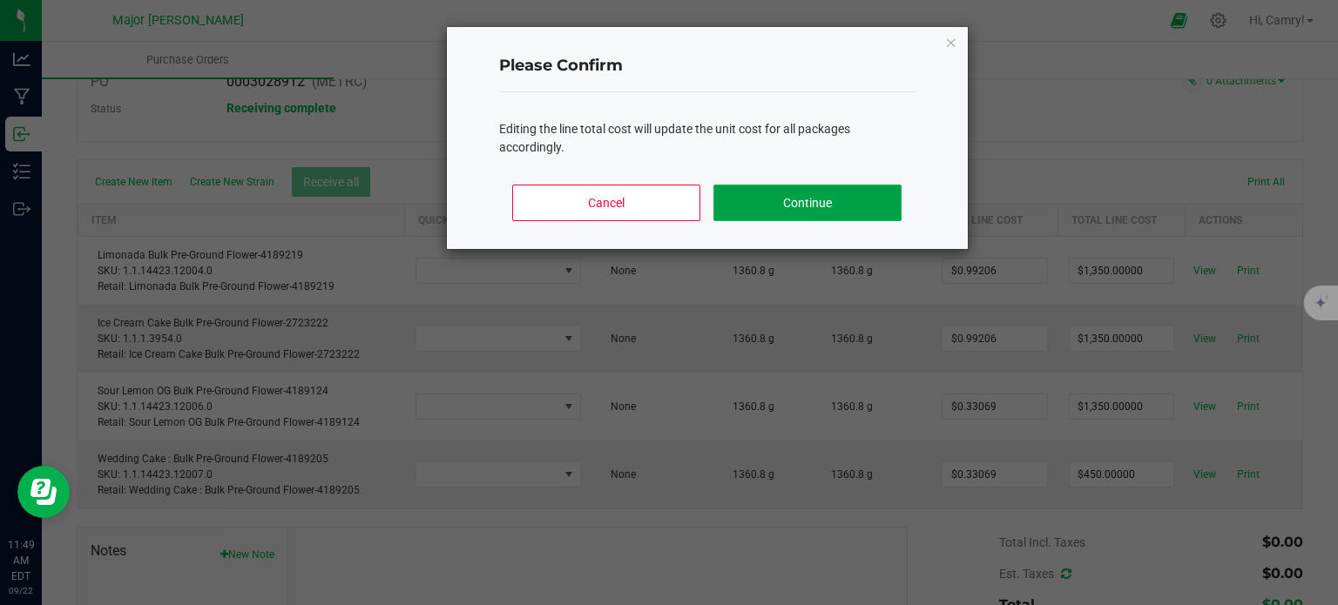
click at [770, 185] on button "Continue" at bounding box center [807, 203] width 187 height 37
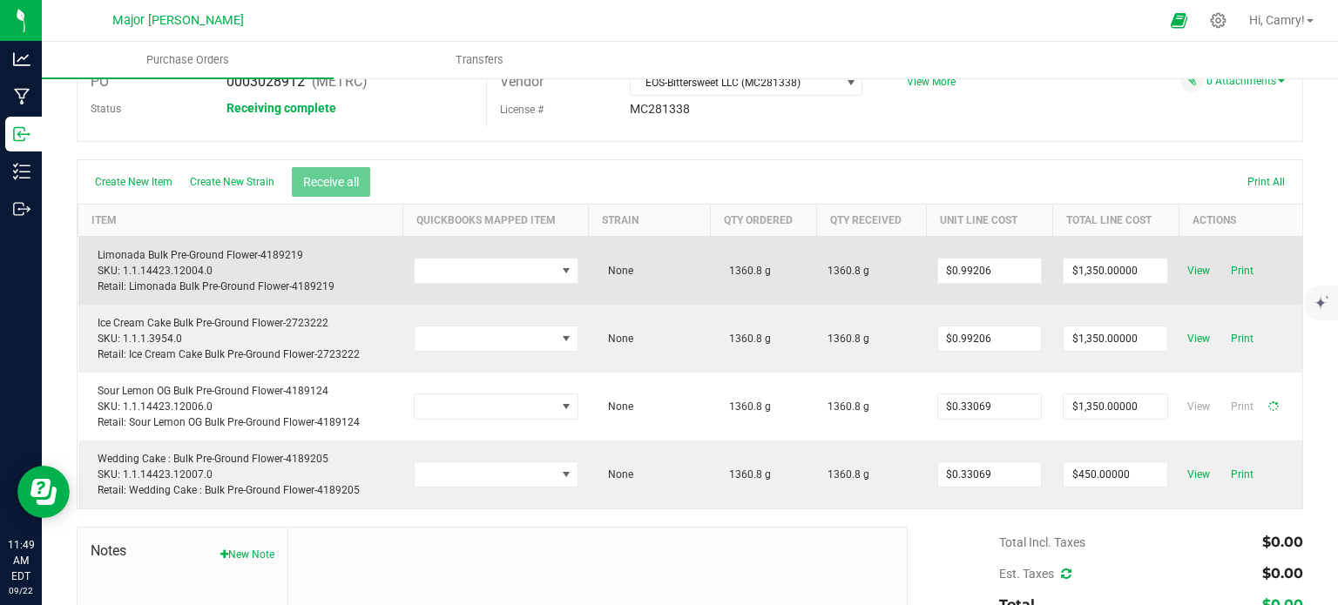
type input "$0.99206"
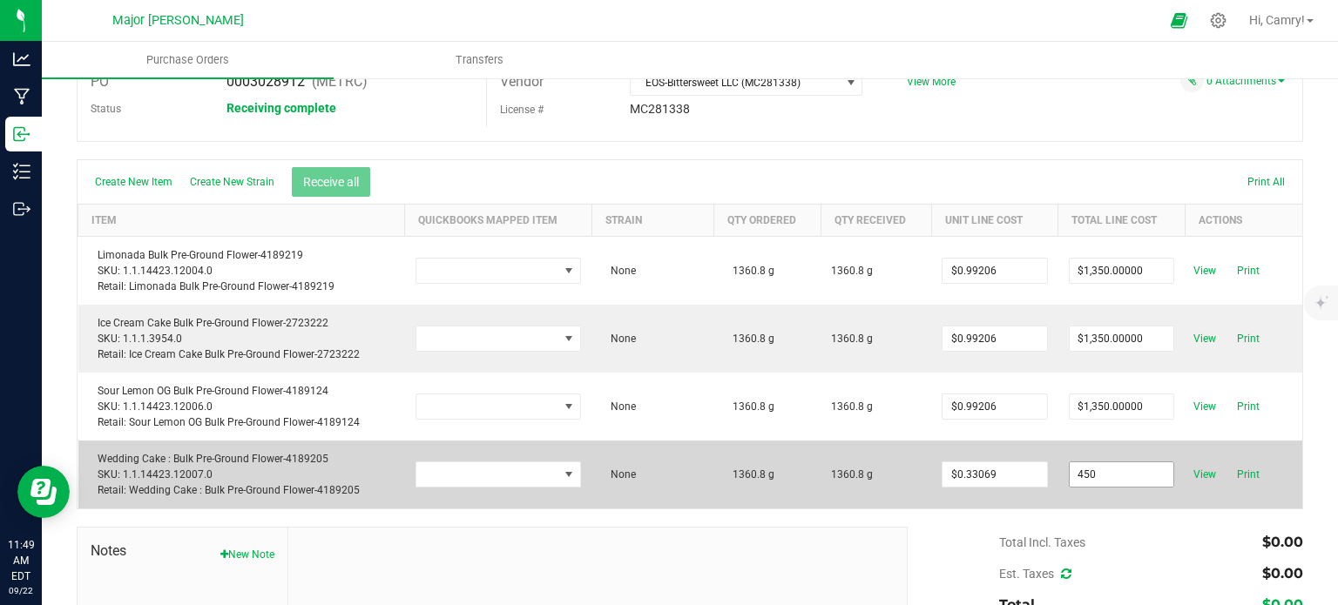
click at [1092, 484] on input "450" at bounding box center [1122, 475] width 105 height 24
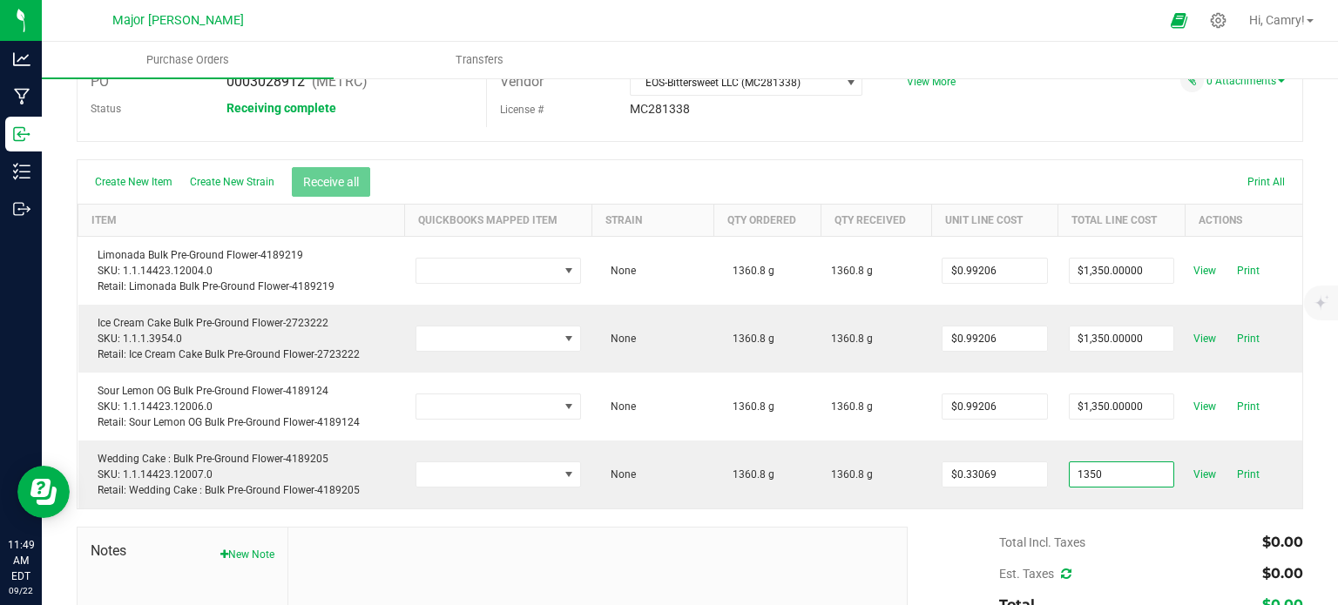
type input "$1,350.00000"
click at [997, 159] on body "Analytics Manufacturing Inbound Inventory Outbound 11:49 AM EDT [DATE] 09/22 Ma…" at bounding box center [669, 302] width 1338 height 605
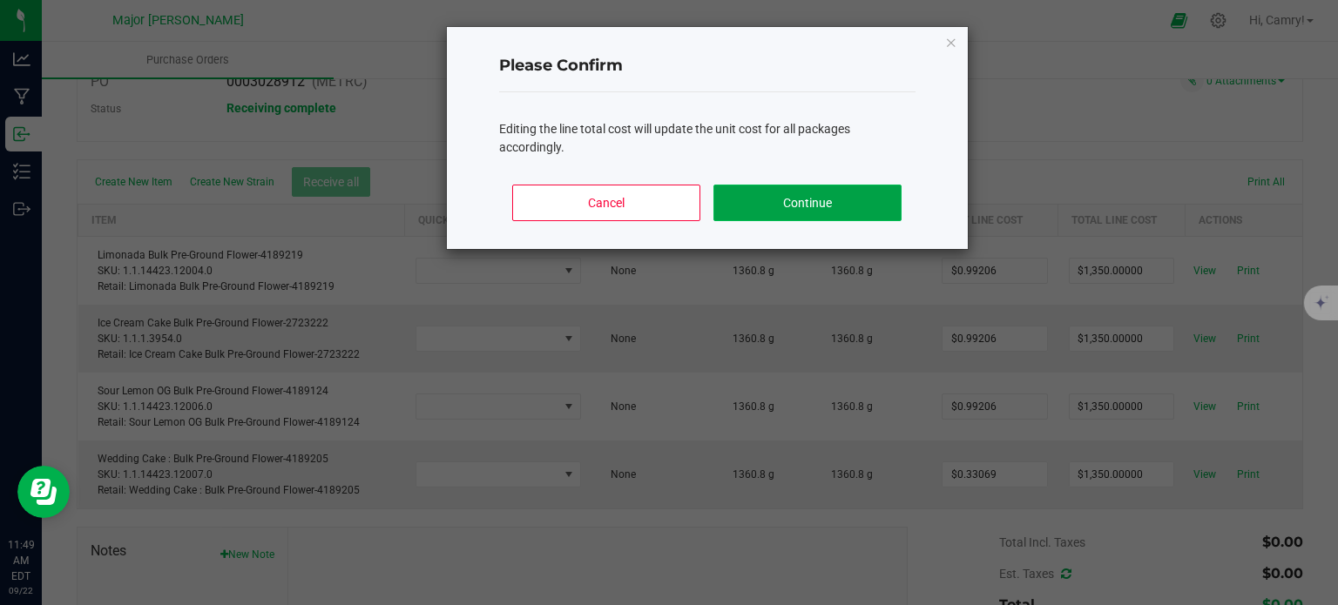
click at [774, 201] on button "Continue" at bounding box center [807, 203] width 187 height 37
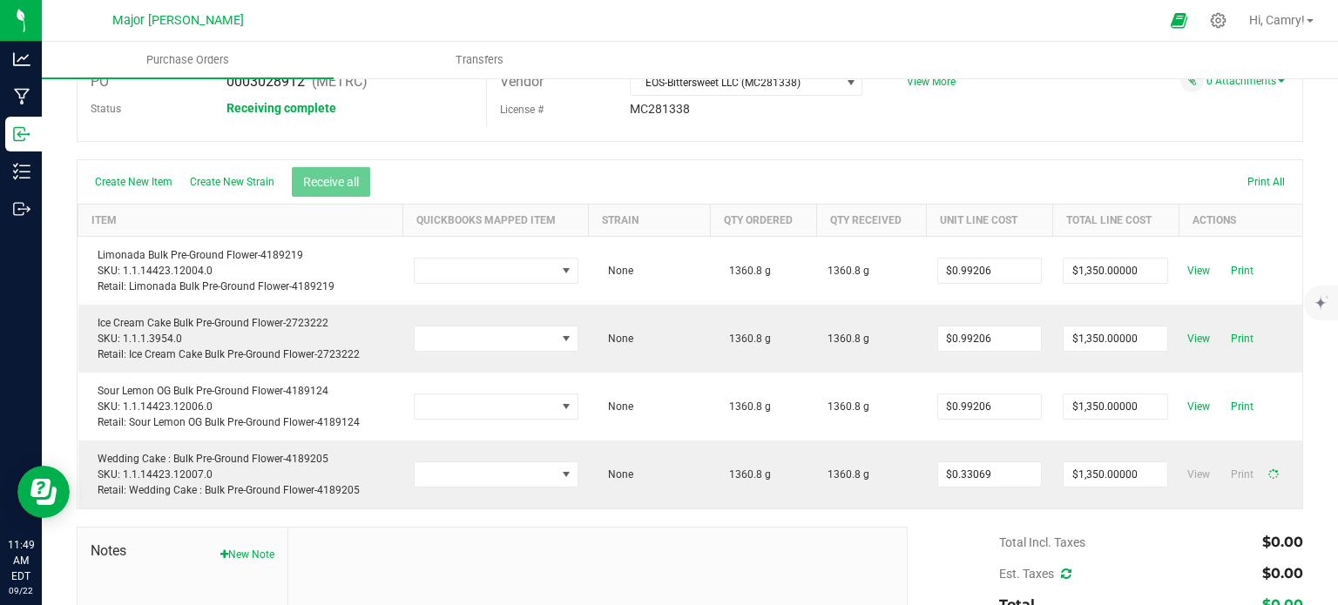
type input "$0.99206"
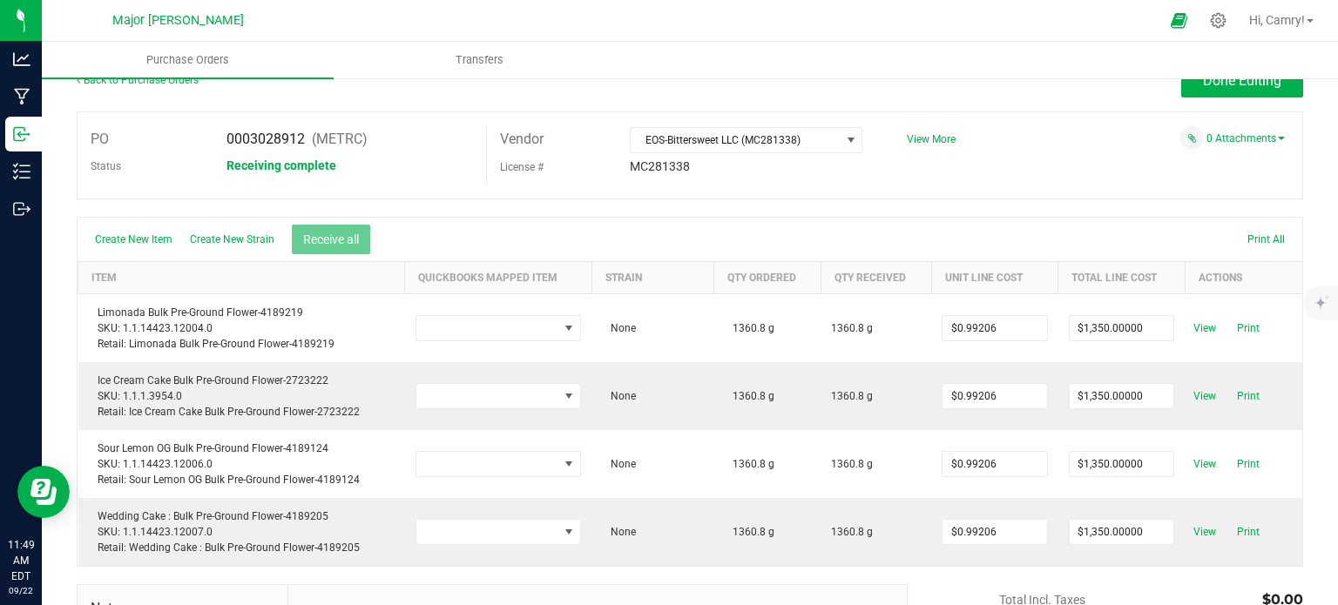
scroll to position [0, 0]
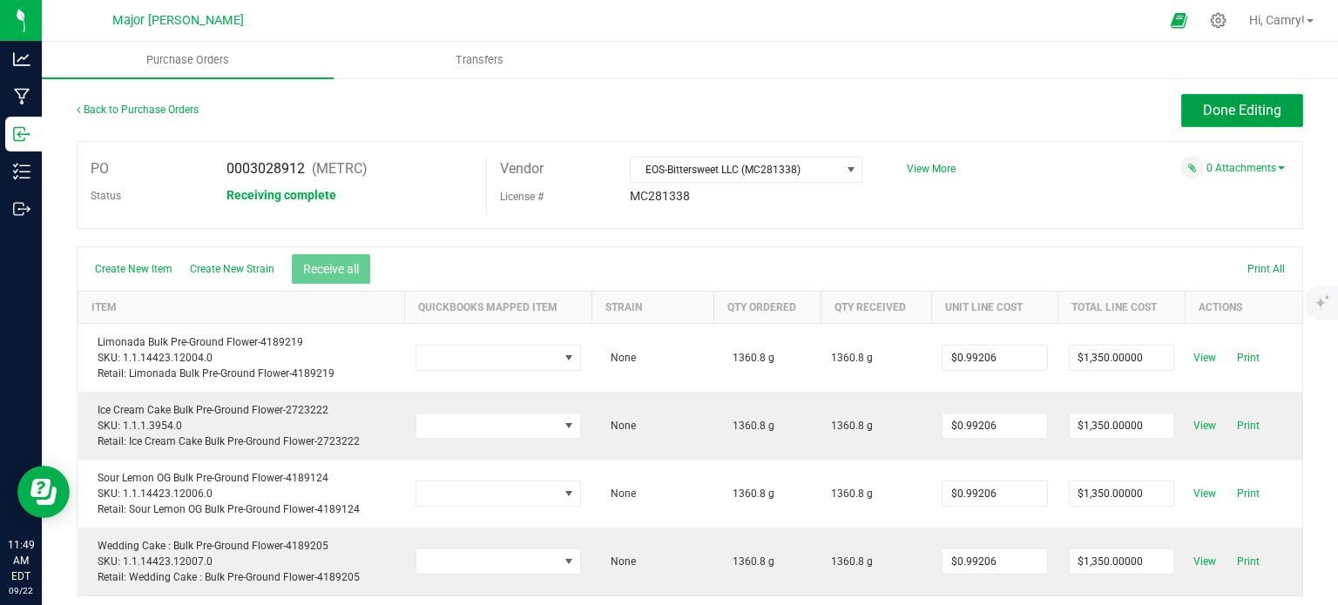
click at [1262, 111] on span "Done Editing" at bounding box center [1242, 110] width 78 height 17
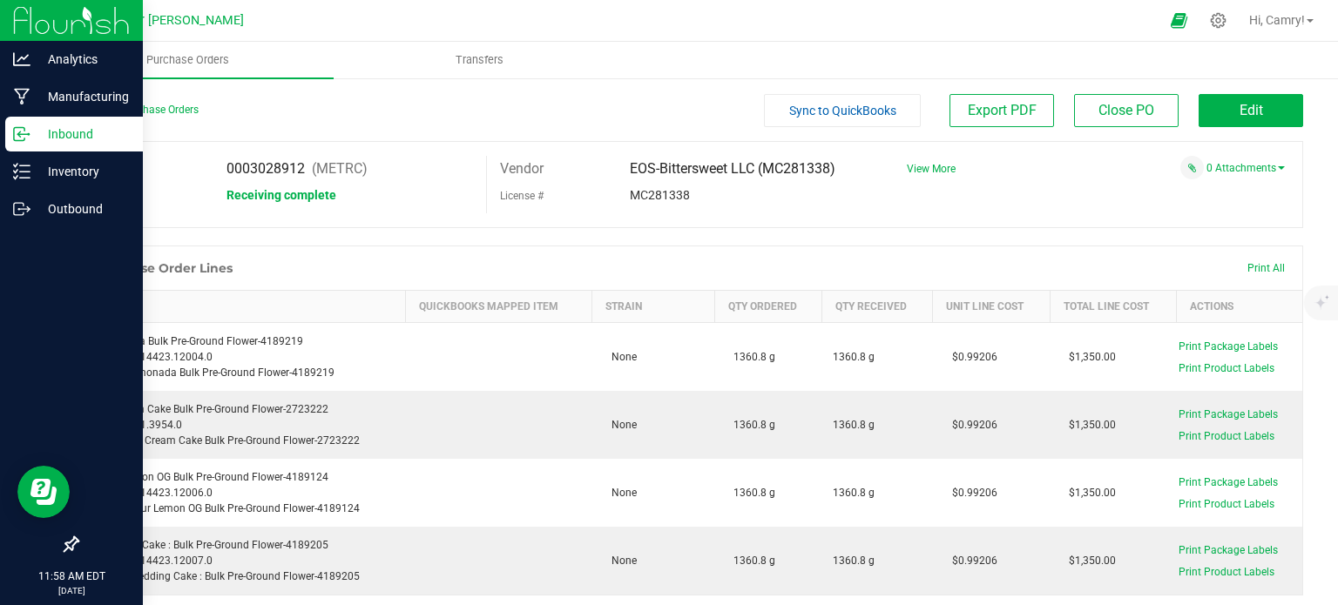
click at [20, 128] on icon at bounding box center [21, 133] width 17 height 17
